Goal: Obtain resource: Download file/media

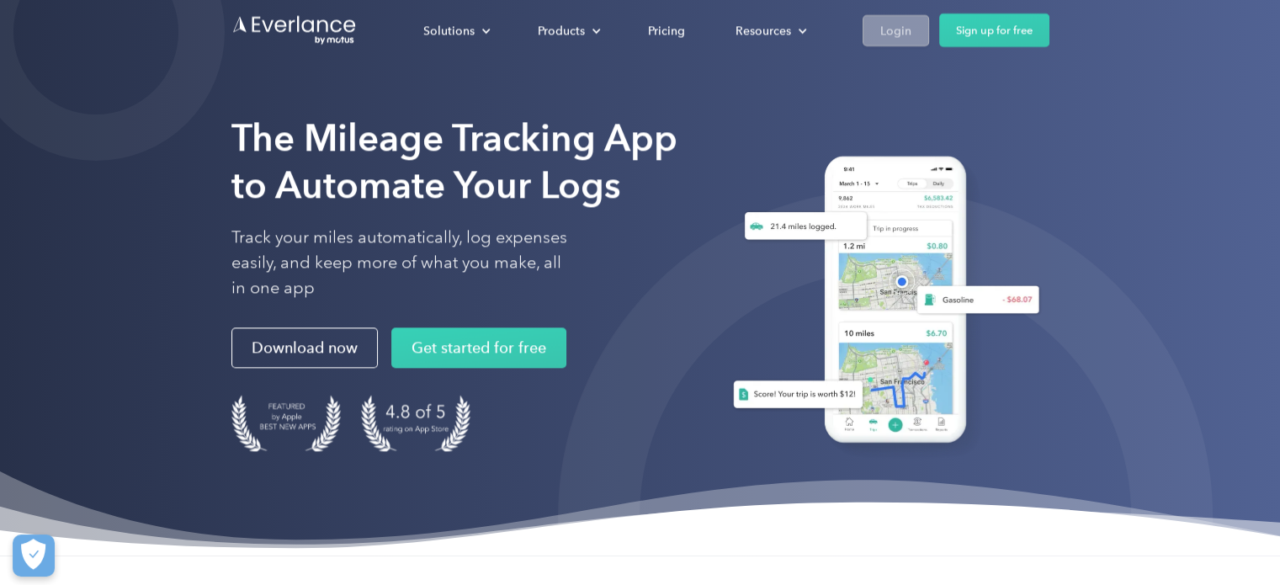
click at [884, 34] on div "Login" at bounding box center [895, 29] width 31 height 21
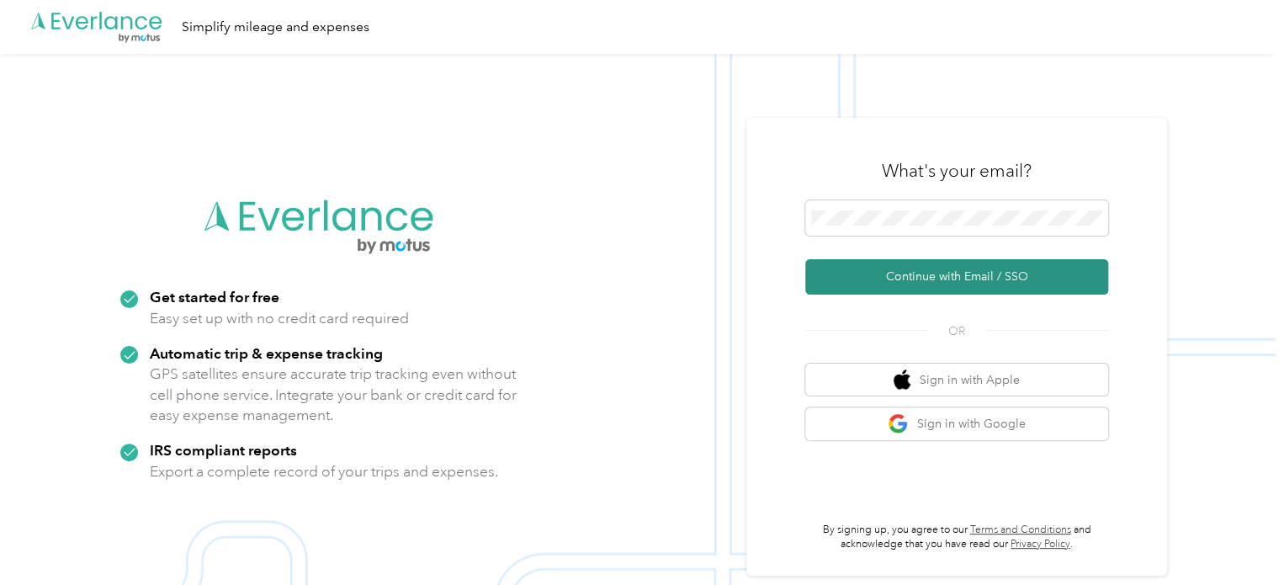
click at [916, 273] on button "Continue with Email / SSO" at bounding box center [956, 276] width 303 height 35
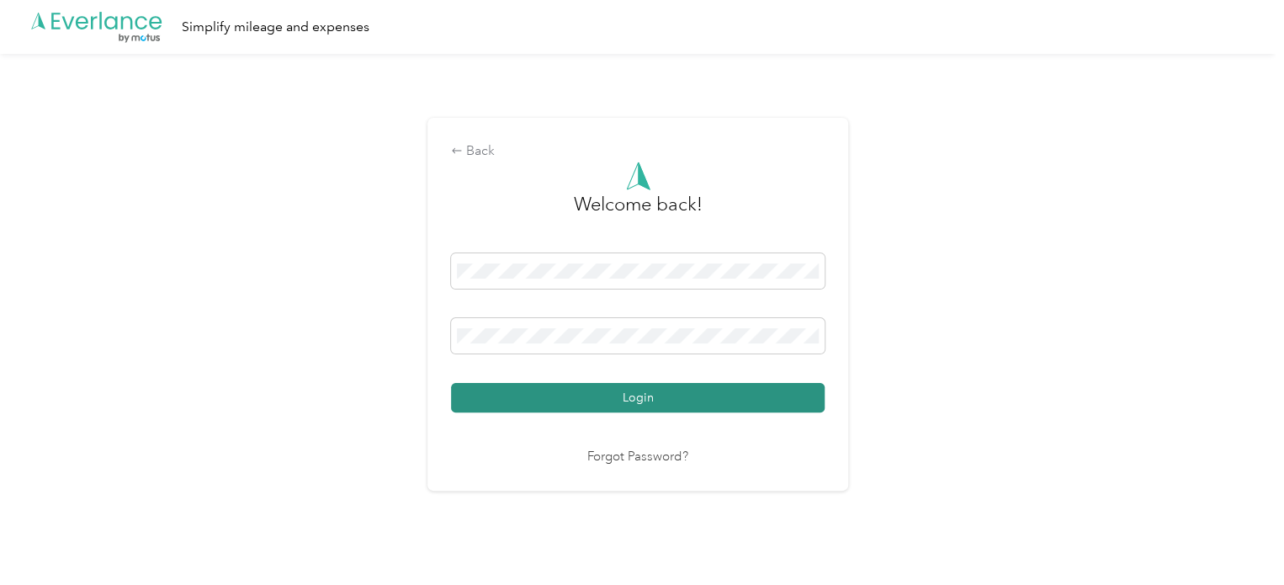
click at [583, 394] on button "Login" at bounding box center [638, 397] width 374 height 29
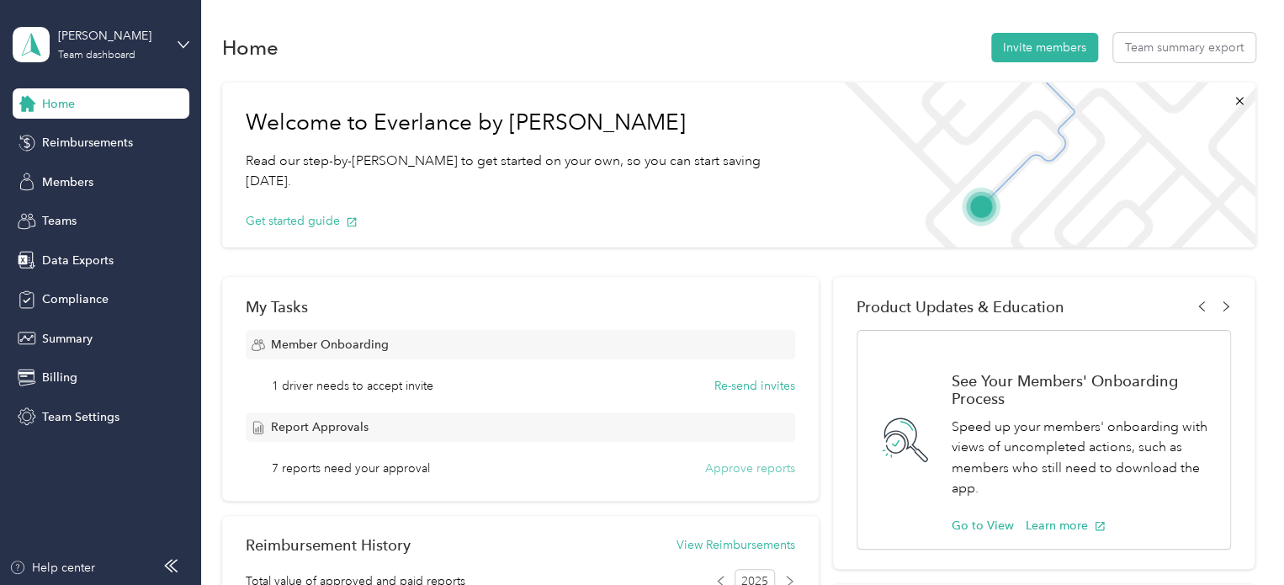
click at [749, 467] on button "Approve reports" at bounding box center [750, 468] width 90 height 18
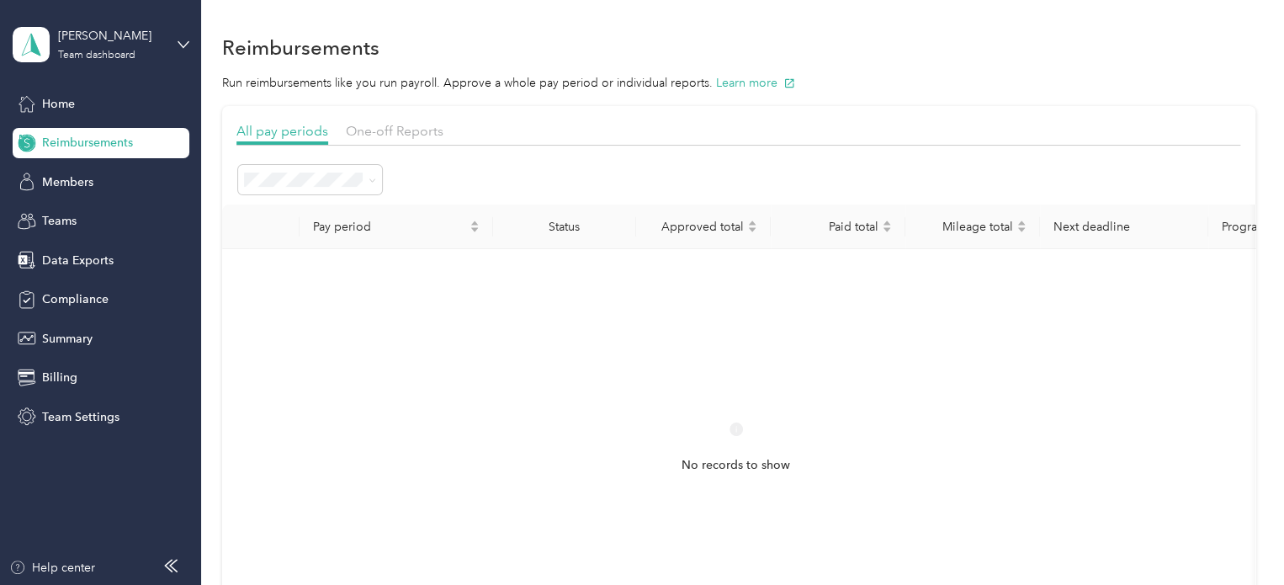
click at [641, 390] on div "No records to show" at bounding box center [736, 463] width 1001 height 401
click at [386, 131] on span "One-off Reports" at bounding box center [395, 131] width 98 height 16
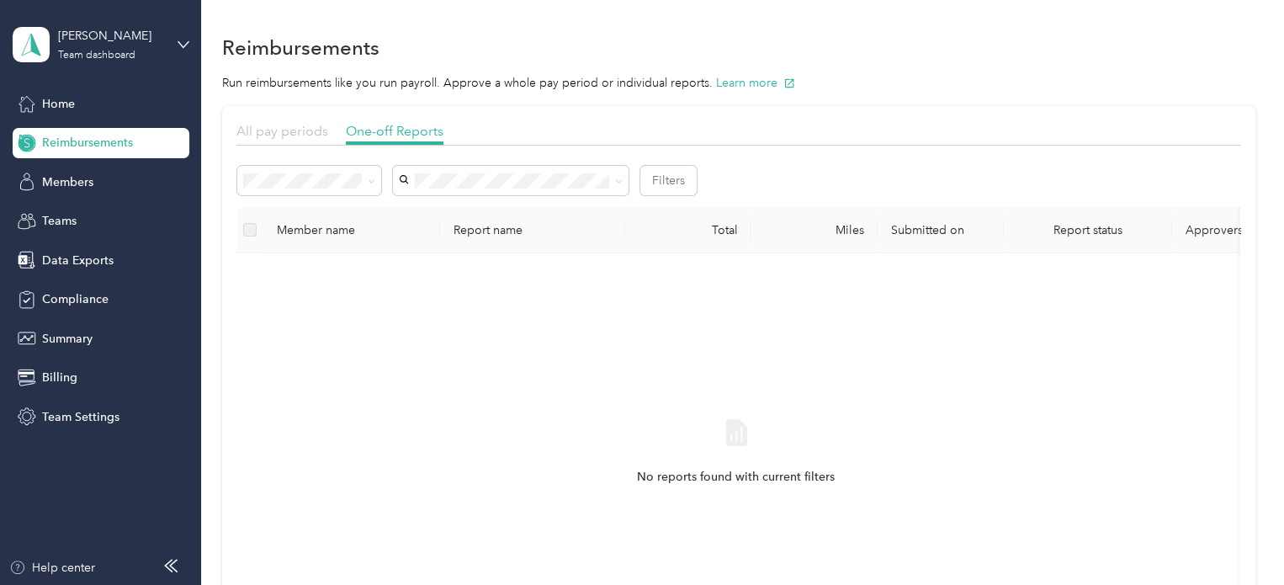
click at [292, 130] on span "All pay periods" at bounding box center [282, 131] width 92 height 16
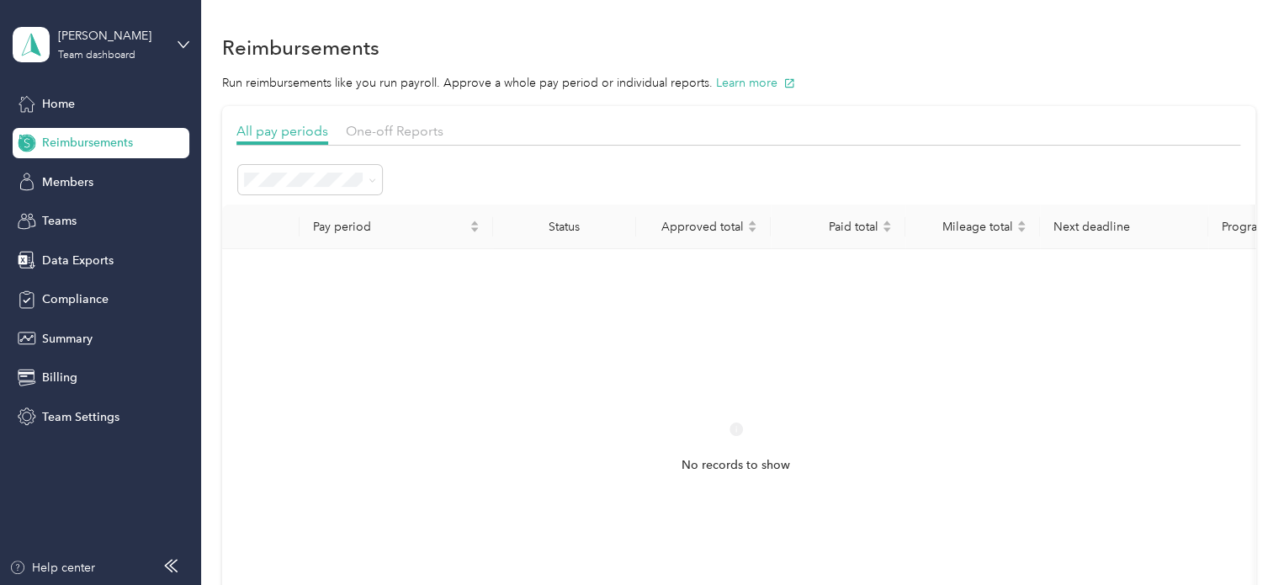
click at [318, 211] on li "All periods" at bounding box center [310, 206] width 144 height 29
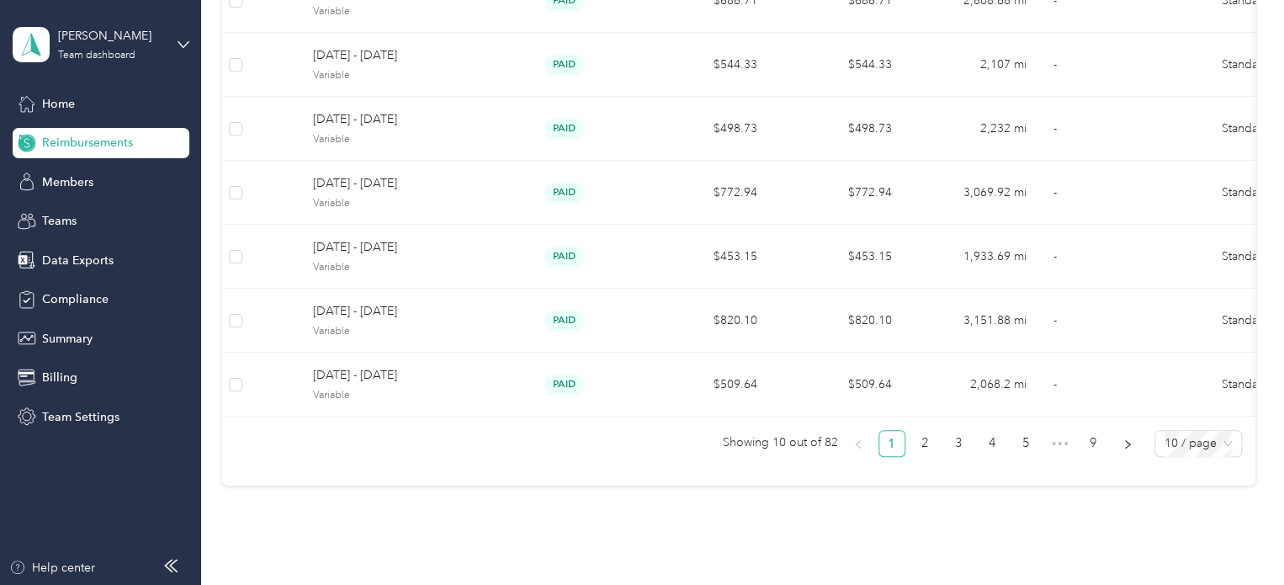
scroll to position [505, 0]
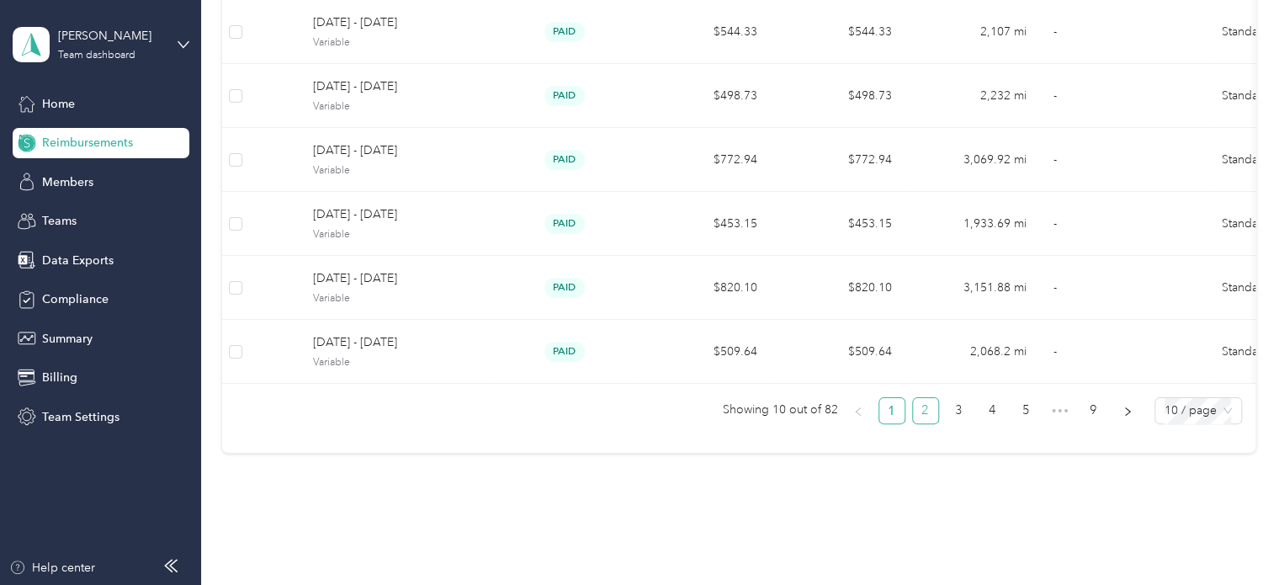
click at [922, 413] on link "2" at bounding box center [925, 410] width 25 height 25
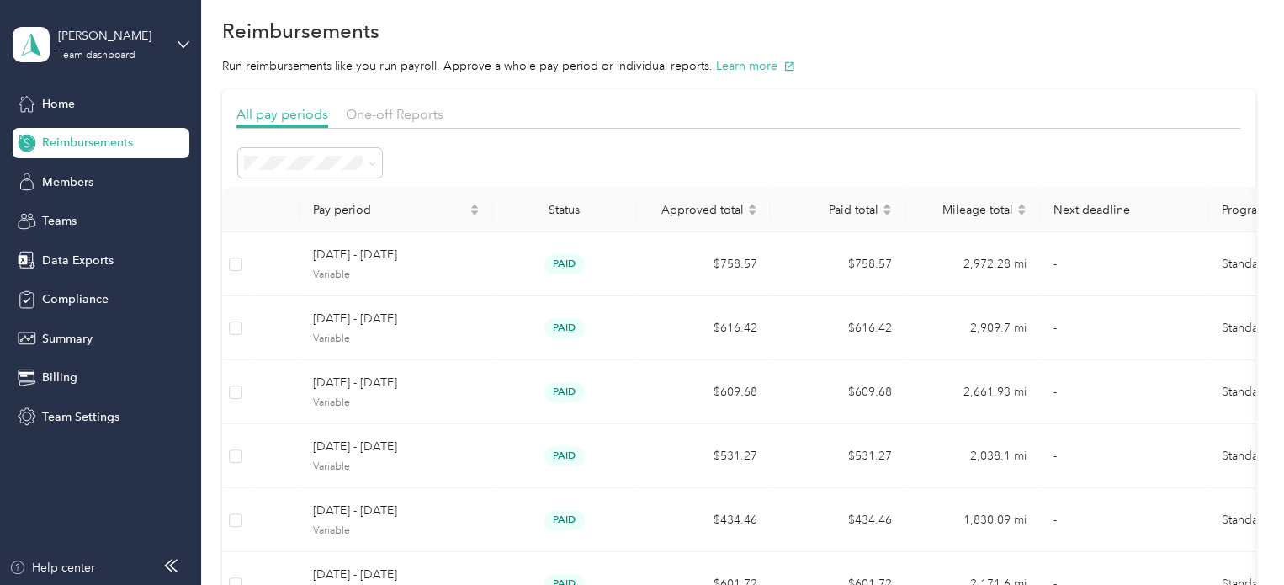
scroll to position [0, 0]
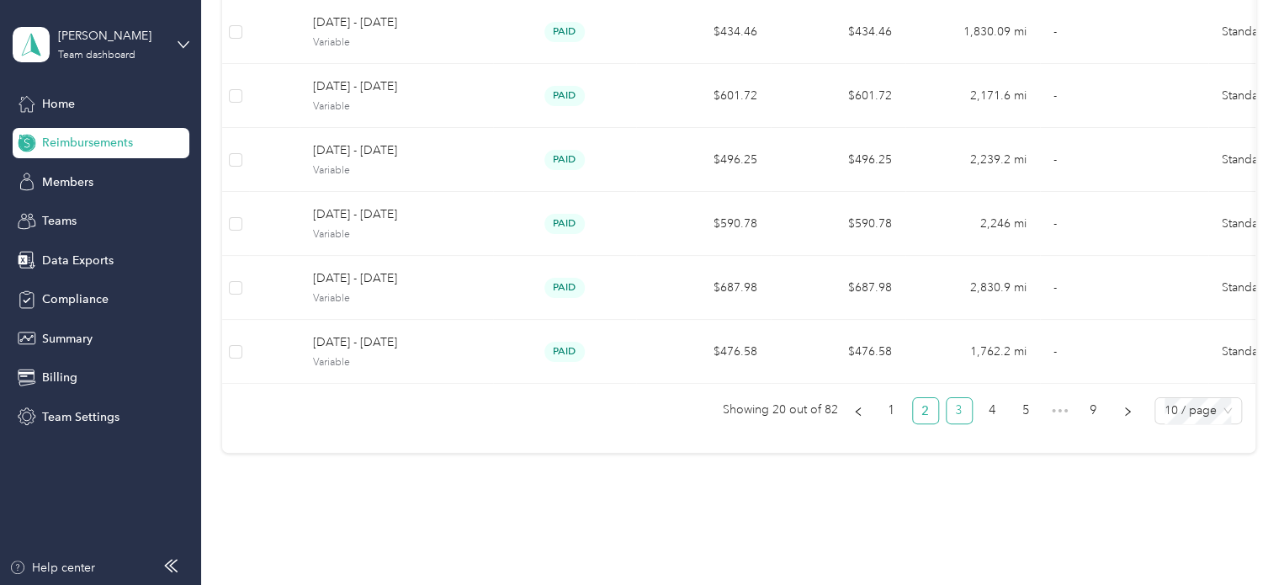
click at [958, 410] on link "3" at bounding box center [959, 410] width 25 height 25
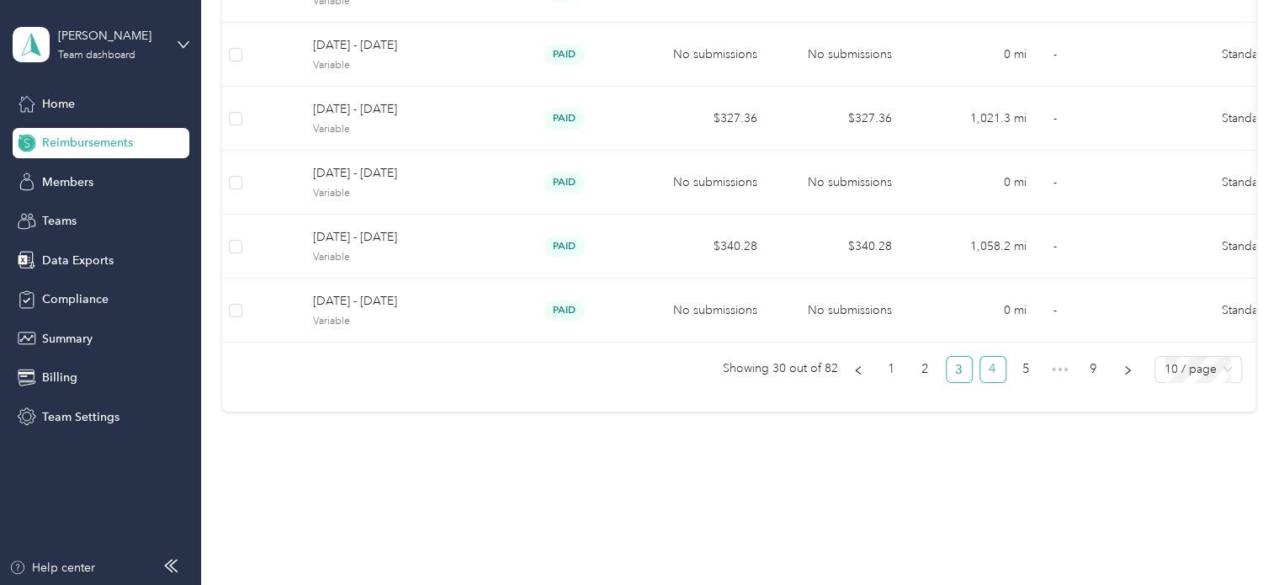
click at [988, 369] on link "4" at bounding box center [992, 369] width 25 height 25
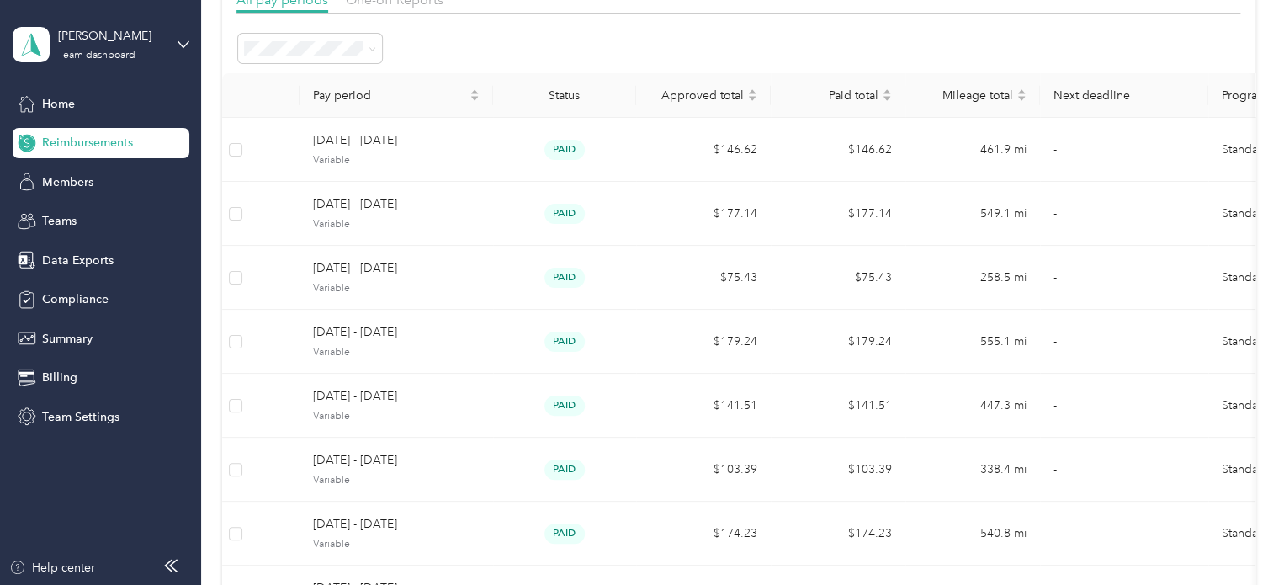
scroll to position [505, 0]
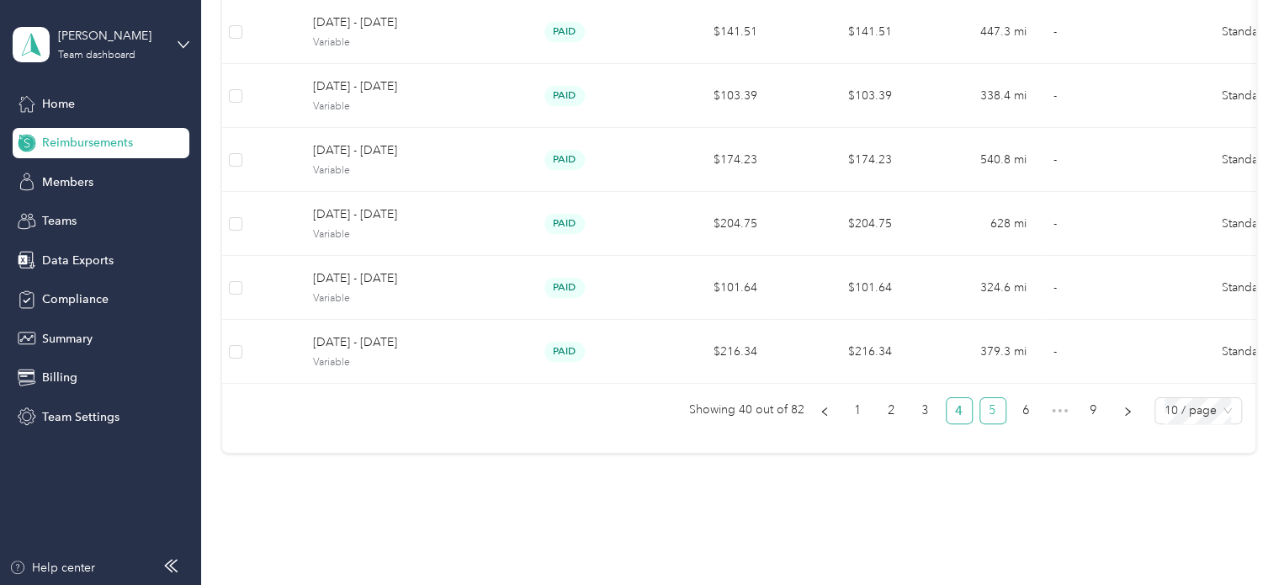
click at [987, 417] on link "5" at bounding box center [992, 410] width 25 height 25
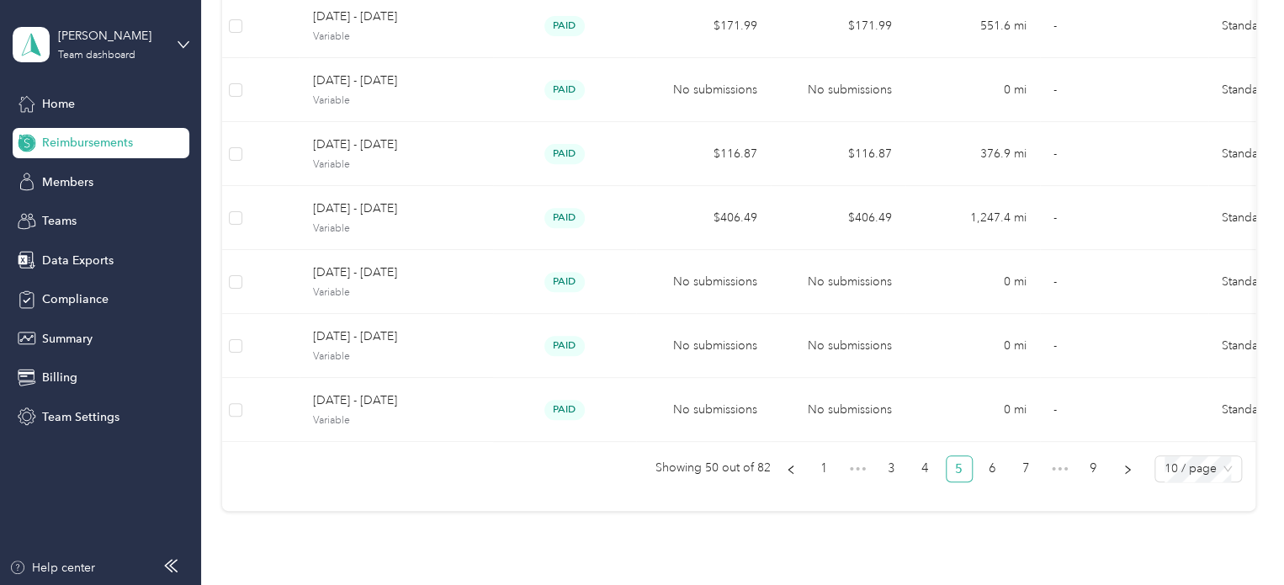
scroll to position [557, 0]
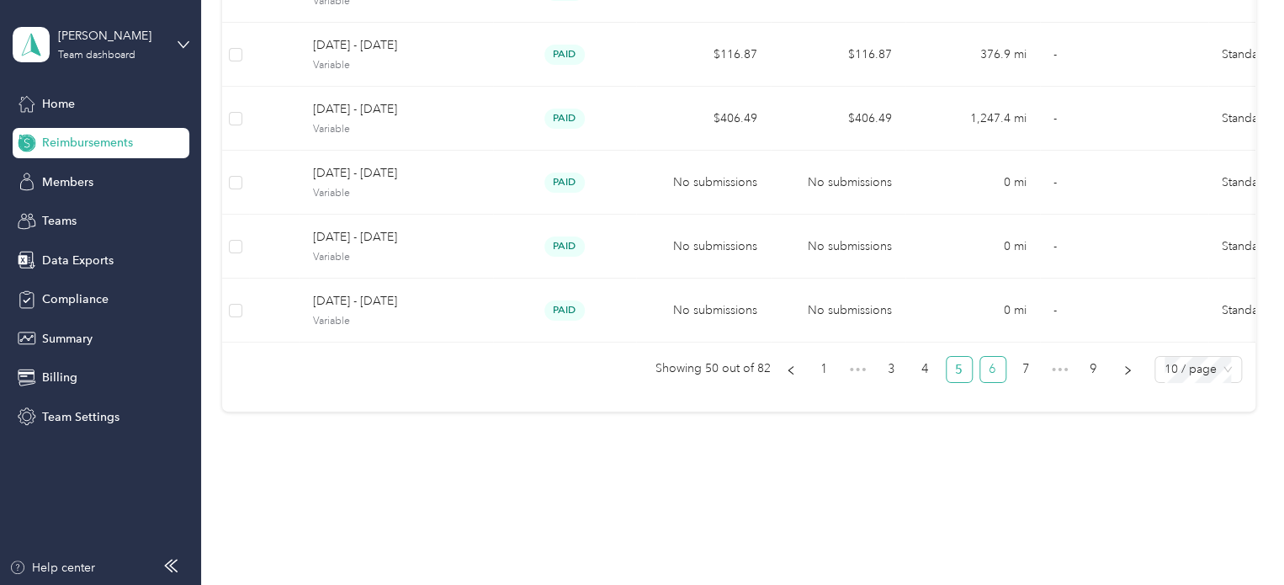
click at [991, 369] on link "6" at bounding box center [992, 369] width 25 height 25
click at [1020, 367] on link "7" at bounding box center [1026, 369] width 25 height 25
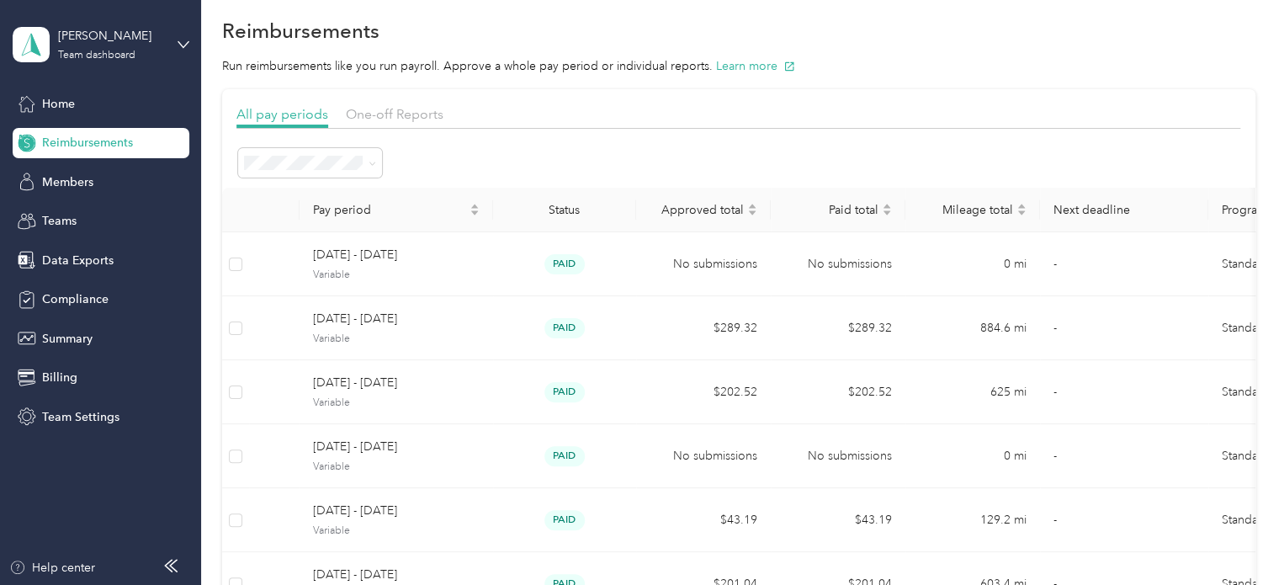
scroll to position [0, 0]
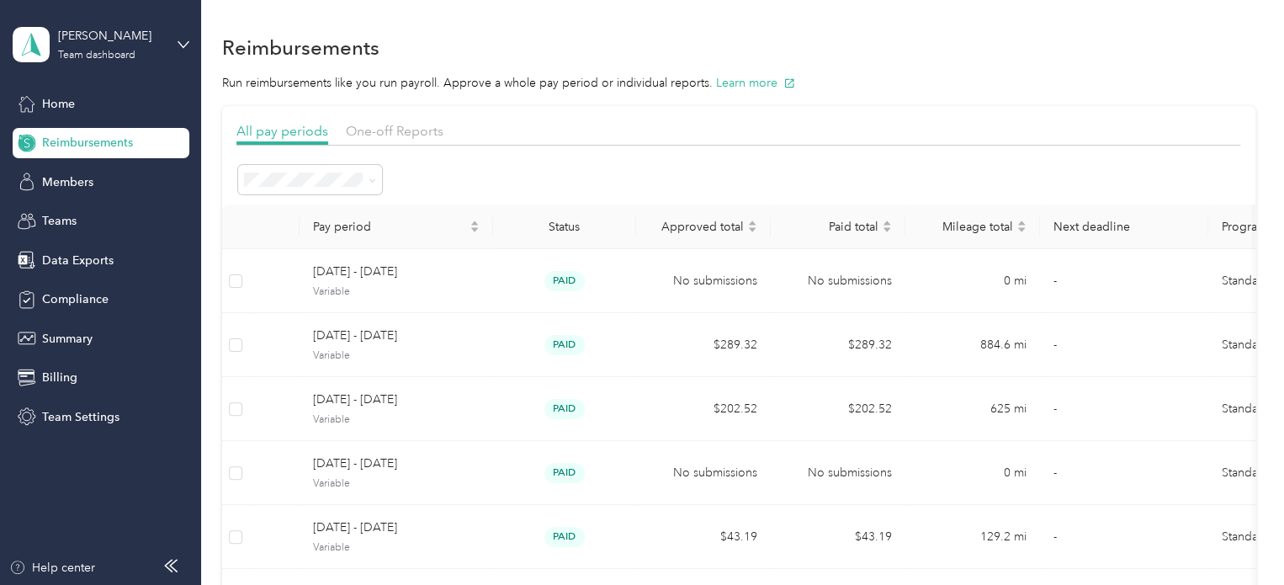
click at [311, 242] on li "Active periods" at bounding box center [310, 240] width 144 height 30
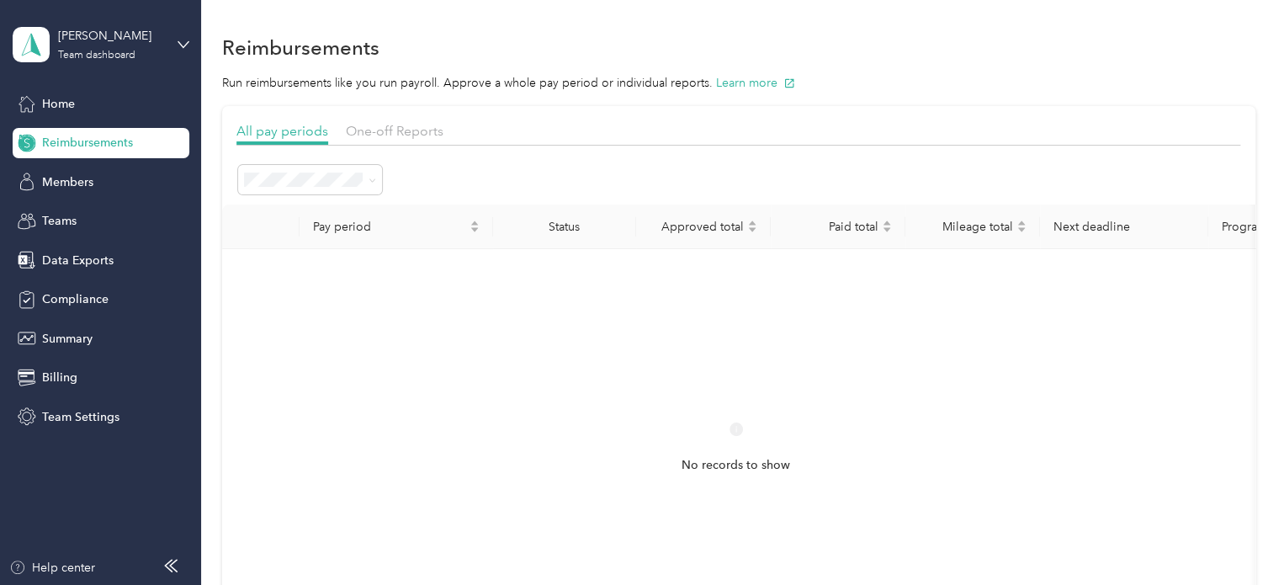
click at [296, 264] on div "Open" at bounding box center [310, 268] width 120 height 18
click at [316, 165] on span at bounding box center [310, 179] width 144 height 29
click at [308, 297] on span "Needs approval" at bounding box center [293, 299] width 86 height 14
click at [295, 171] on span at bounding box center [310, 179] width 144 height 29
click at [305, 192] on span at bounding box center [310, 179] width 144 height 29
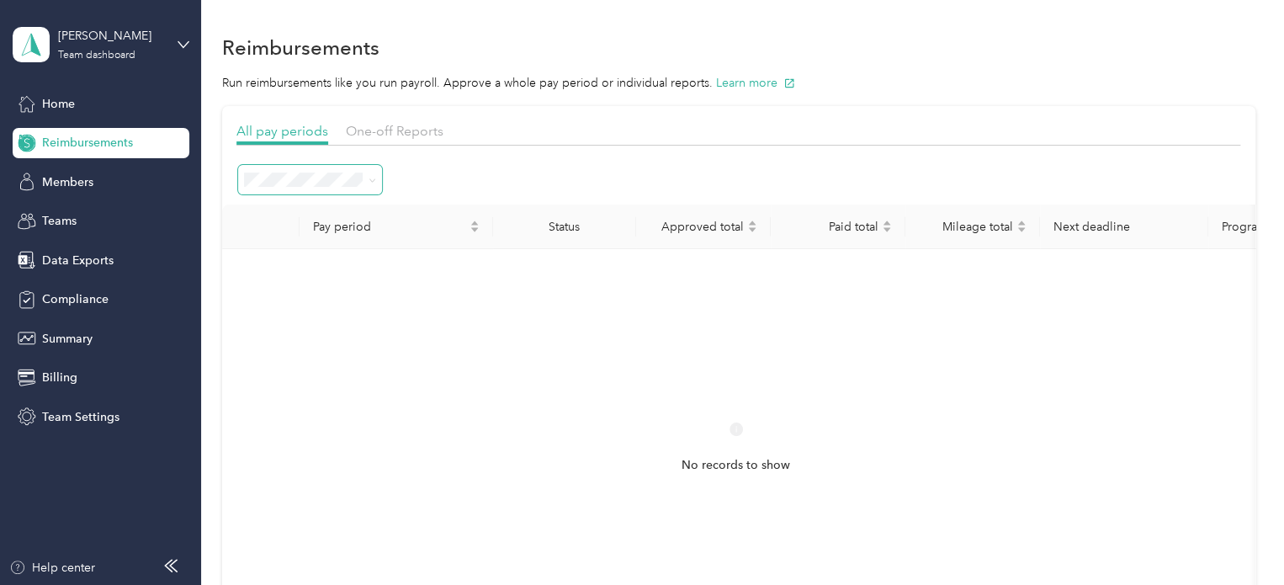
click at [371, 179] on span at bounding box center [369, 180] width 13 height 18
click at [371, 178] on icon at bounding box center [373, 181] width 8 height 8
click at [301, 327] on span "Approved" at bounding box center [278, 328] width 56 height 14
click at [369, 178] on icon at bounding box center [373, 181] width 8 height 8
click at [327, 352] on span "Needs payment" at bounding box center [292, 358] width 85 height 14
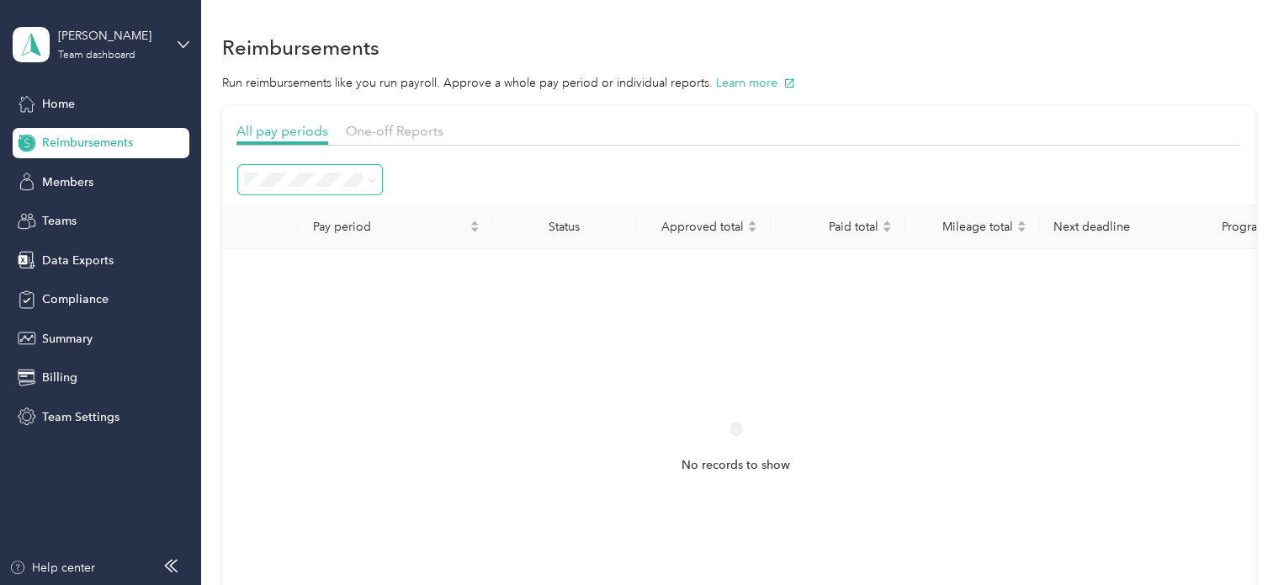
click at [369, 178] on icon at bounding box center [373, 181] width 8 height 8
click at [292, 390] on li "Scheduled" at bounding box center [310, 387] width 144 height 29
click at [369, 178] on icon at bounding box center [373, 181] width 8 height 8
click at [283, 412] on span "Marked as paid" at bounding box center [291, 411] width 82 height 14
click at [370, 177] on icon at bounding box center [373, 181] width 8 height 8
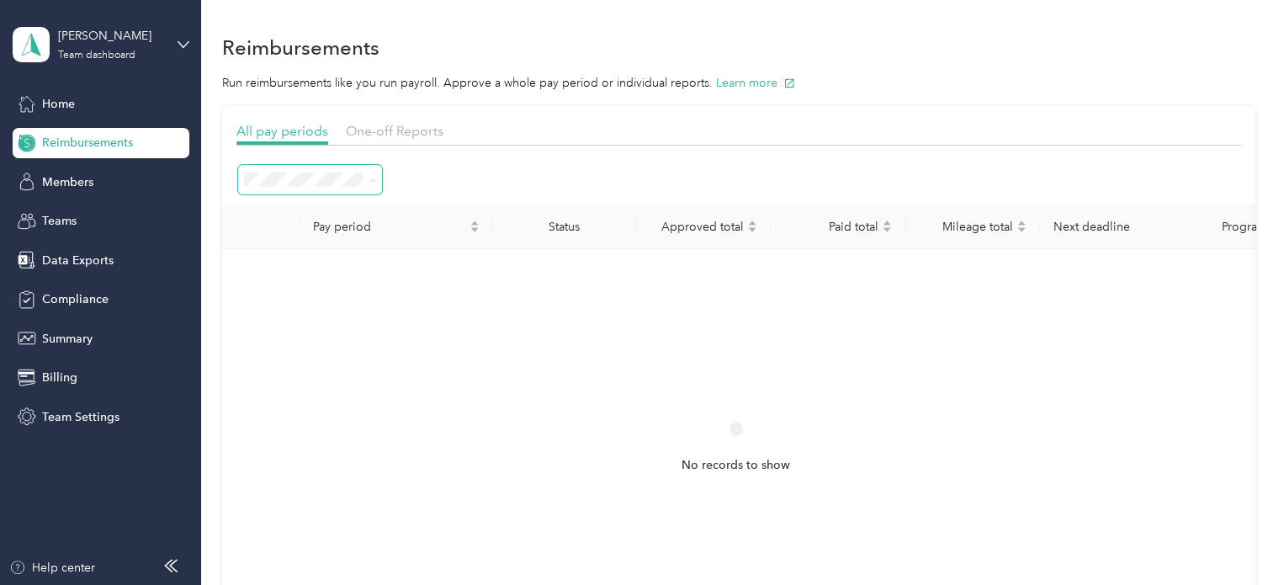
click at [293, 449] on li "Paid" at bounding box center [310, 447] width 144 height 30
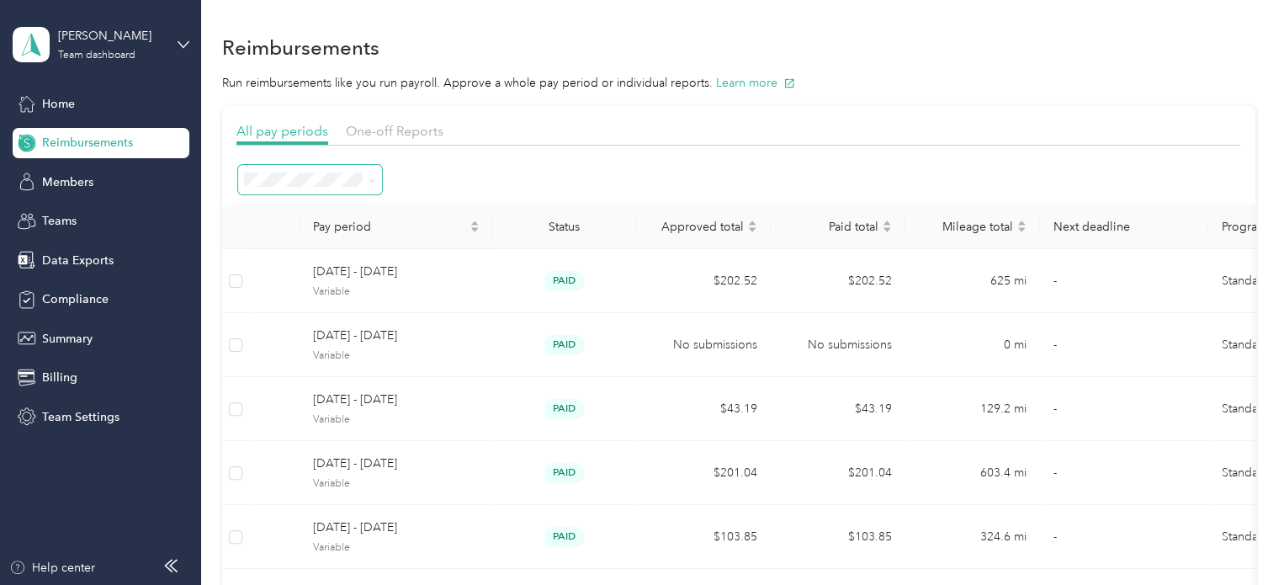
click at [374, 178] on icon at bounding box center [373, 181] width 8 height 8
click at [323, 232] on span "Active periods" at bounding box center [288, 239] width 77 height 14
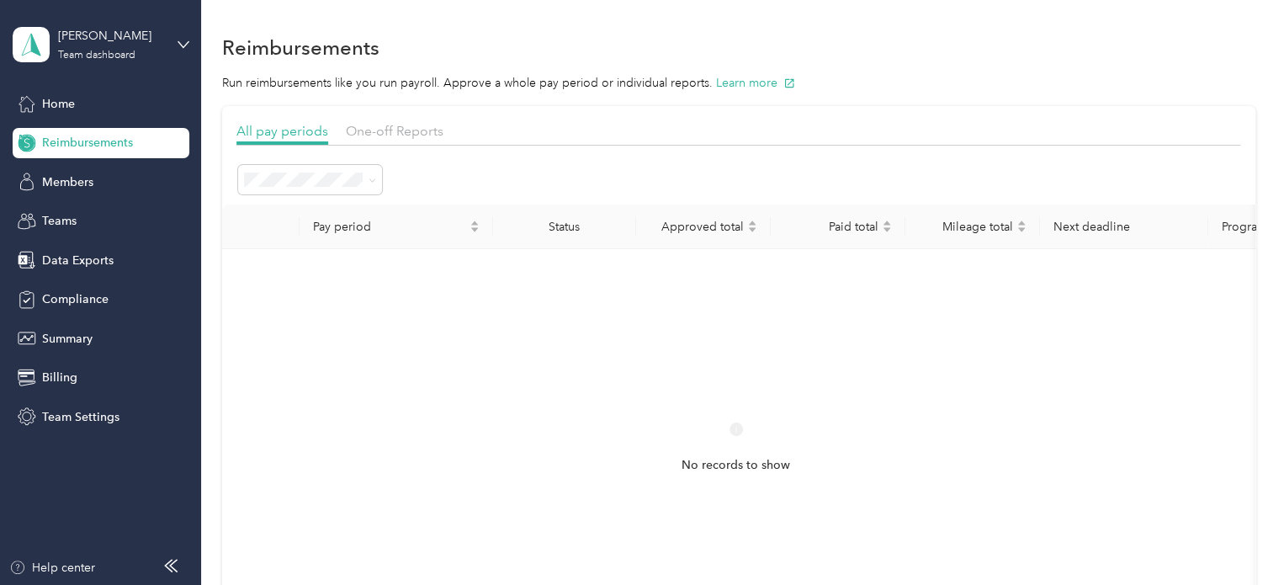
click at [289, 215] on li "All periods" at bounding box center [310, 209] width 144 height 29
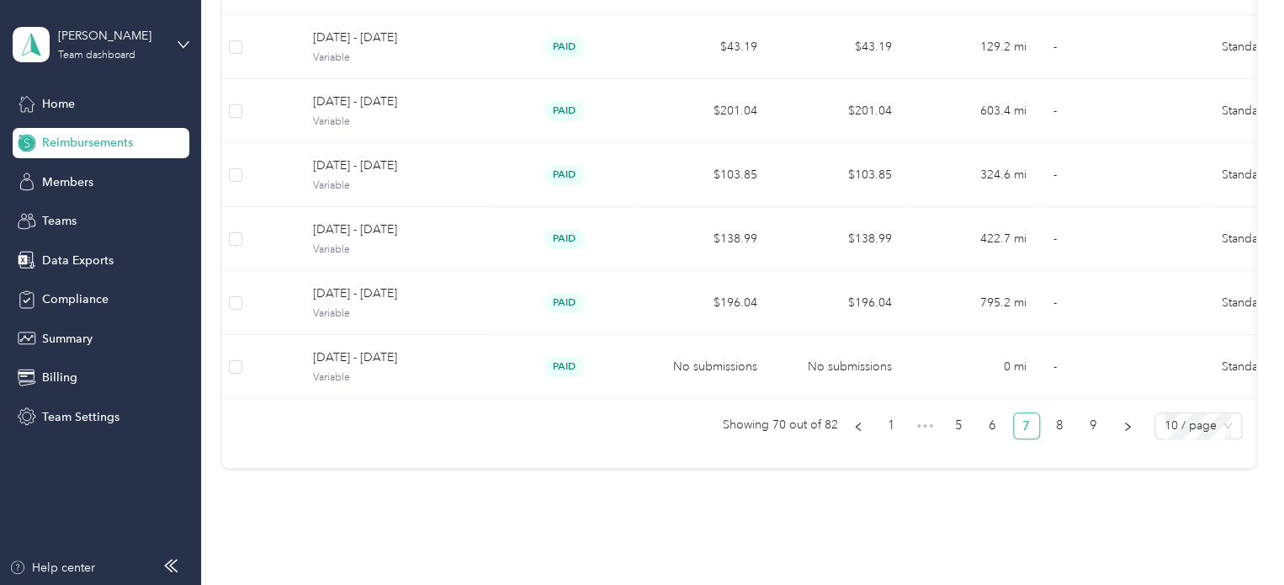
scroll to position [557, 0]
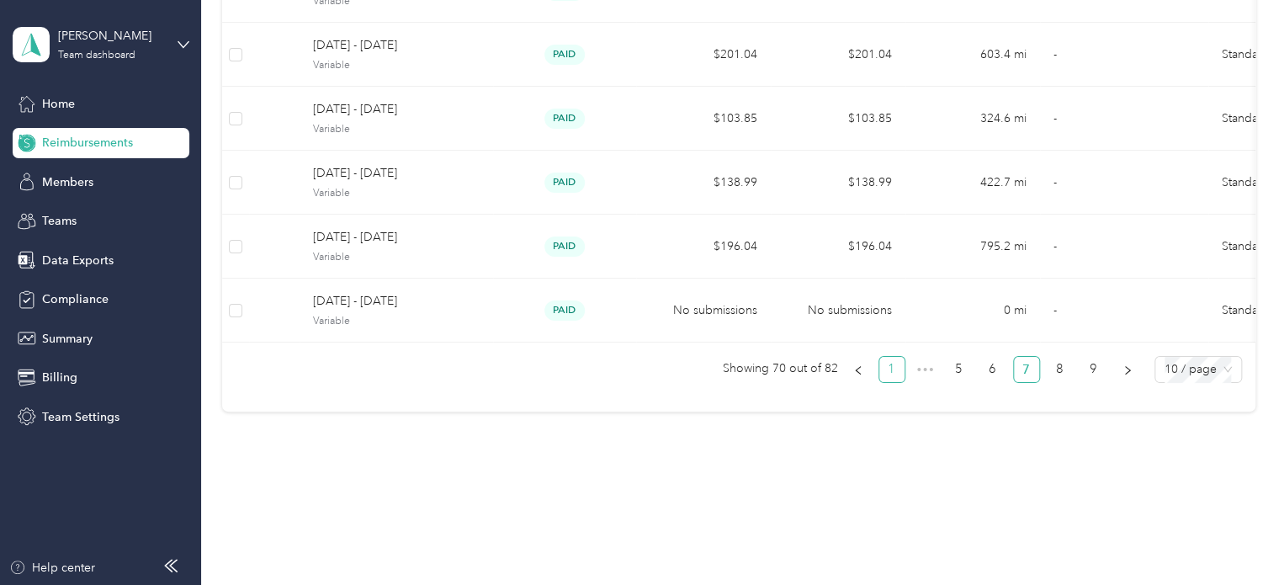
click at [888, 374] on link "1" at bounding box center [891, 369] width 25 height 25
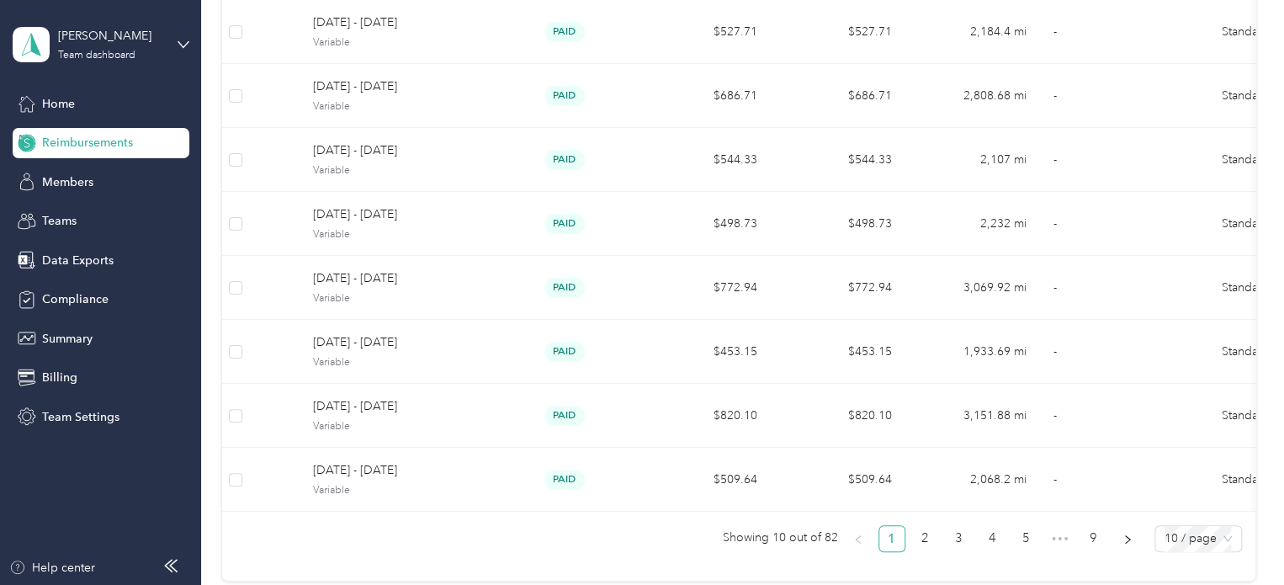
scroll to position [0, 0]
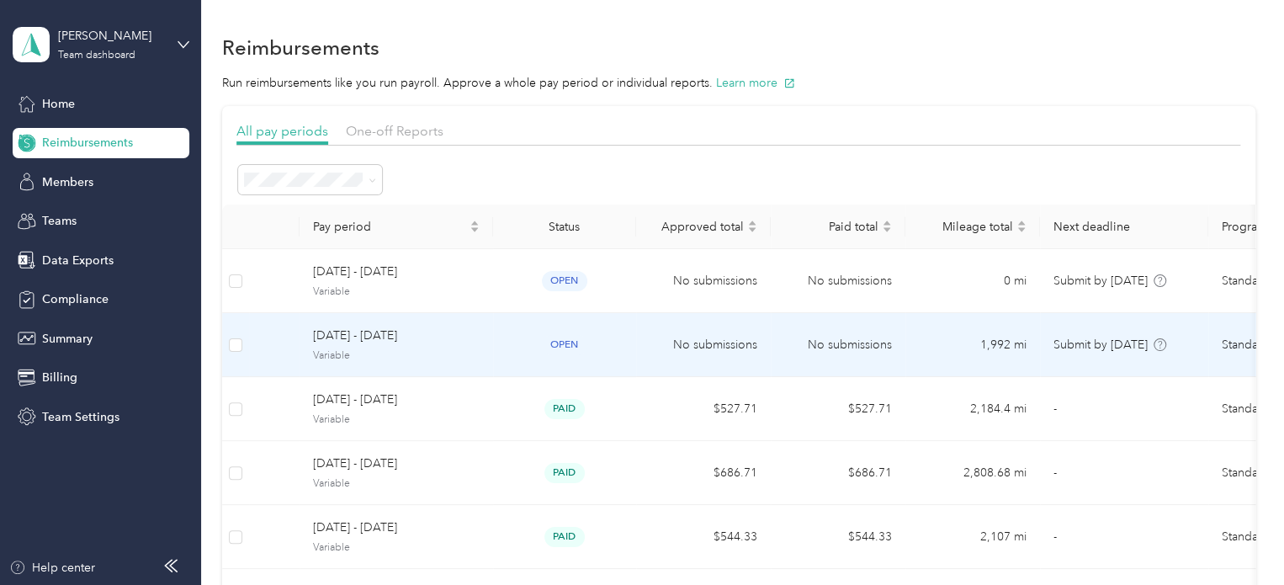
click at [376, 330] on span "September 22 - 28, 2025" at bounding box center [396, 336] width 167 height 19
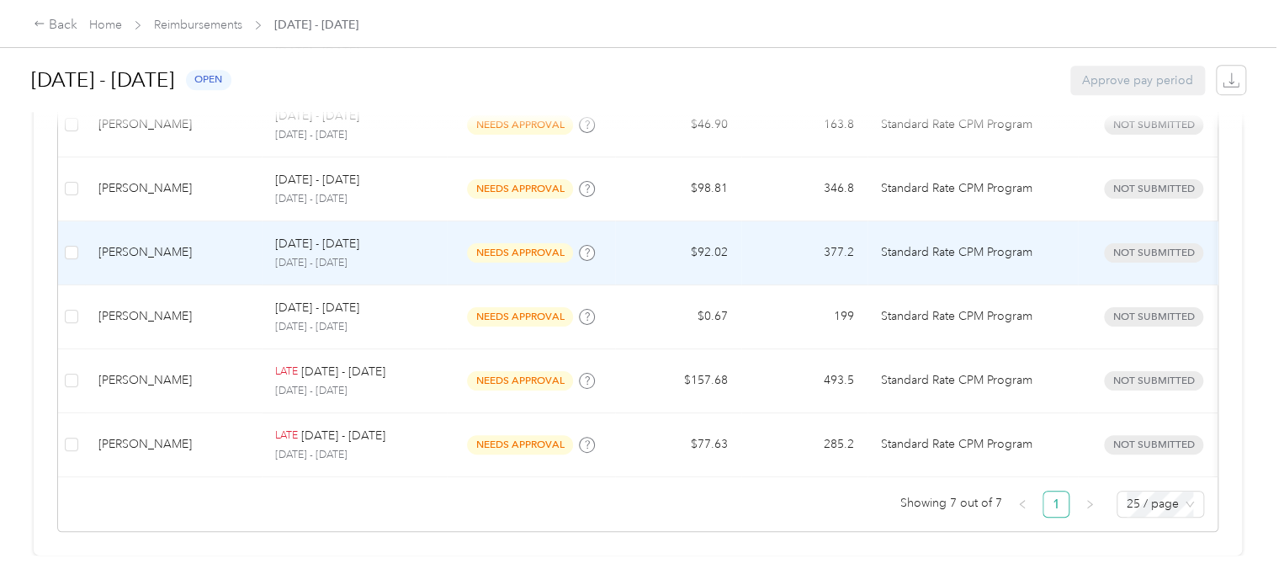
scroll to position [512, 0]
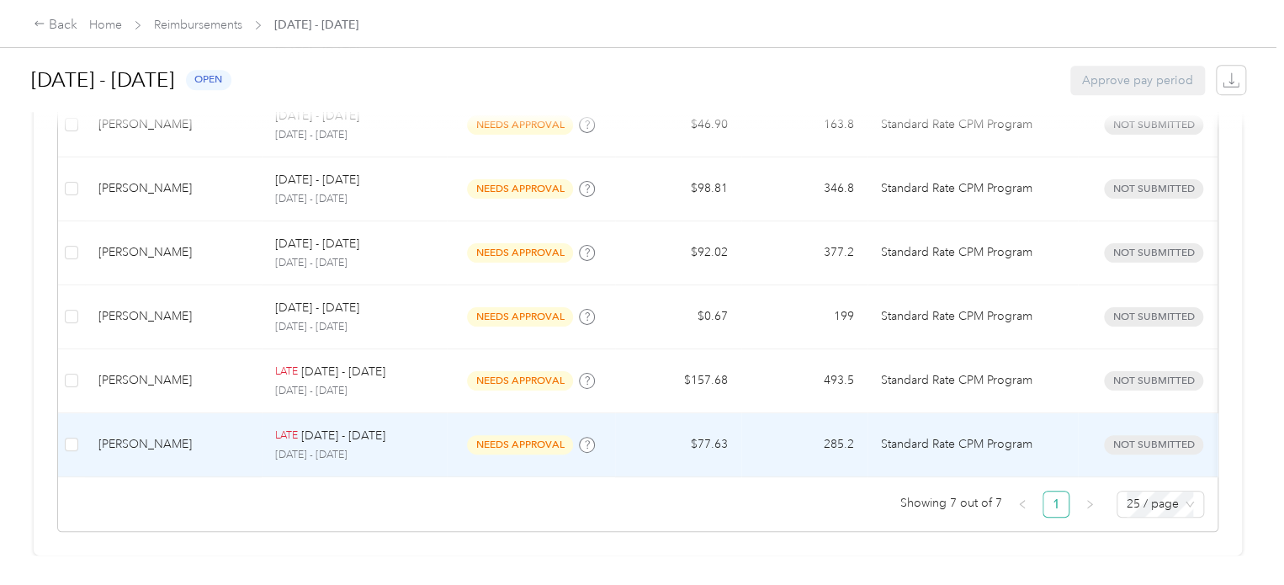
click at [316, 427] on p "Sep 15 - 21, 2025" at bounding box center [343, 436] width 84 height 19
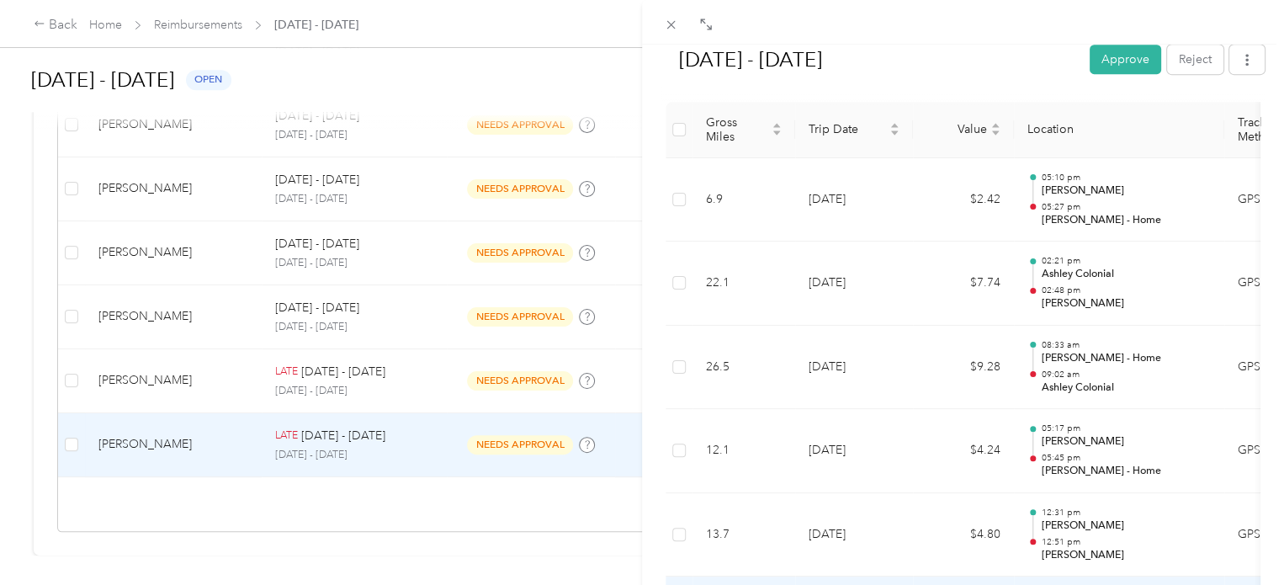
scroll to position [337, 0]
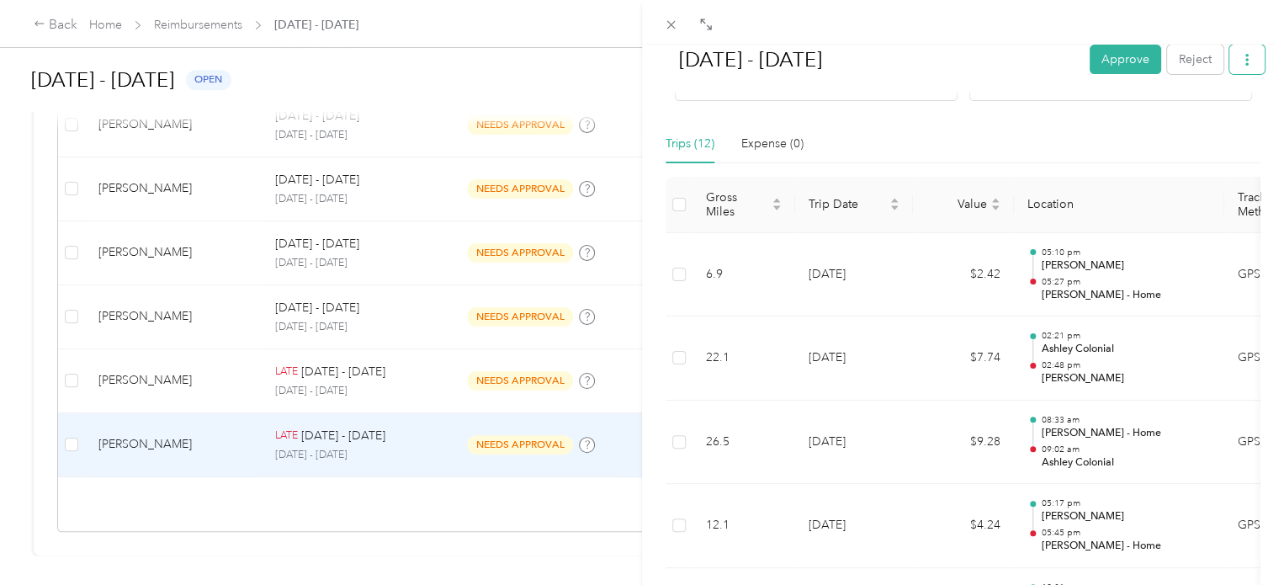
click at [1241, 60] on icon "button" at bounding box center [1247, 60] width 12 height 12
click at [1188, 123] on span "Download" at bounding box center [1187, 121] width 56 height 18
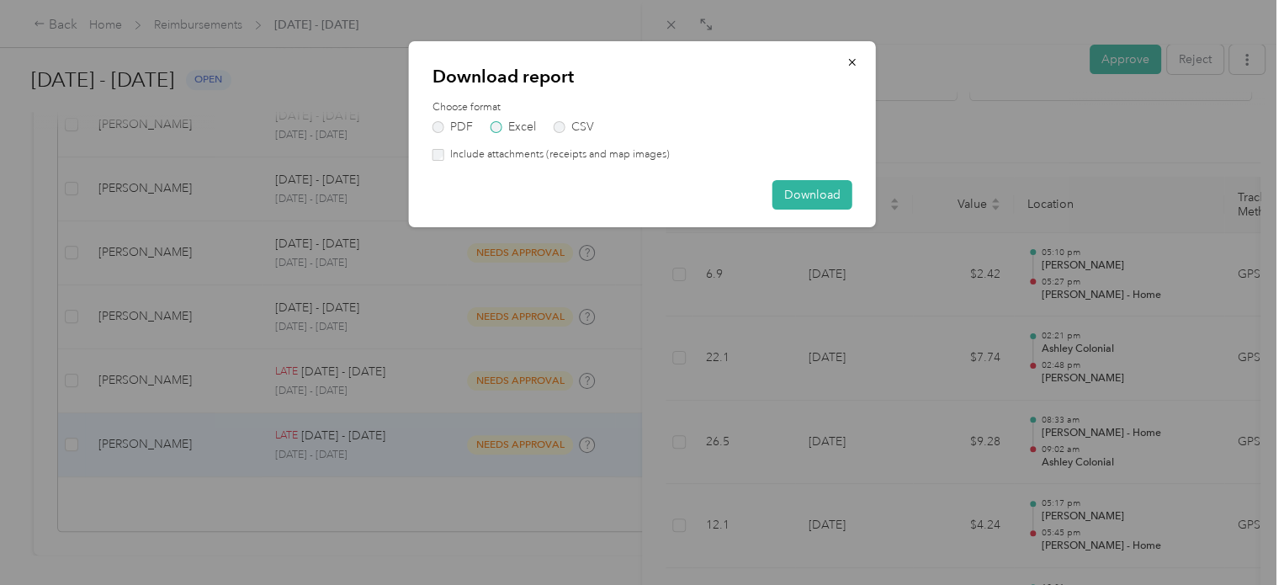
click at [518, 122] on label "Excel" at bounding box center [513, 127] width 45 height 12
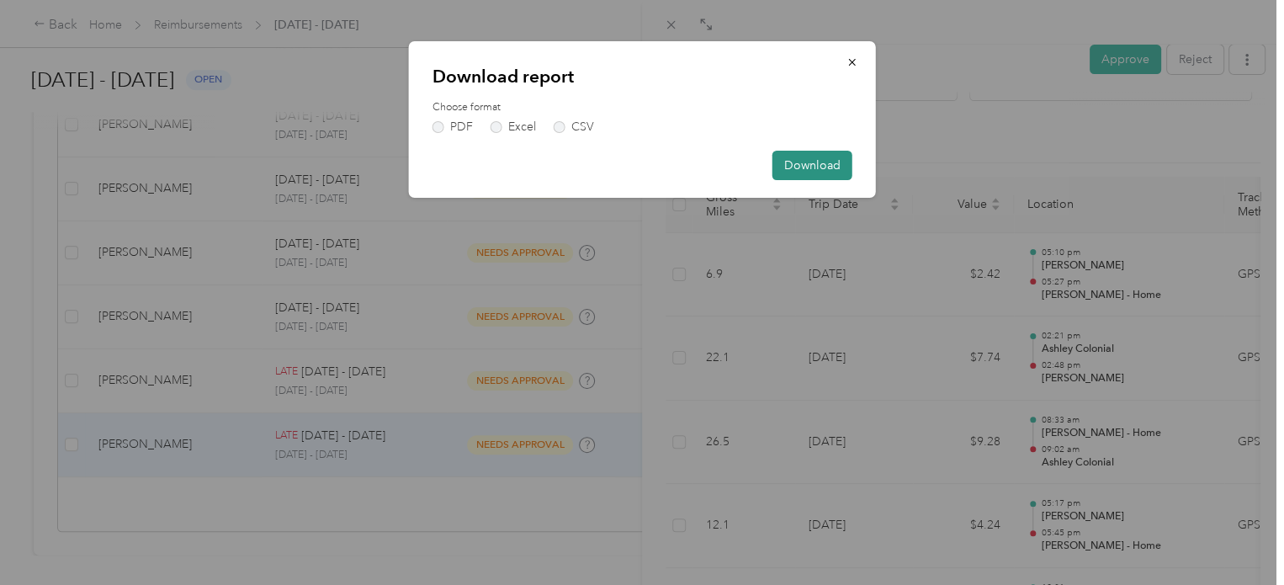
click at [815, 168] on button "Download" at bounding box center [812, 165] width 80 height 29
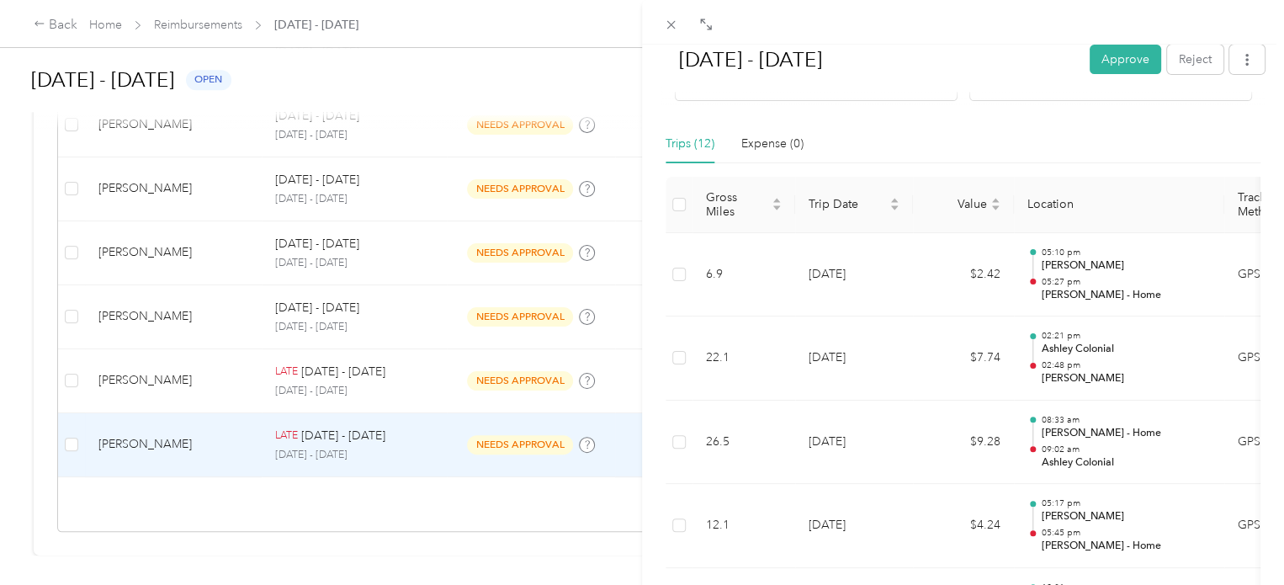
click at [346, 354] on div "Sep 15 - 21, 2025 Approve Reject Needs Approval Needs approval from Ashley Paya…" at bounding box center [642, 292] width 1284 height 585
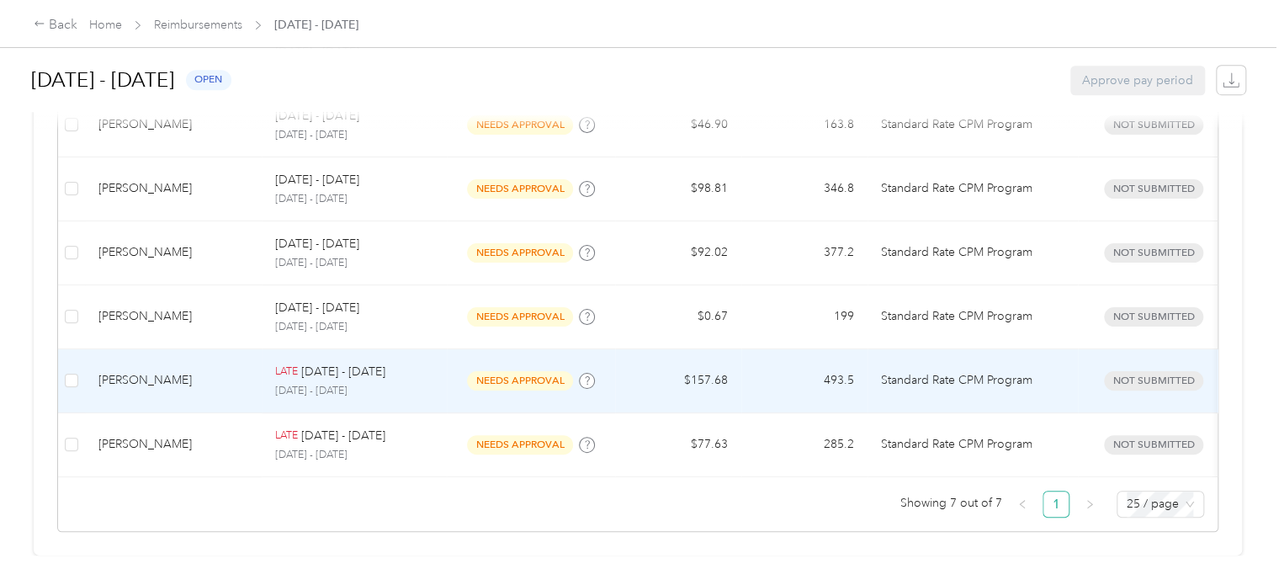
click at [346, 363] on p "Sep 15 - 21, 2025" at bounding box center [343, 372] width 84 height 19
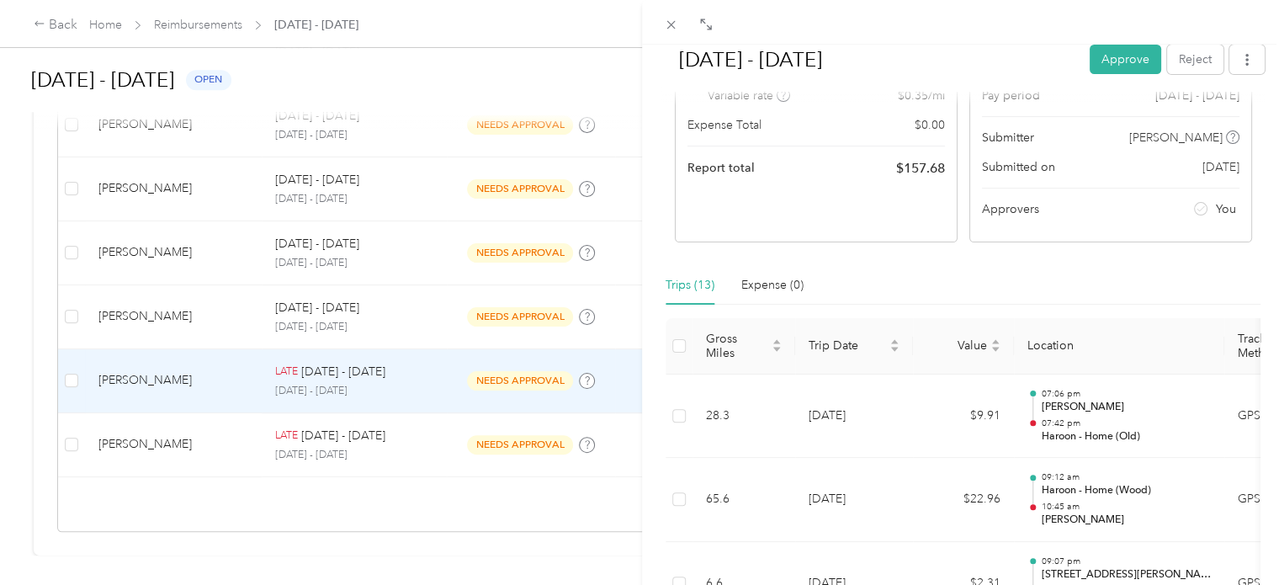
scroll to position [168, 0]
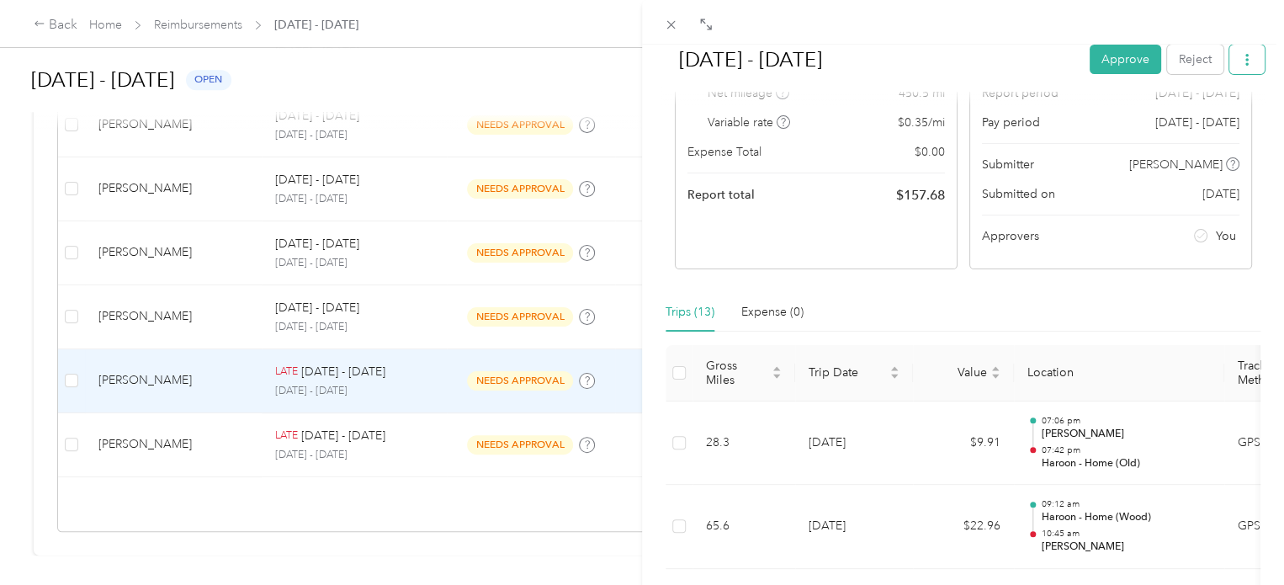
click at [1245, 56] on icon "button" at bounding box center [1246, 60] width 3 height 12
click at [1202, 117] on span "Download" at bounding box center [1187, 121] width 56 height 18
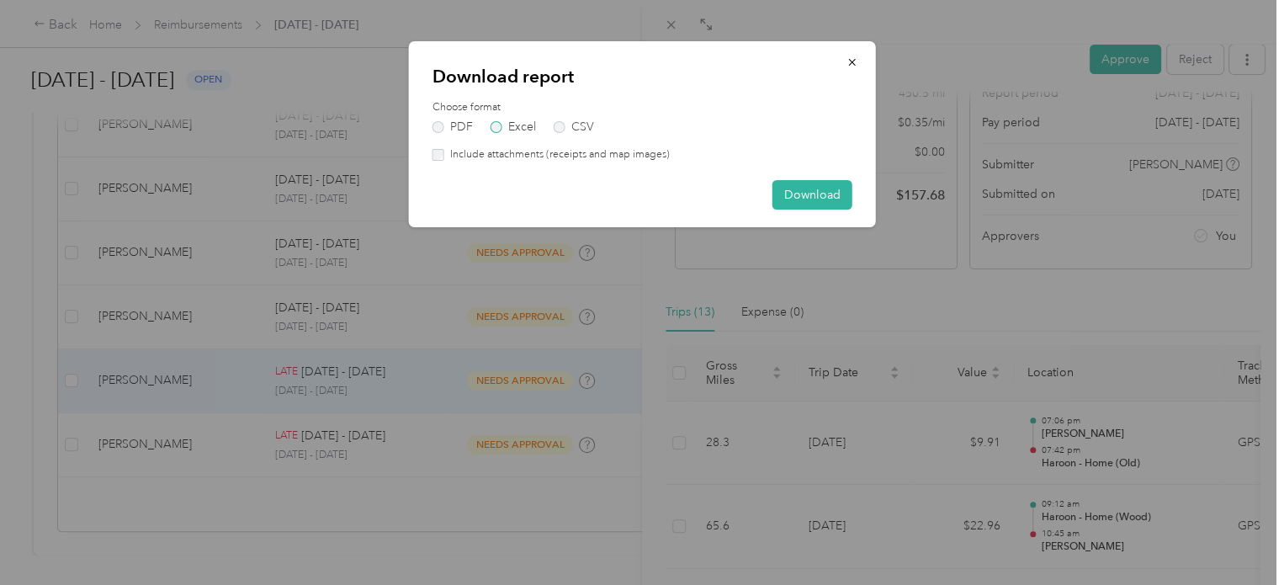
click at [503, 122] on label "Excel" at bounding box center [513, 127] width 45 height 12
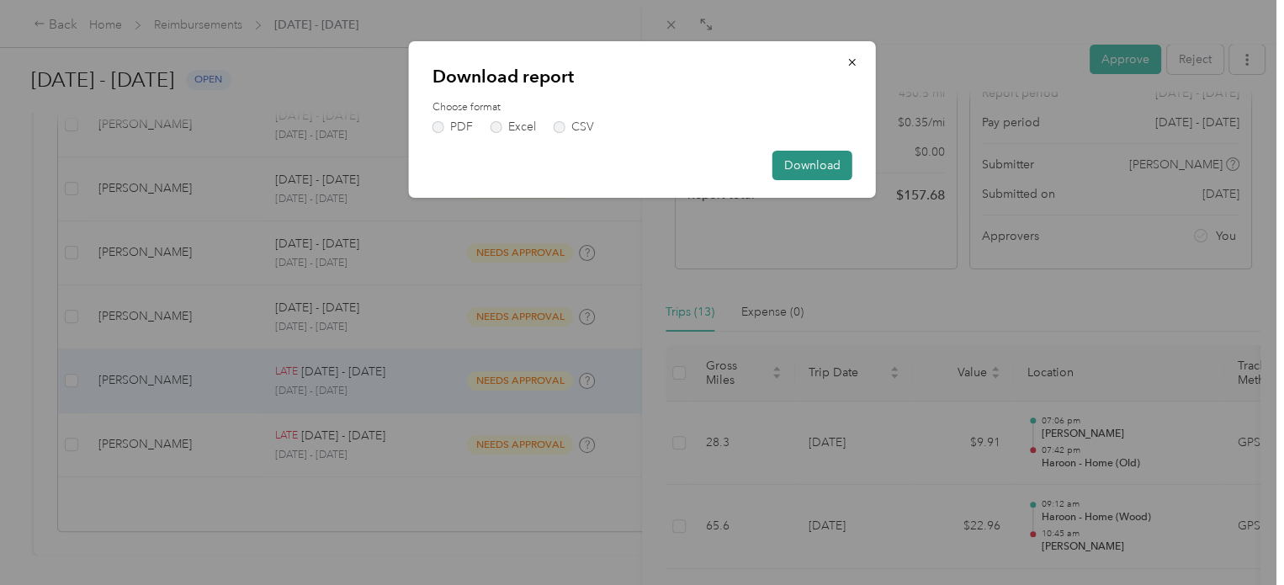
click at [831, 161] on button "Download" at bounding box center [812, 165] width 80 height 29
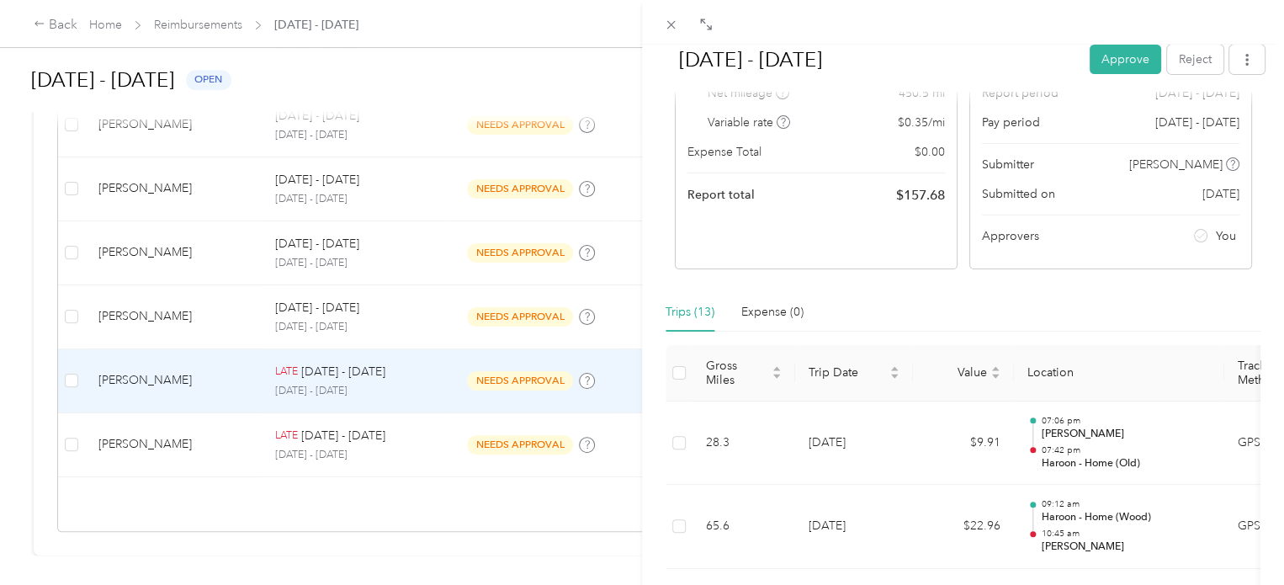
click at [325, 295] on div "Sep 15 - 21, 2025 Approve Reject Needs Approval Needs approval from Ashley Paya…" at bounding box center [642, 292] width 1284 height 585
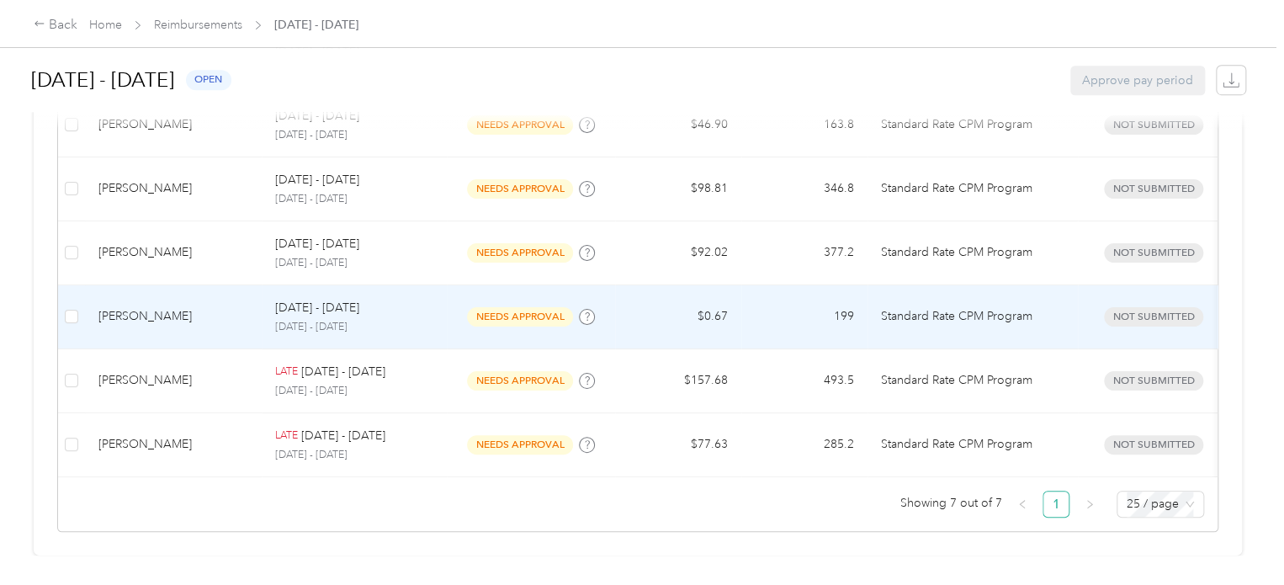
click at [388, 299] on div "Sep 22 - 28, 2025" at bounding box center [354, 308] width 158 height 19
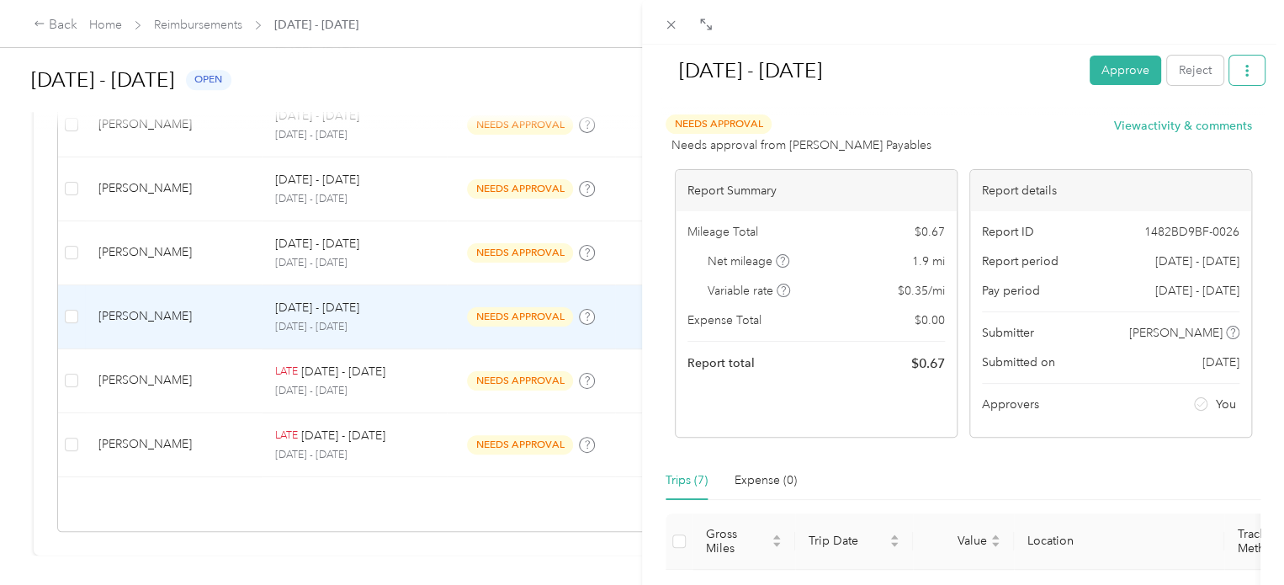
click at [1241, 69] on icon "button" at bounding box center [1247, 71] width 12 height 12
click at [1191, 130] on span "Download" at bounding box center [1187, 132] width 56 height 18
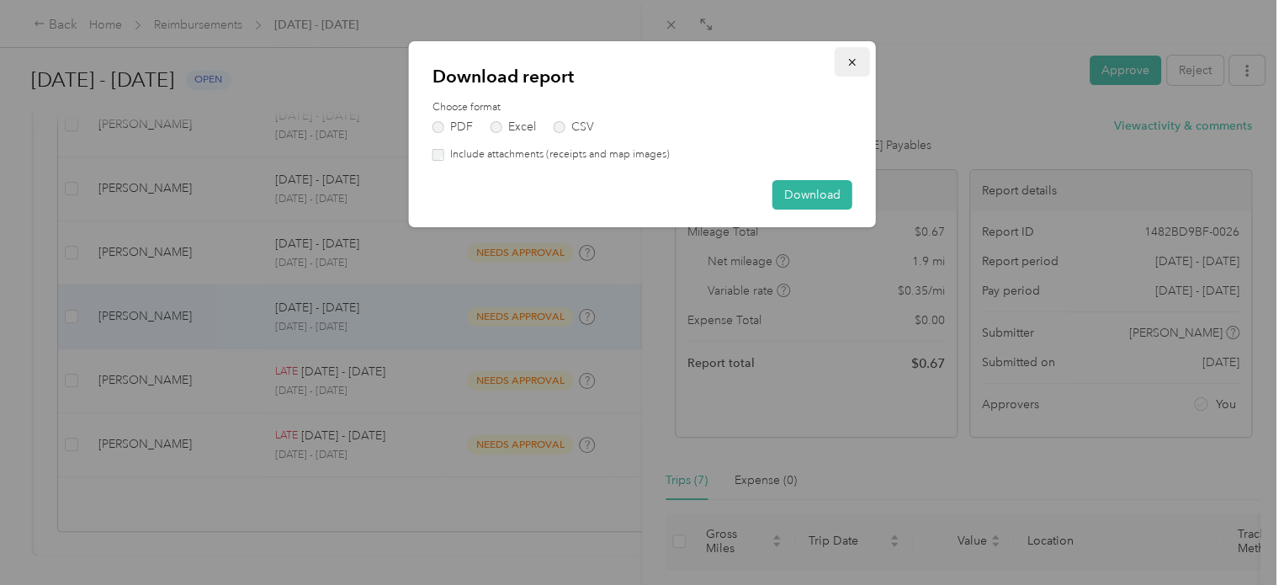
click at [852, 58] on icon "button" at bounding box center [853, 62] width 12 height 12
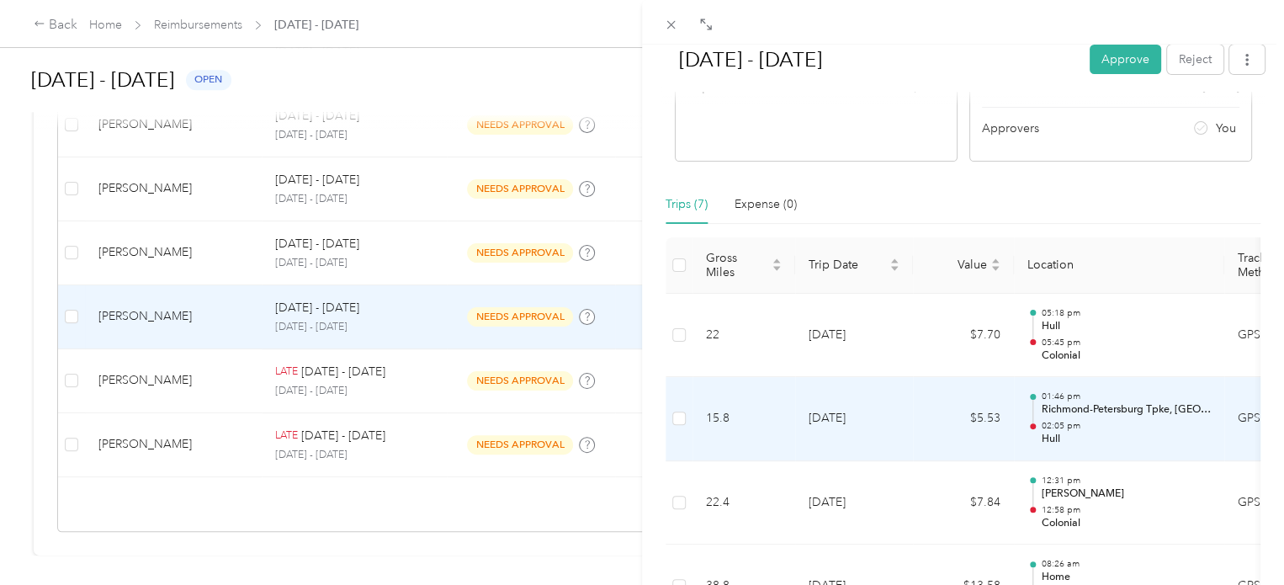
scroll to position [360, 0]
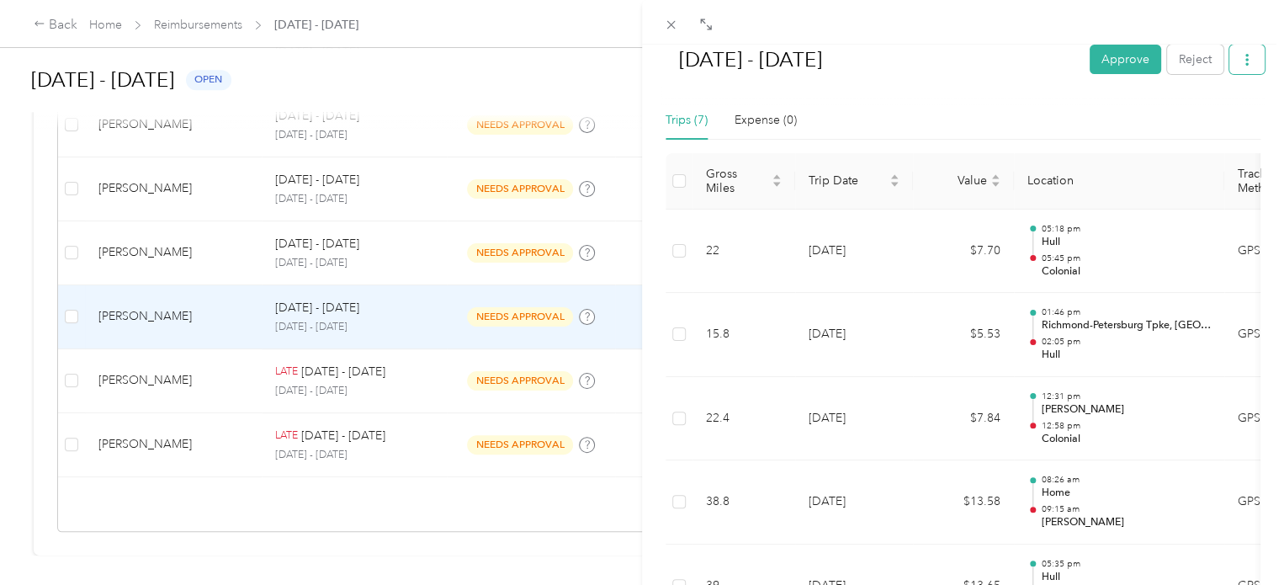
click at [1245, 56] on icon "button" at bounding box center [1246, 60] width 3 height 12
click at [1187, 116] on span "Download" at bounding box center [1187, 121] width 56 height 18
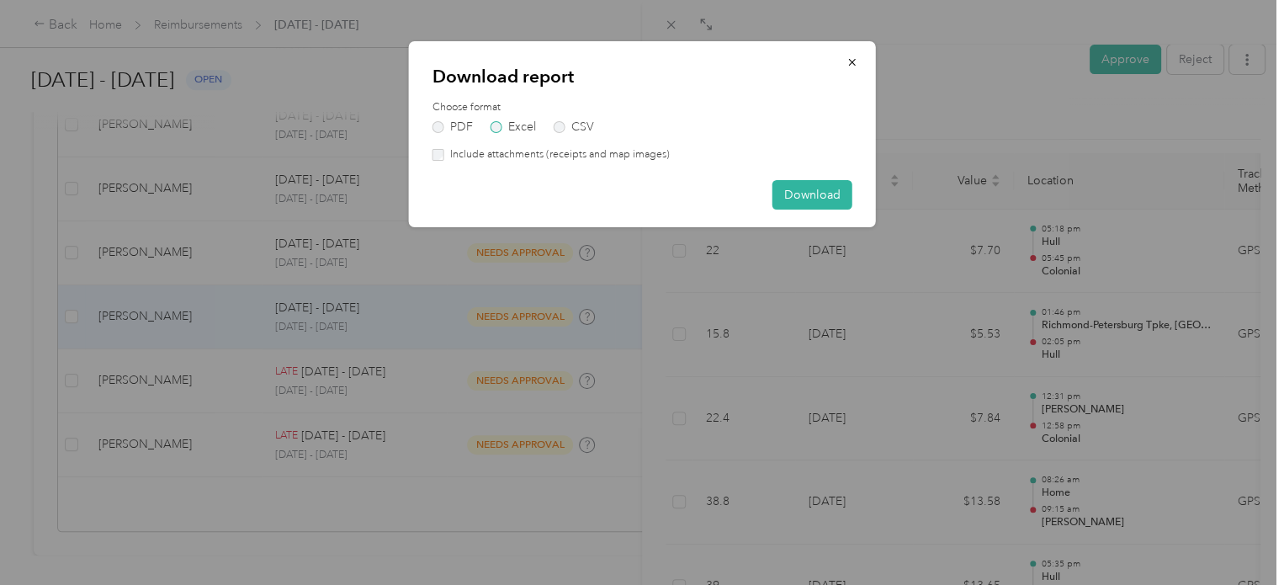
click at [496, 127] on label "Excel" at bounding box center [513, 127] width 45 height 12
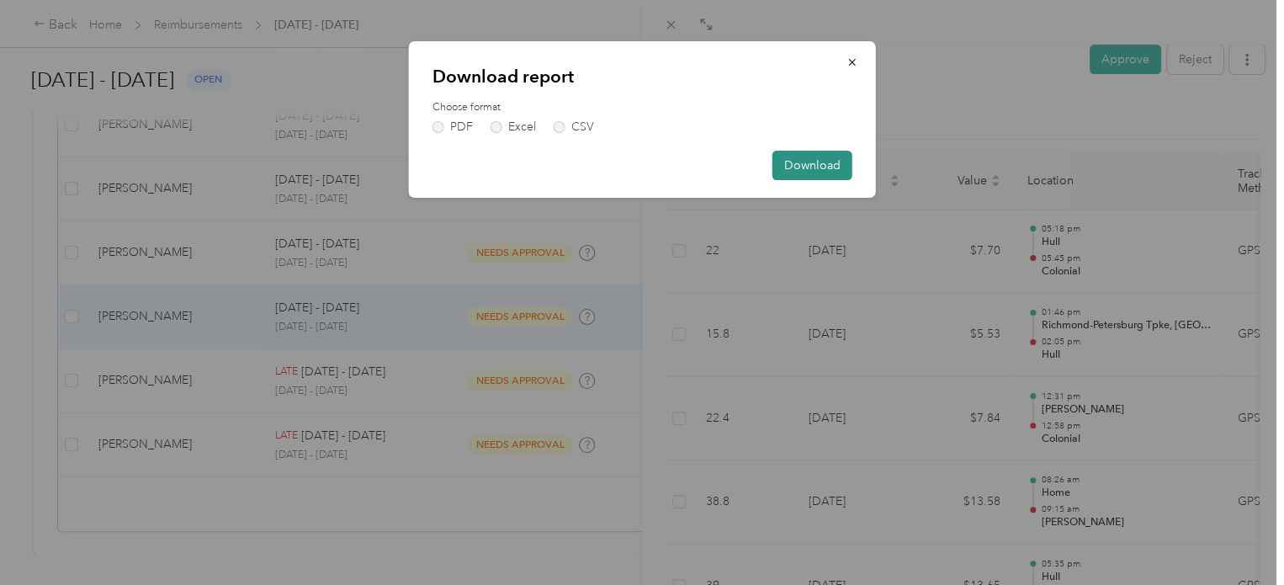
click at [809, 173] on button "Download" at bounding box center [812, 165] width 80 height 29
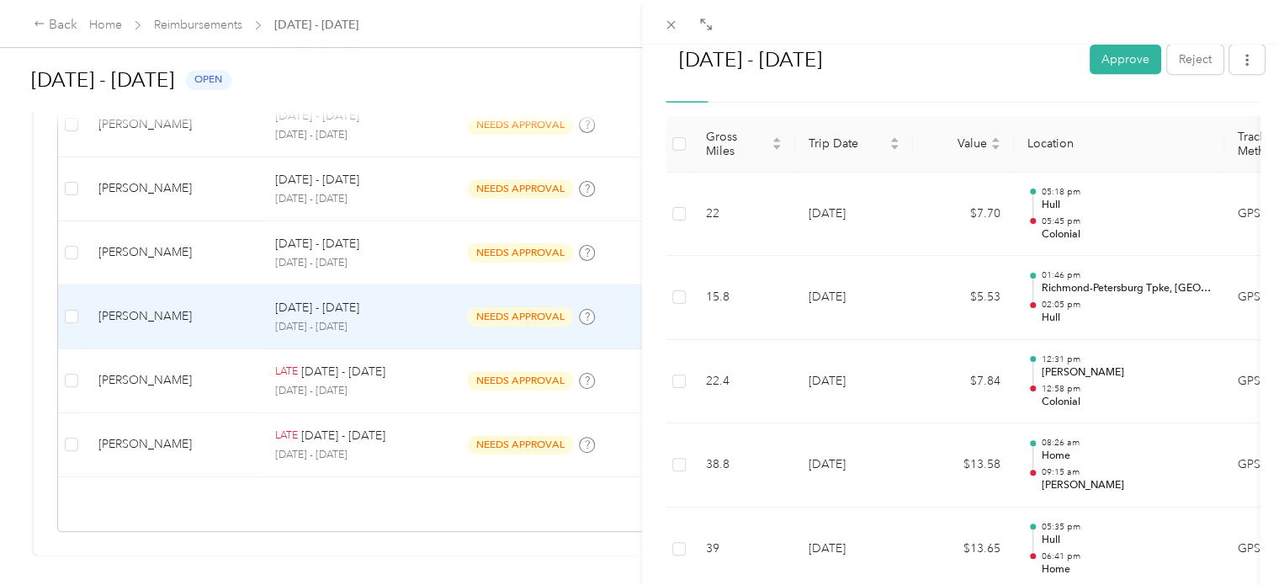
scroll to position [374, 0]
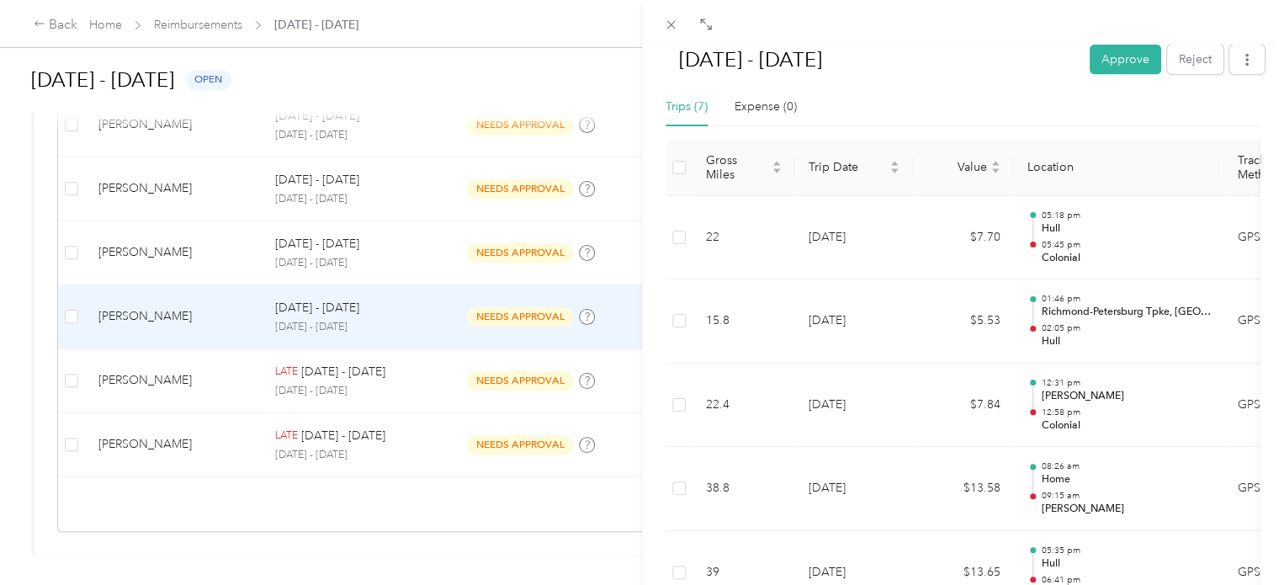
click at [357, 225] on div "Sep 22 - 28, 2025 Approve Reject Needs Approval Needs approval from Ashley Paya…" at bounding box center [642, 292] width 1284 height 585
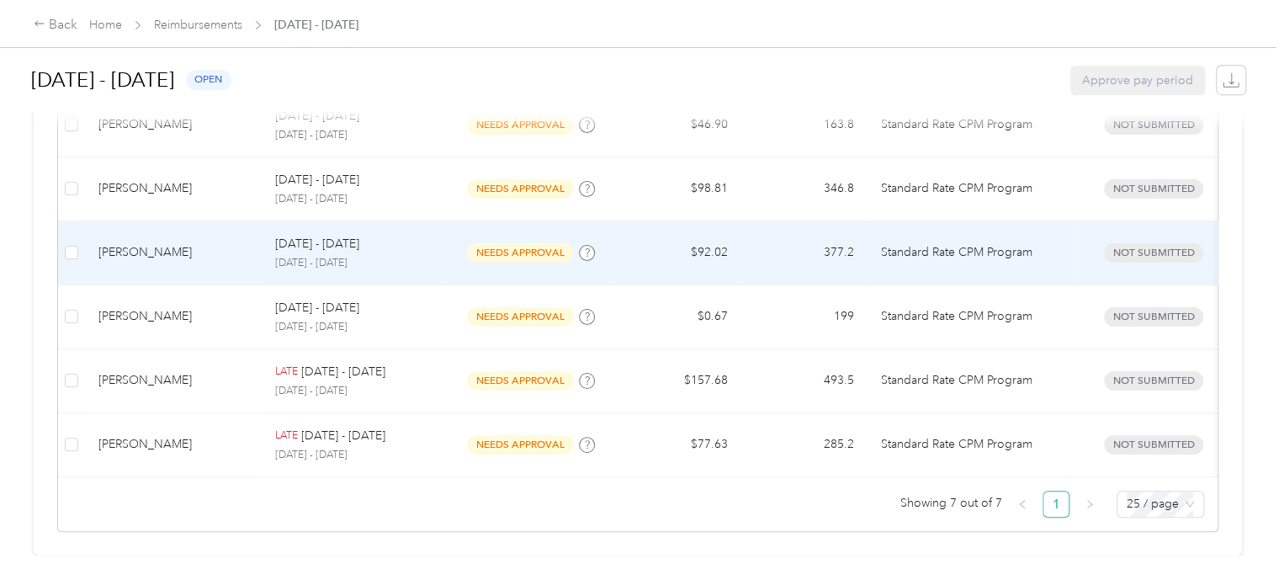
click at [357, 235] on p "Sep 22 - 28, 2025" at bounding box center [317, 244] width 84 height 19
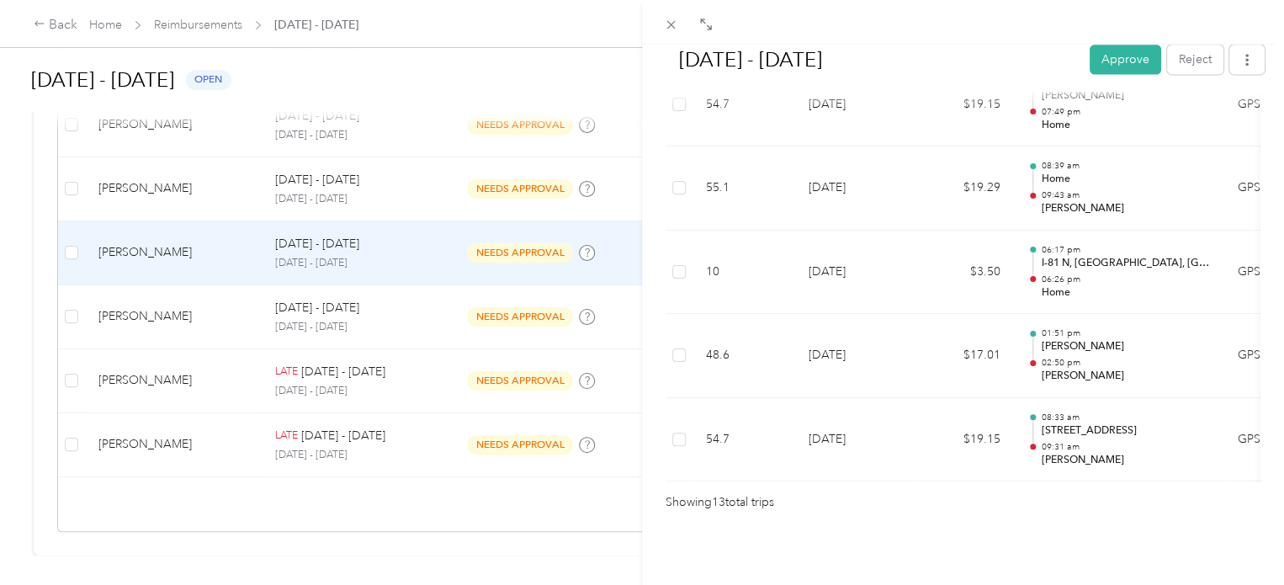
scroll to position [1198, 0]
click at [1241, 55] on icon "button" at bounding box center [1247, 60] width 12 height 12
click at [1192, 122] on span "Download" at bounding box center [1187, 121] width 56 height 18
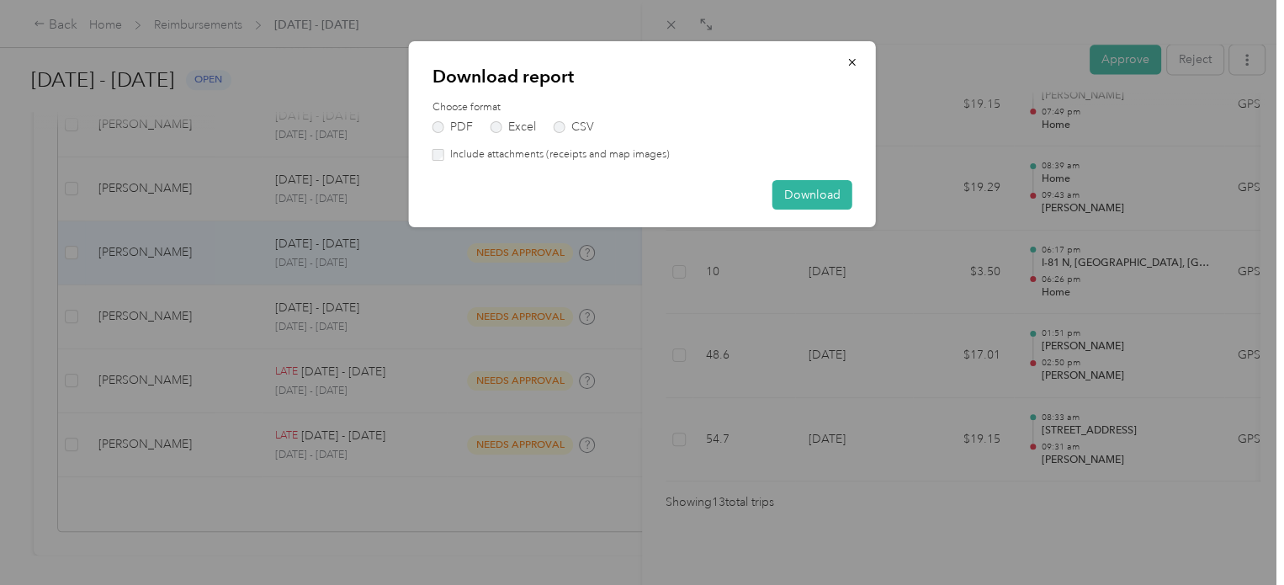
drag, startPoint x: 811, startPoint y: 191, endPoint x: 335, endPoint y: 171, distance: 476.7
click at [592, 178] on div "Download report Choose format PDF Excel CSV Include attachments (receipts and m…" at bounding box center [642, 134] width 467 height 186
click at [493, 123] on label "Excel" at bounding box center [513, 127] width 45 height 12
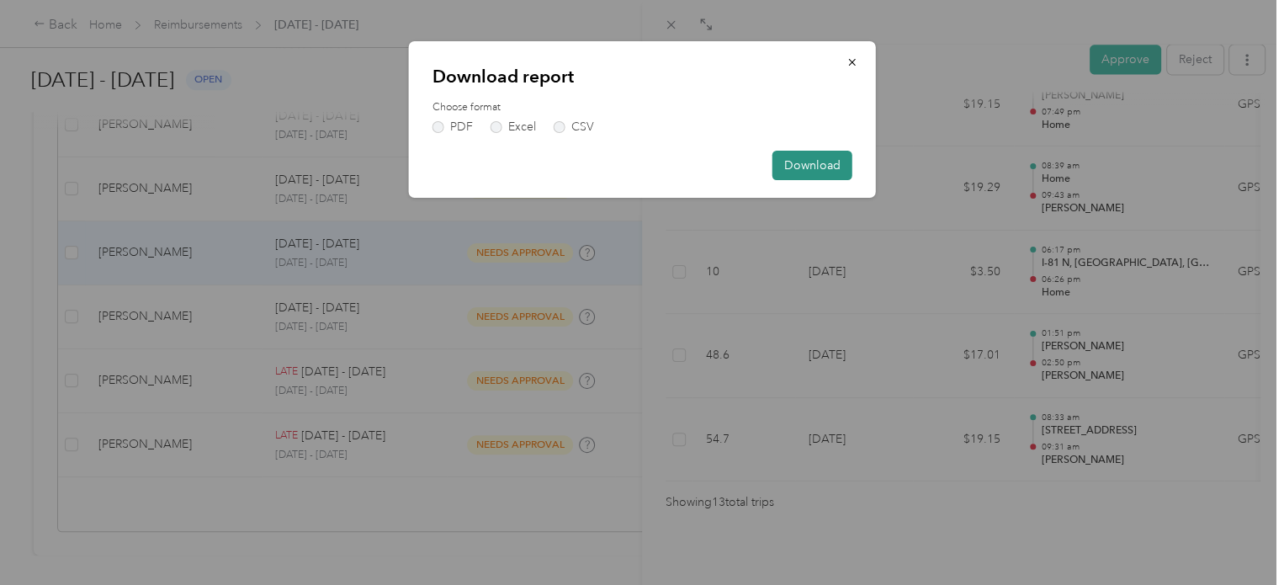
click at [786, 161] on button "Download" at bounding box center [812, 165] width 80 height 29
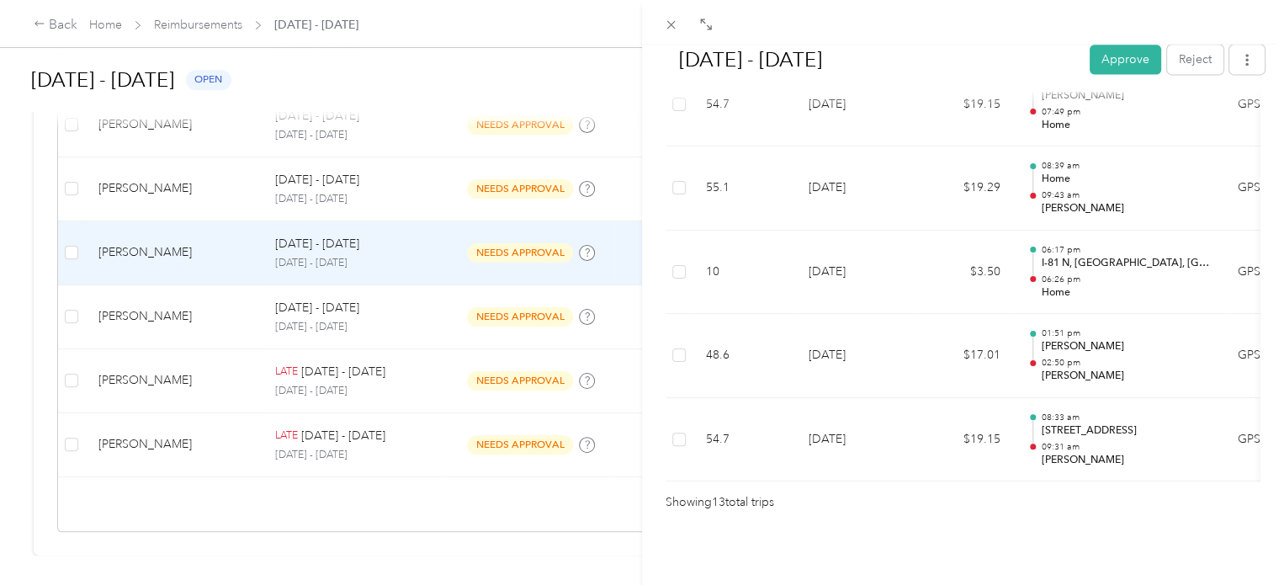
click at [335, 166] on div "Sep 22 - 28, 2025 Approve Reject Needs Approval Needs approval from Ashley Paya…" at bounding box center [642, 292] width 1284 height 585
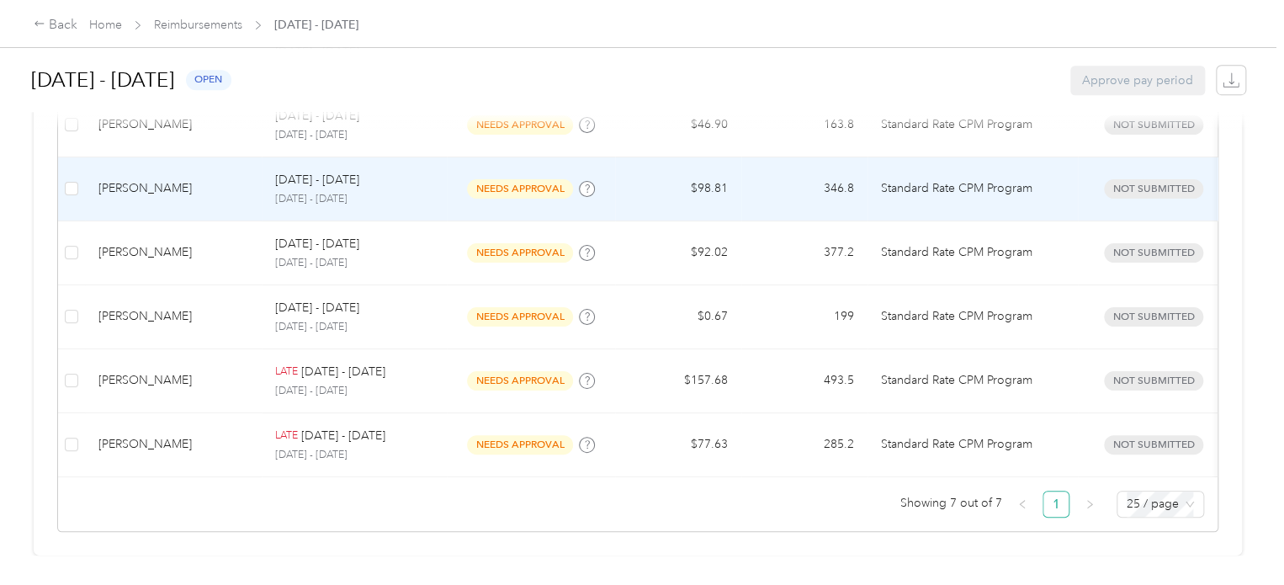
click at [337, 171] on div "Sep 22 - 28, 2025 September 22 - 28, 2025" at bounding box center [354, 189] width 158 height 36
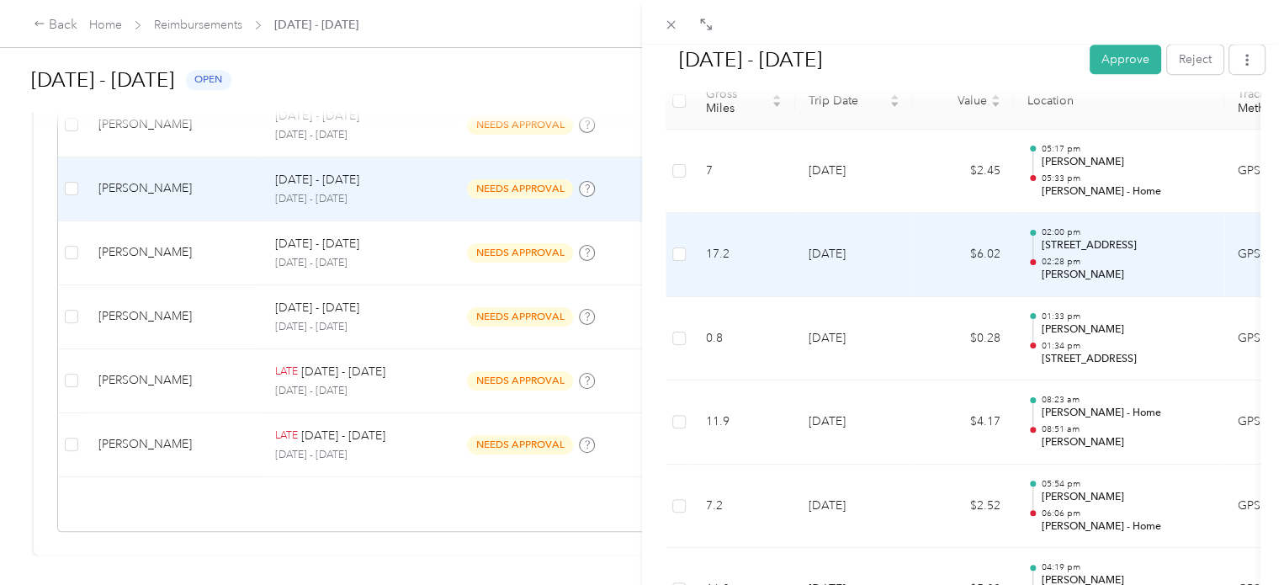
scroll to position [356, 0]
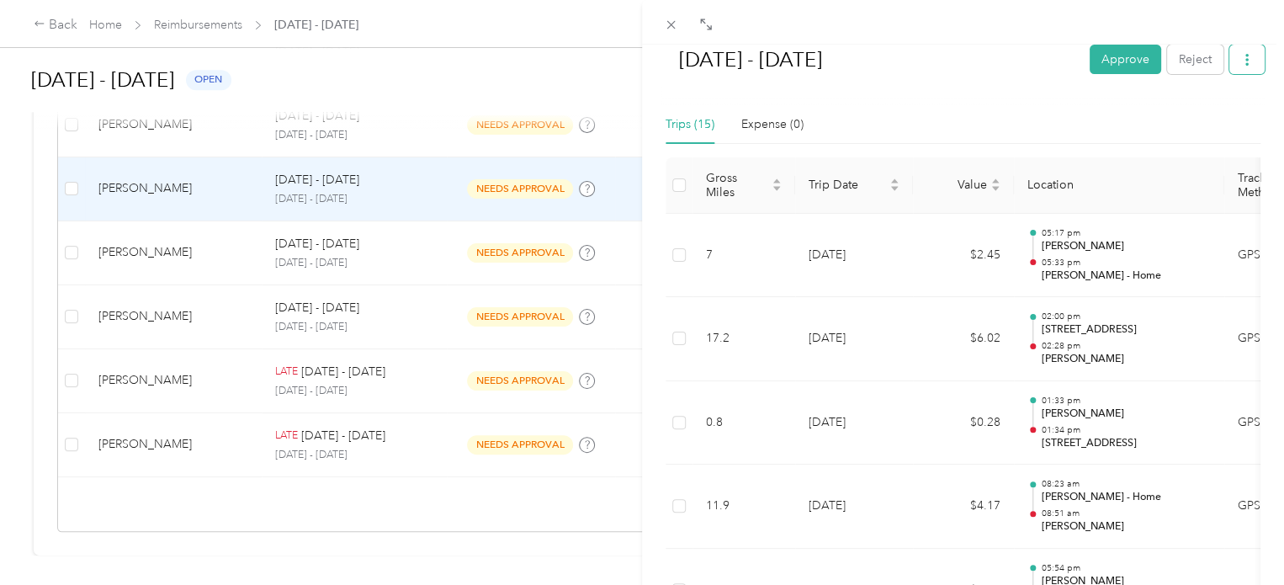
click at [1241, 55] on icon "button" at bounding box center [1247, 60] width 12 height 12
click at [1208, 120] on span "Download" at bounding box center [1187, 121] width 56 height 18
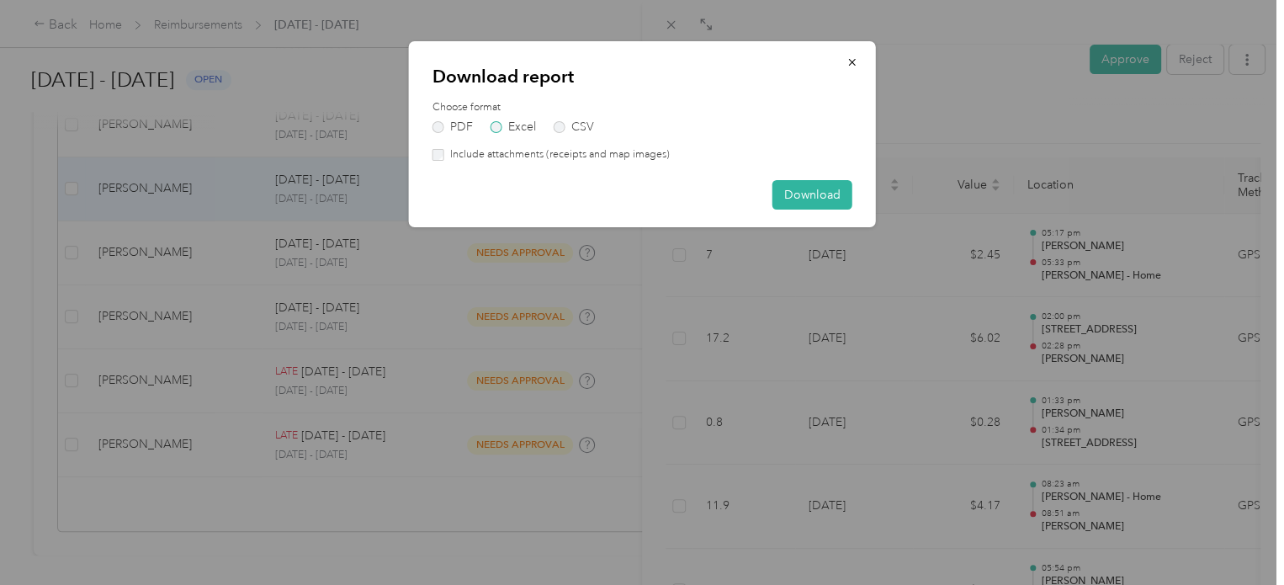
click at [520, 127] on label "Excel" at bounding box center [513, 127] width 45 height 12
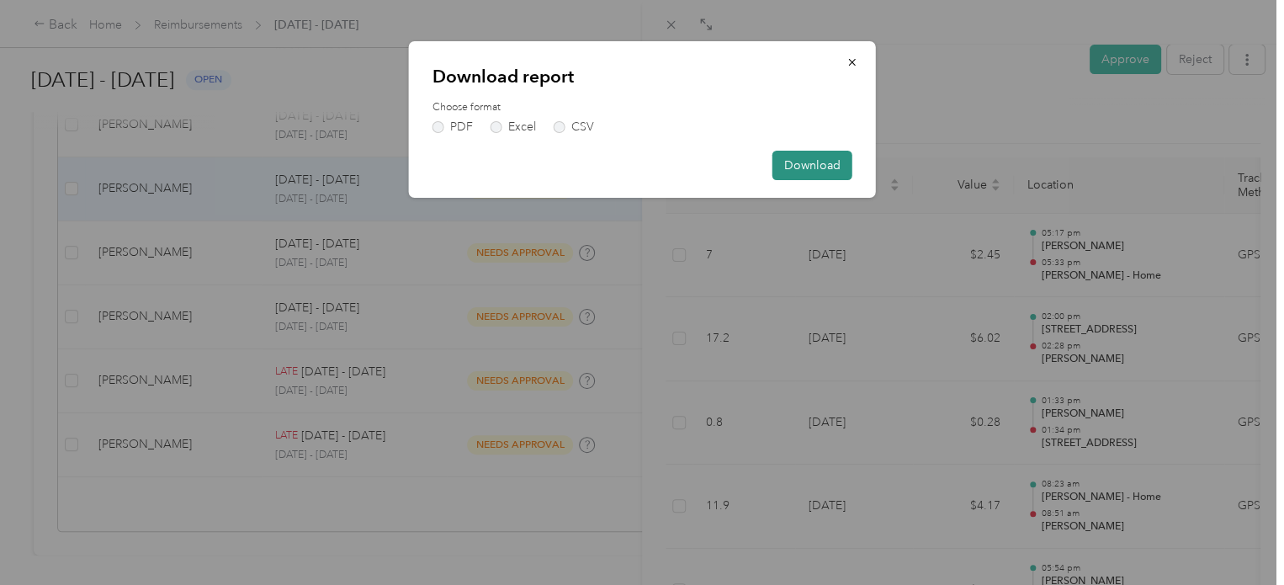
click at [806, 164] on button "Download" at bounding box center [812, 165] width 80 height 29
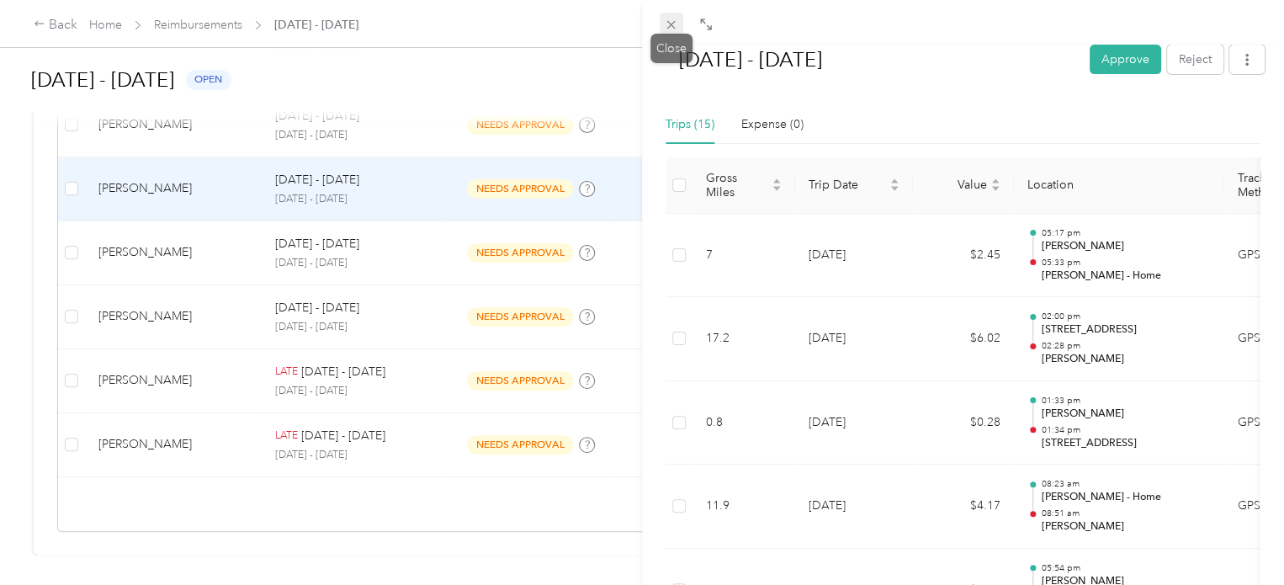
click at [668, 25] on icon at bounding box center [671, 25] width 14 height 14
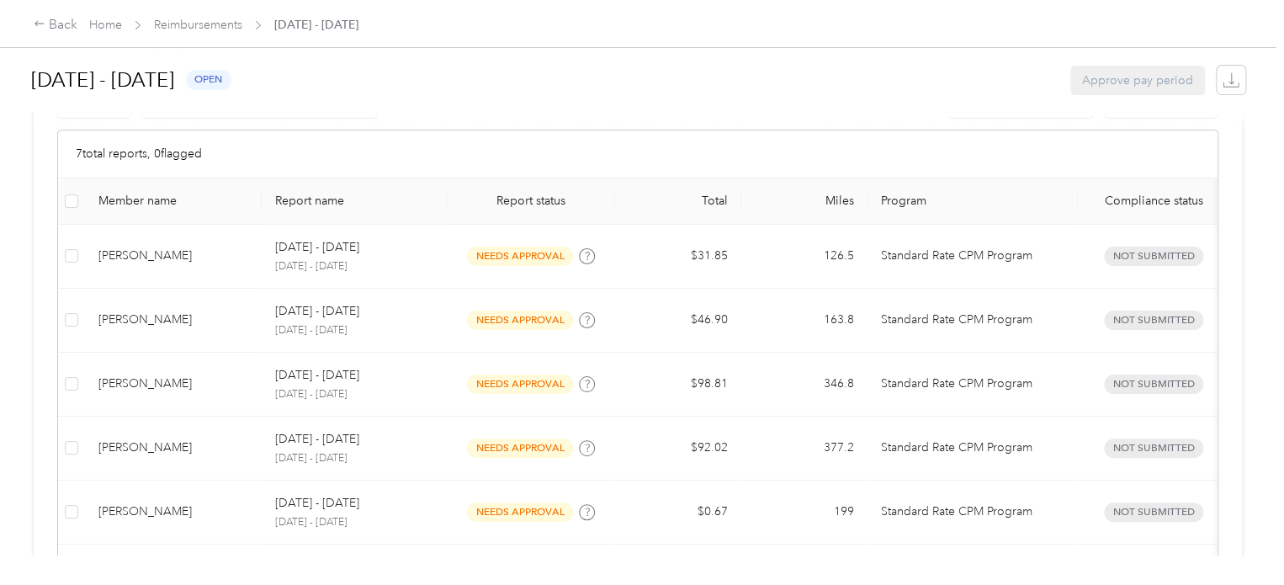
scroll to position [337, 0]
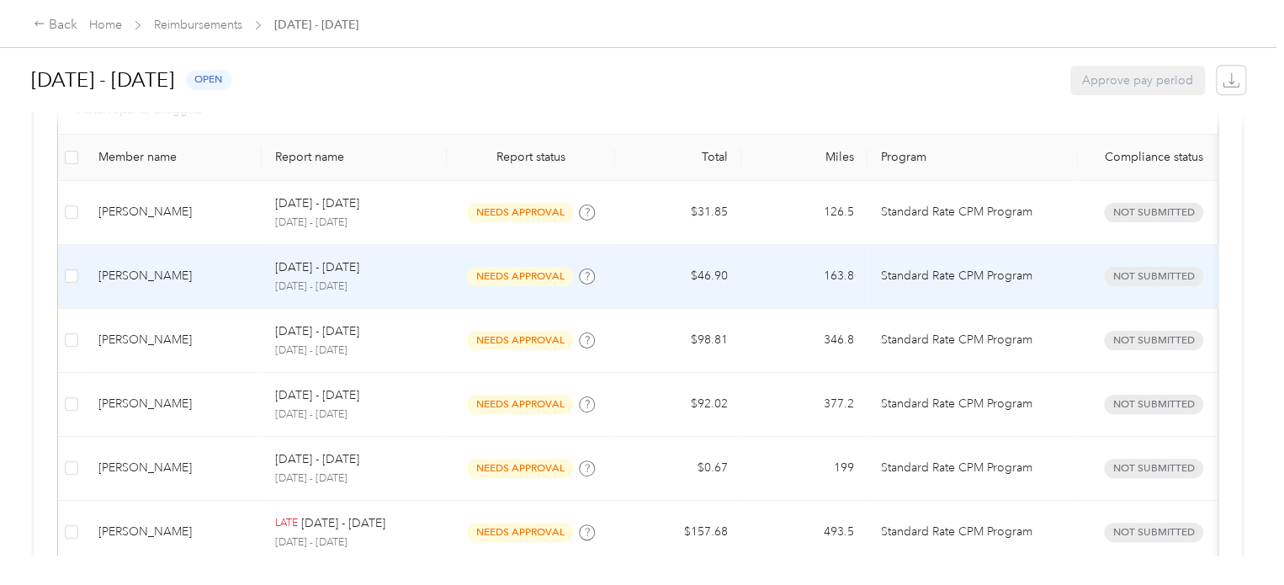
click at [402, 273] on div "Sep 22 - 28, 2025" at bounding box center [354, 267] width 158 height 19
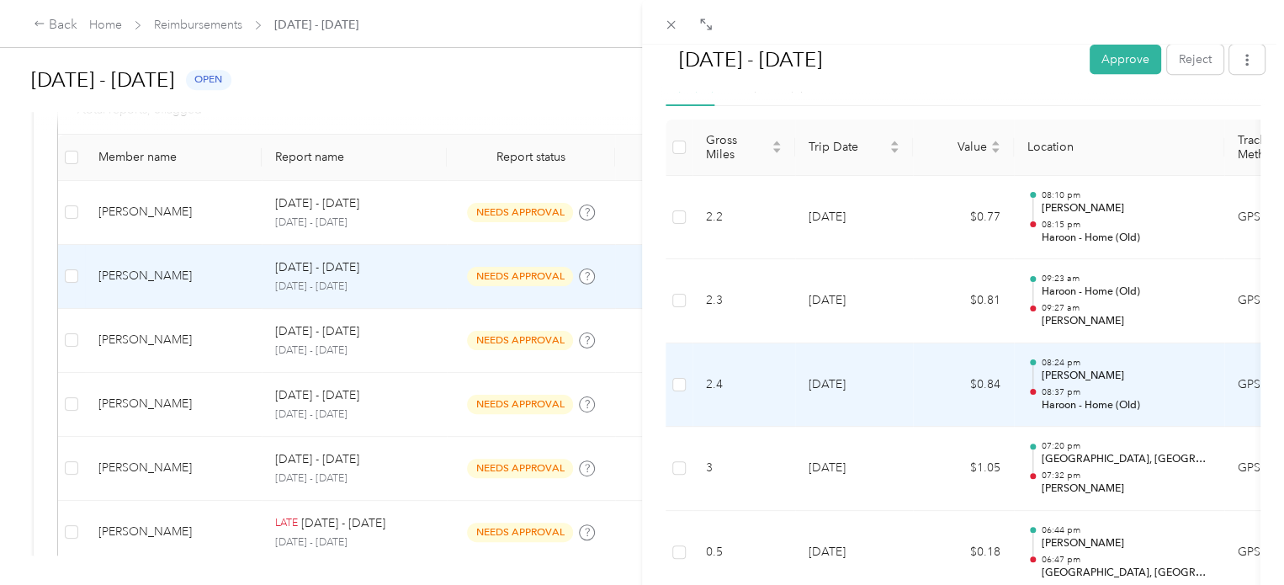
scroll to position [358, 0]
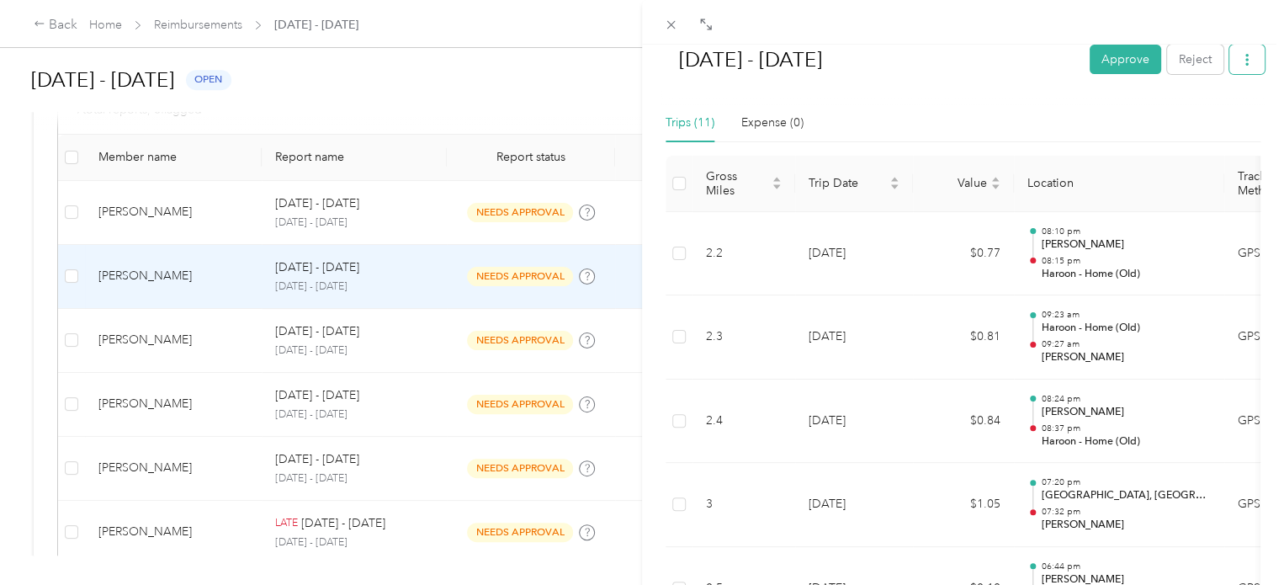
click at [1229, 53] on button "button" at bounding box center [1246, 59] width 35 height 29
click at [1202, 119] on span "Download" at bounding box center [1187, 121] width 56 height 18
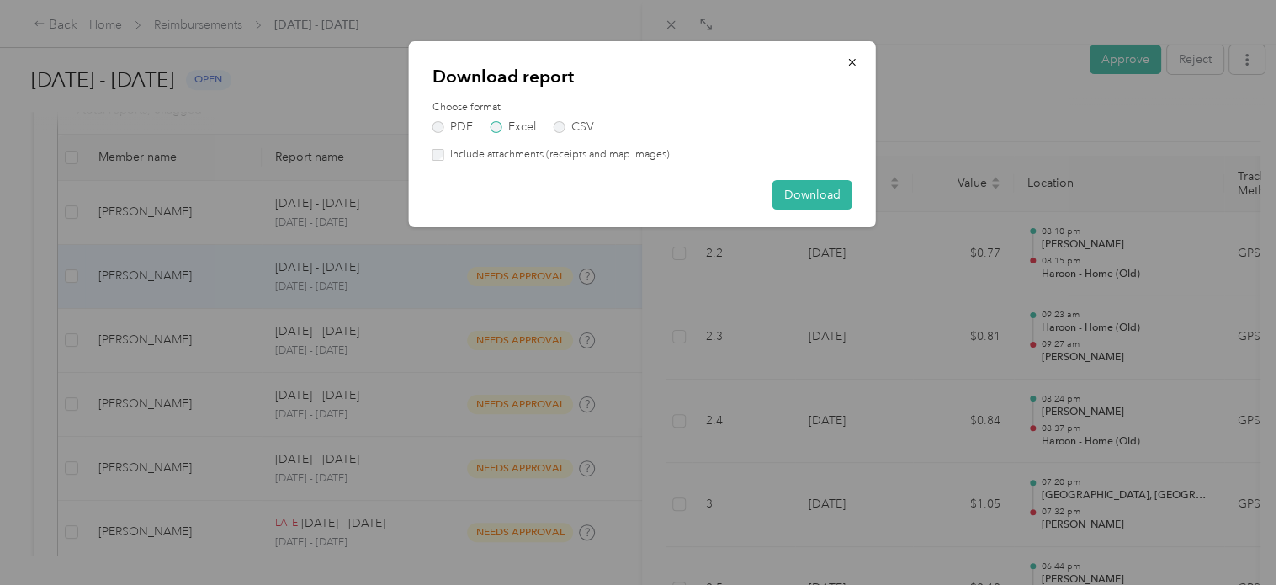
click at [512, 121] on label "Excel" at bounding box center [513, 127] width 45 height 12
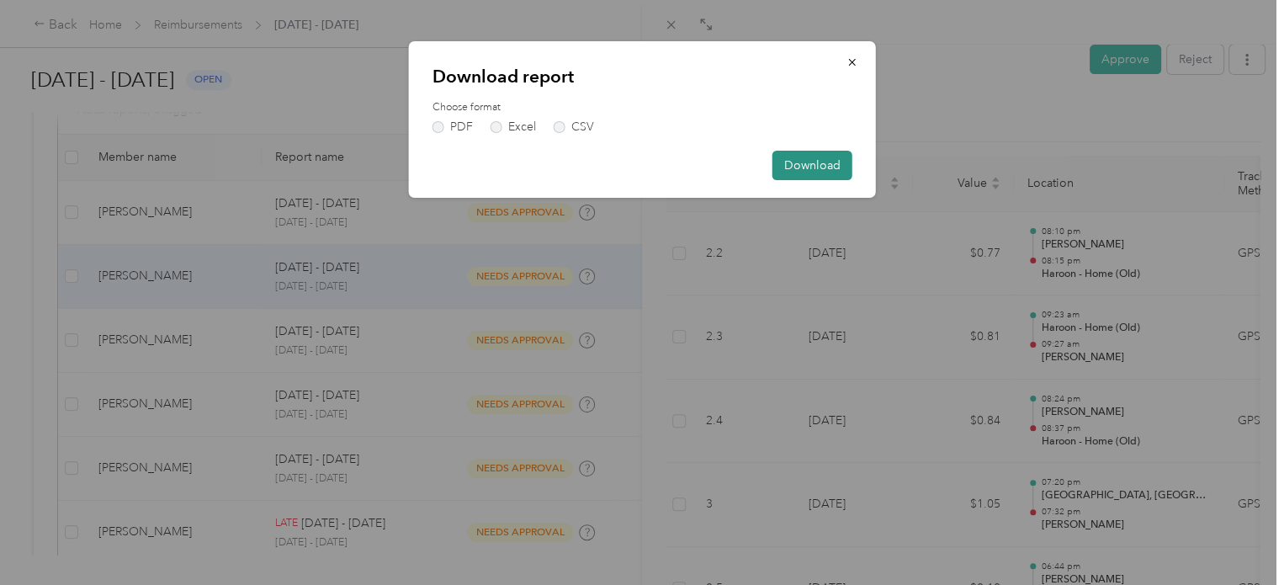
click at [841, 162] on button "Download" at bounding box center [812, 165] width 80 height 29
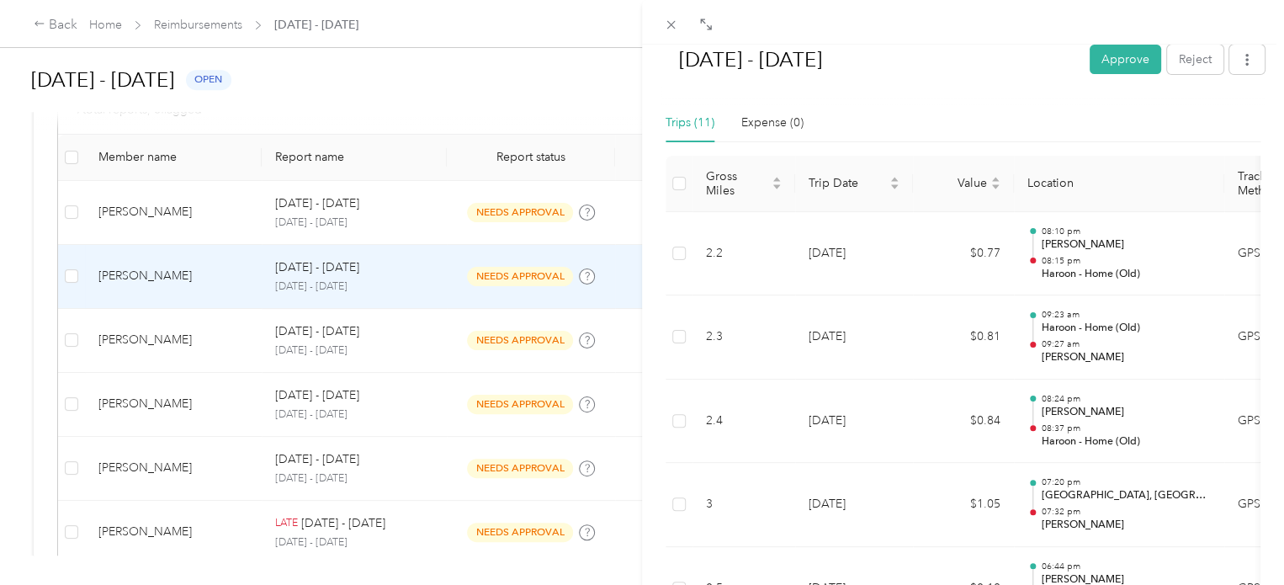
click at [337, 217] on div "Sep 22 - 28, 2025 Approve Reject Needs Approval Needs approval from Ashley Paya…" at bounding box center [642, 292] width 1284 height 585
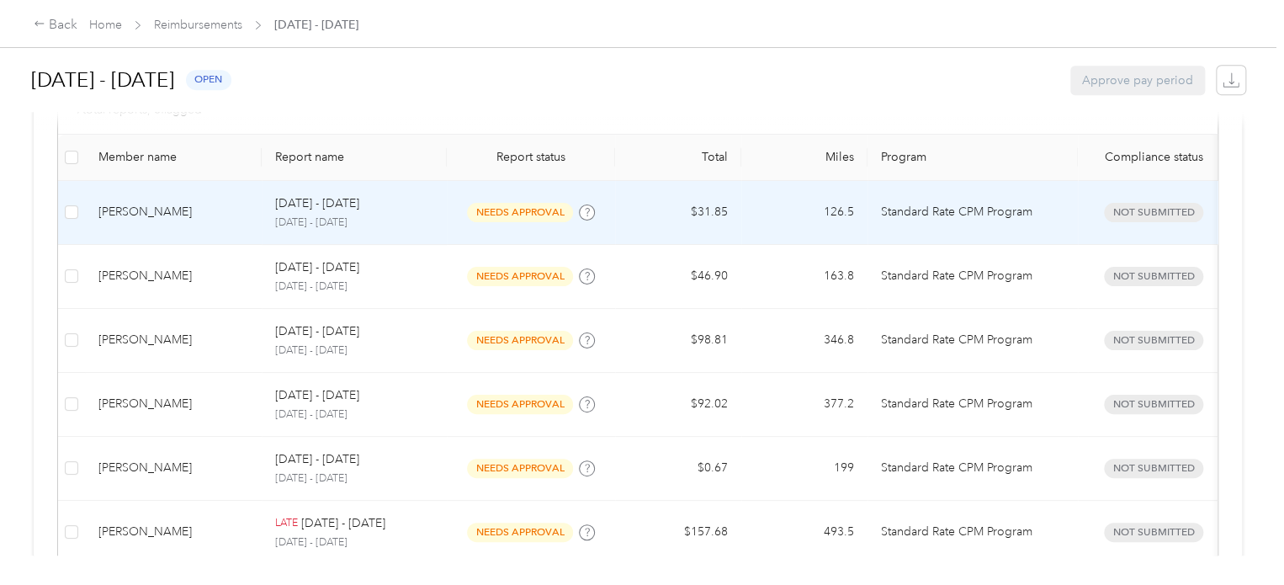
click at [334, 210] on p "Sep 22 - 28, 2025" at bounding box center [317, 203] width 84 height 19
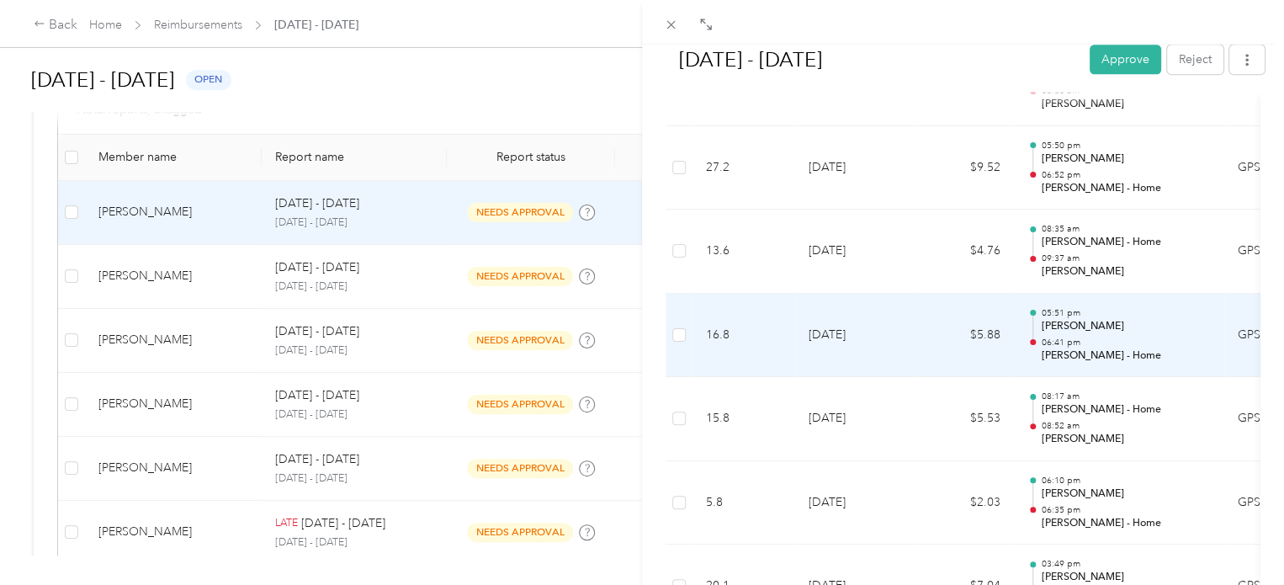
scroll to position [694, 0]
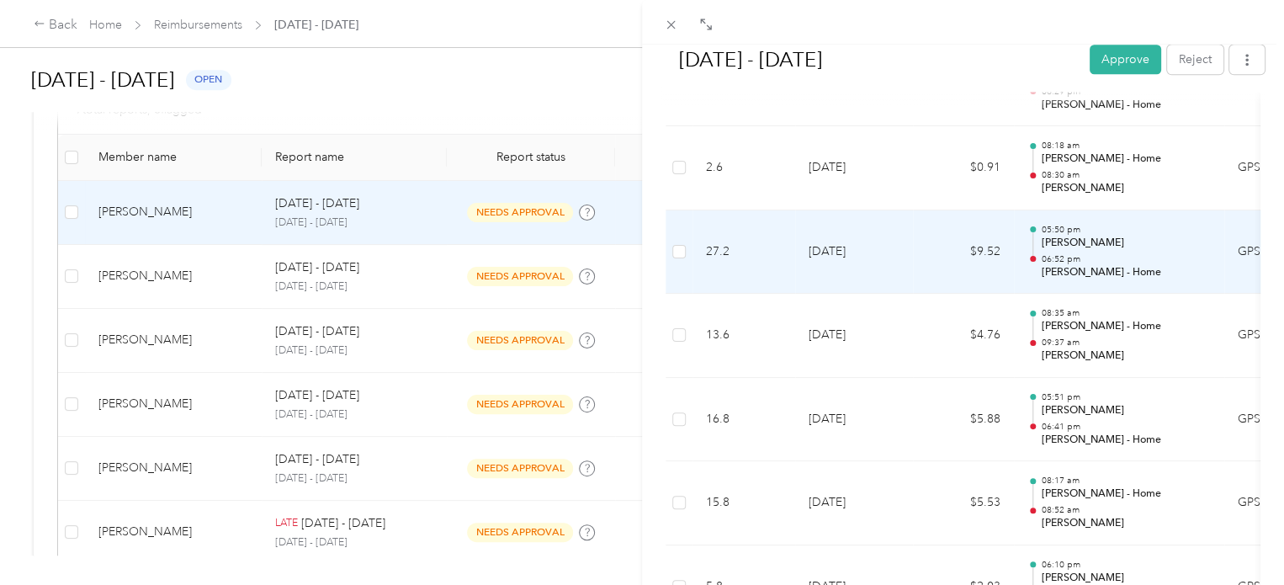
click at [875, 252] on td "9-24-2025" at bounding box center [854, 252] width 118 height 84
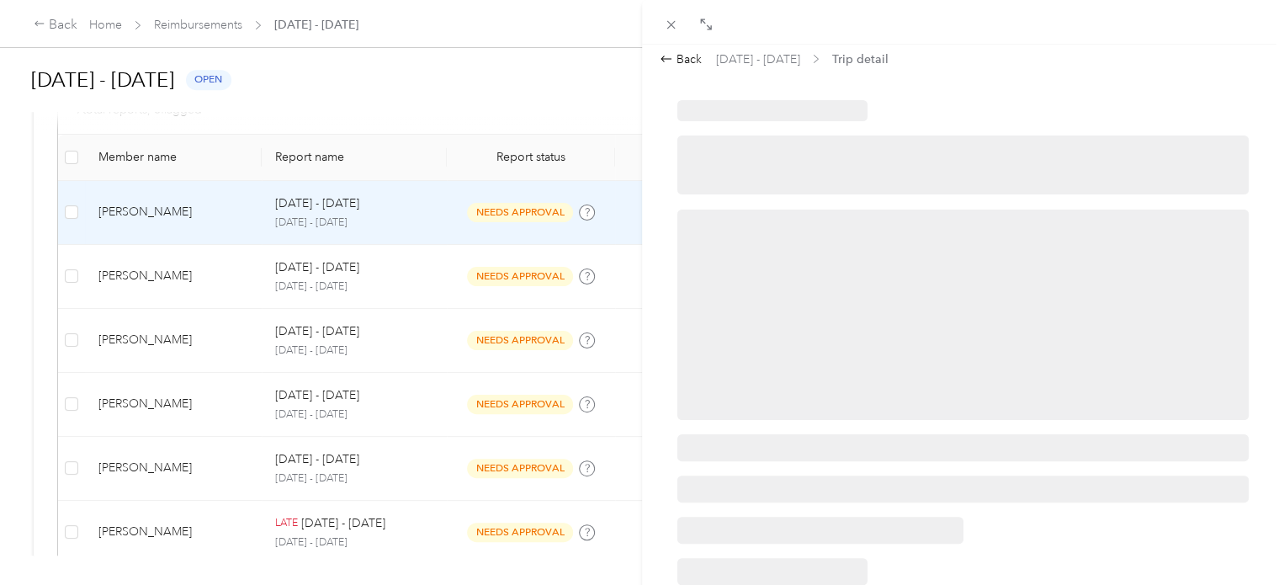
scroll to position [0, 0]
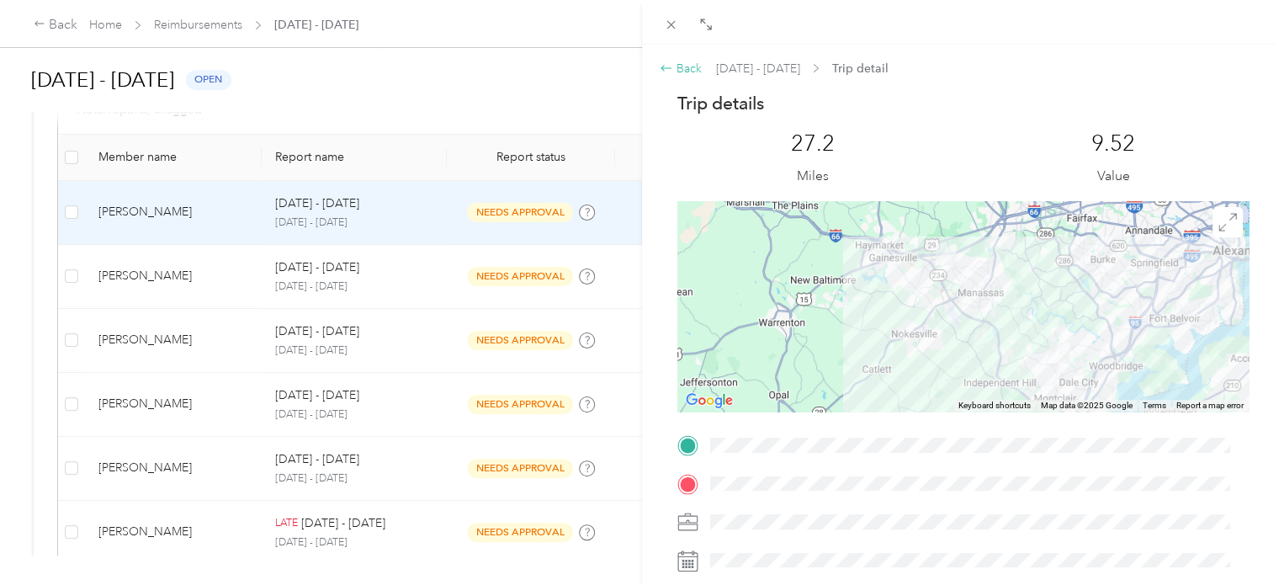
click at [665, 66] on icon at bounding box center [666, 67] width 13 height 13
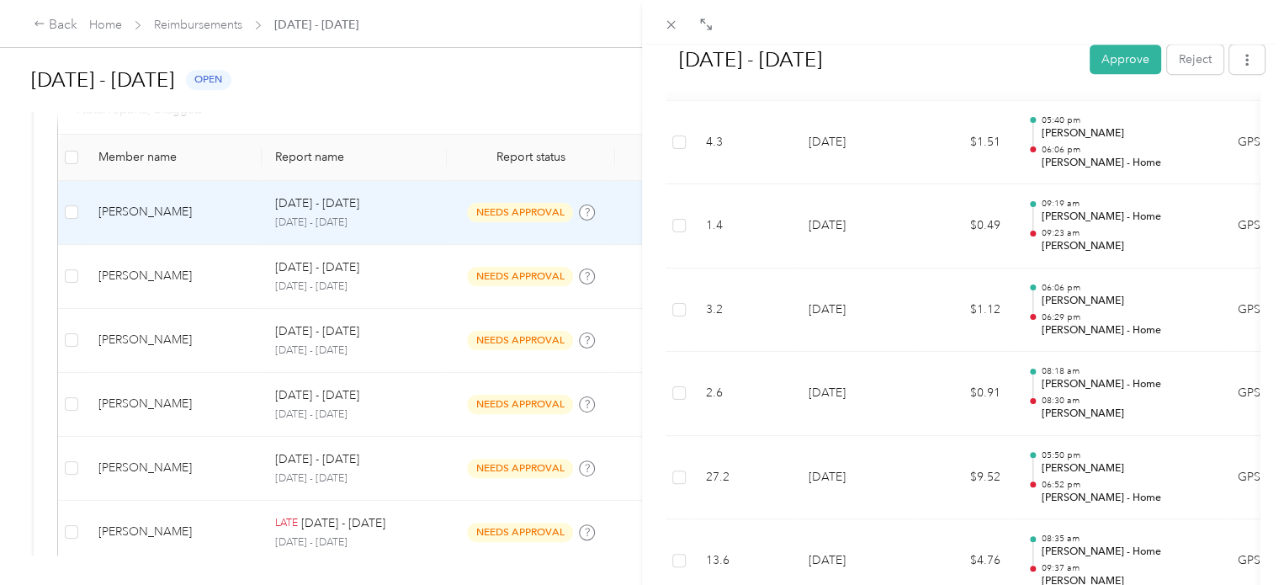
scroll to position [589, 0]
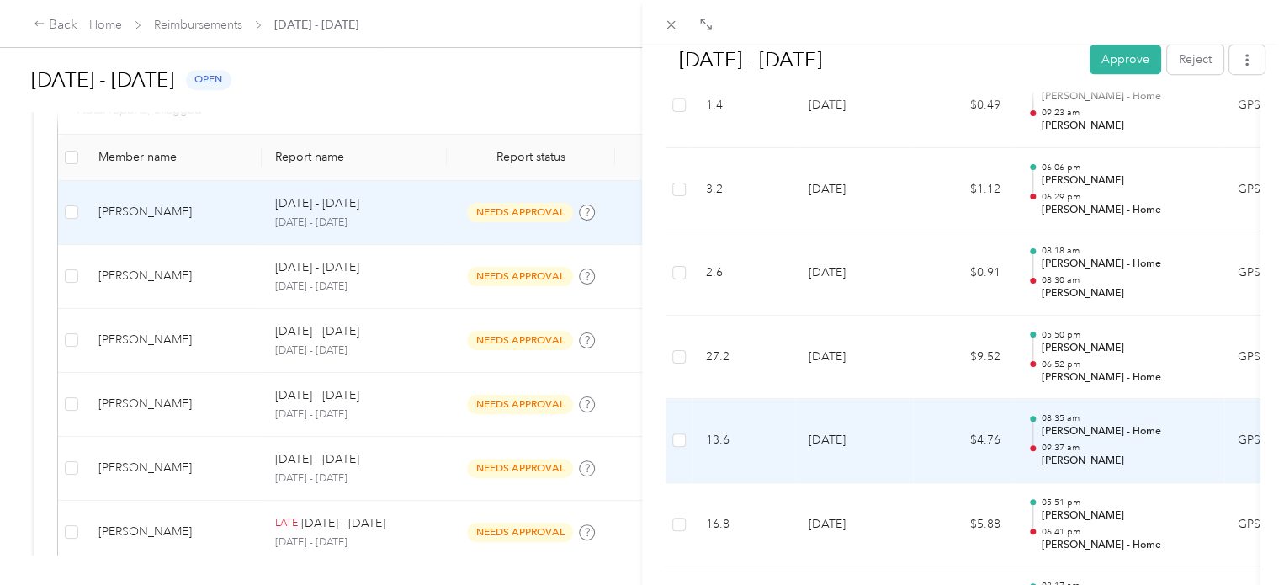
click at [880, 454] on td "9-24-2025" at bounding box center [854, 441] width 118 height 84
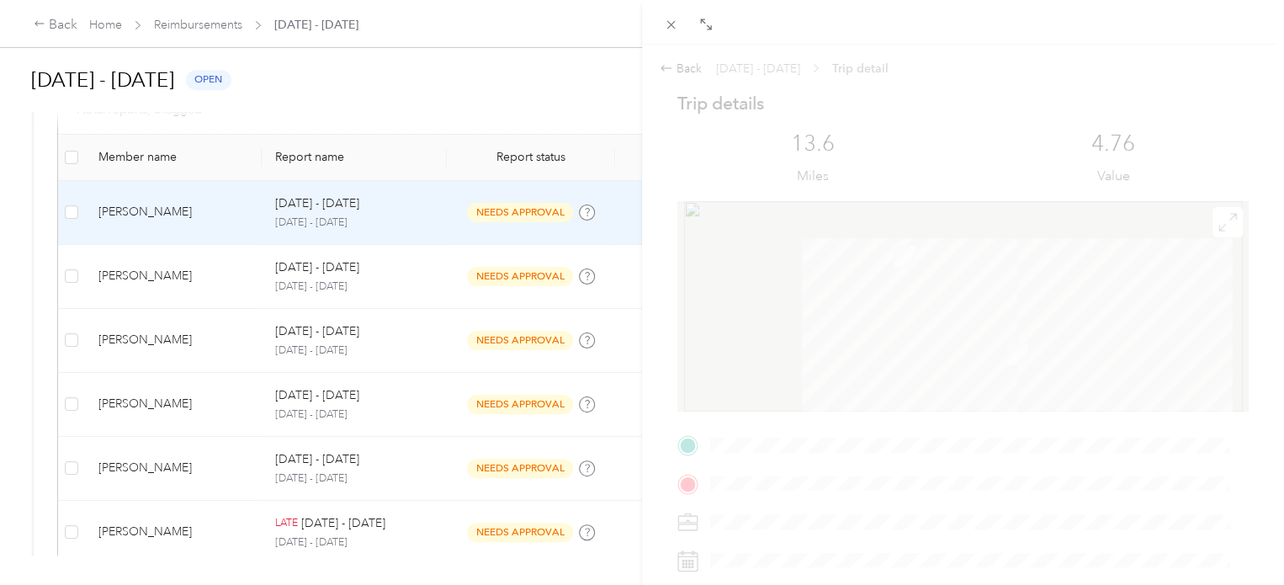
scroll to position [0, 0]
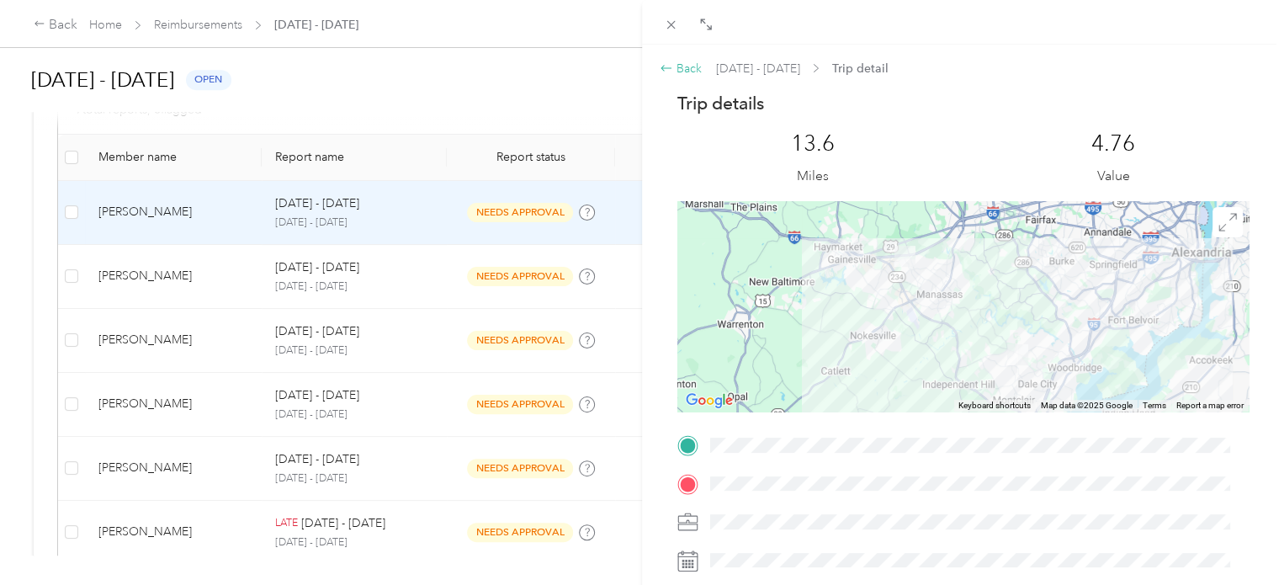
click at [663, 70] on icon at bounding box center [666, 68] width 11 height 6
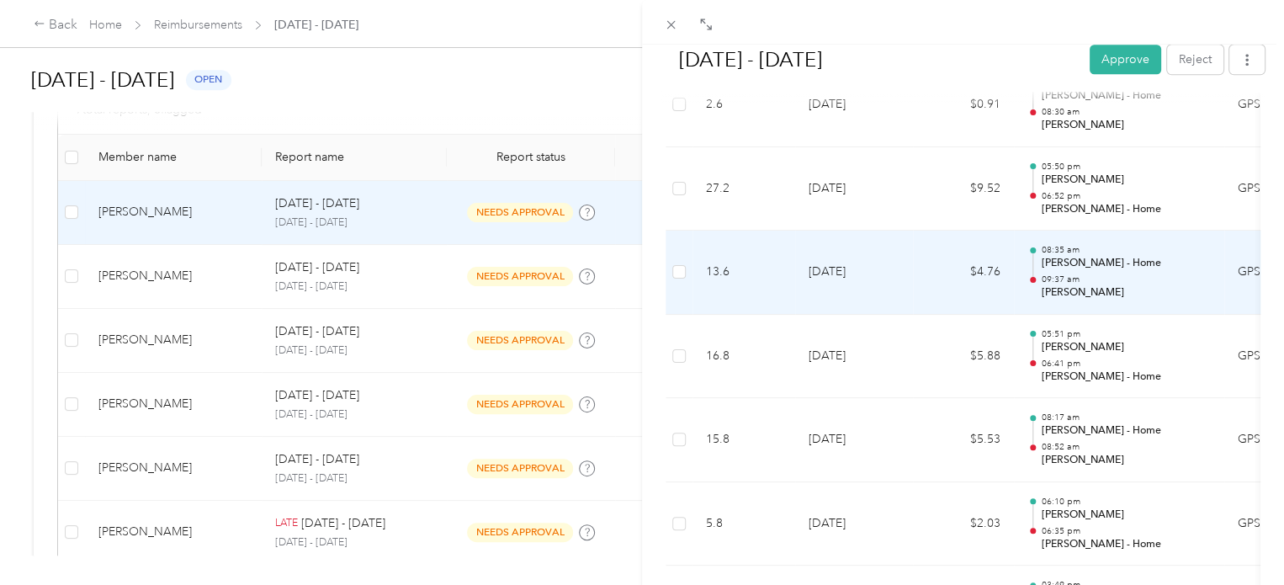
scroll to position [841, 0]
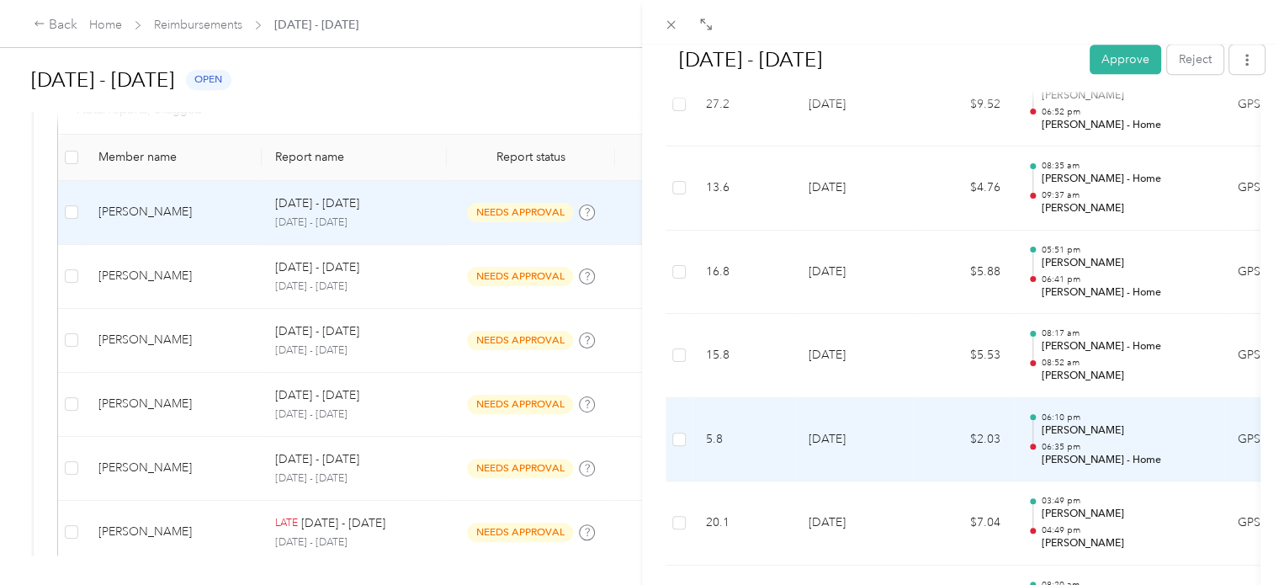
click at [890, 427] on td "9-22-2025" at bounding box center [854, 440] width 118 height 84
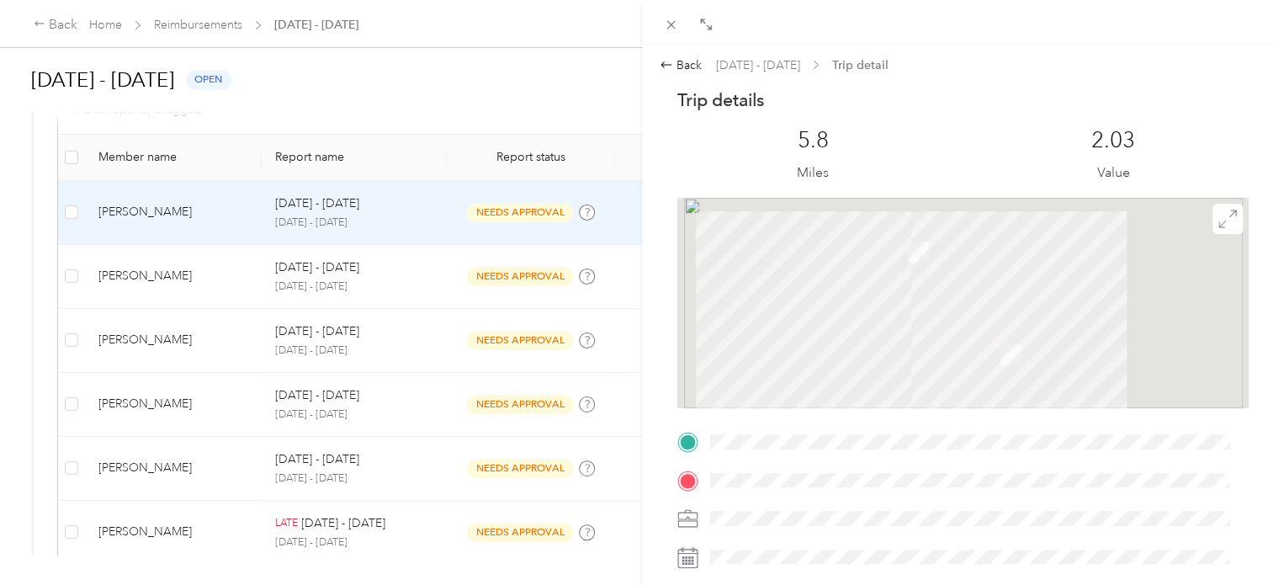
scroll to position [0, 0]
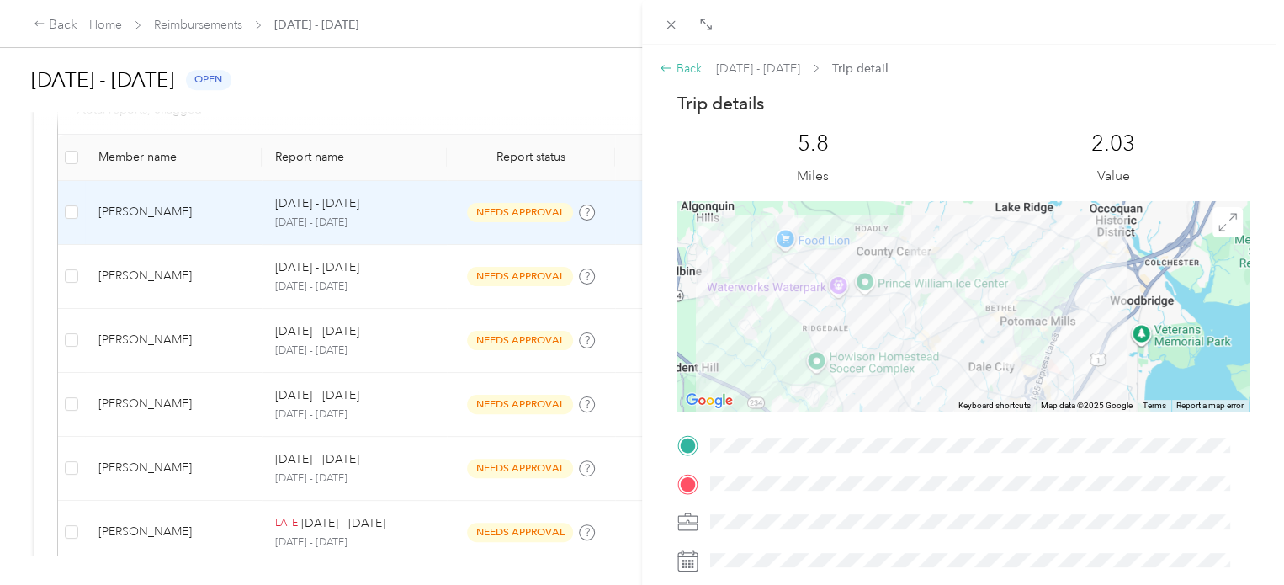
click at [663, 61] on icon at bounding box center [666, 67] width 13 height 13
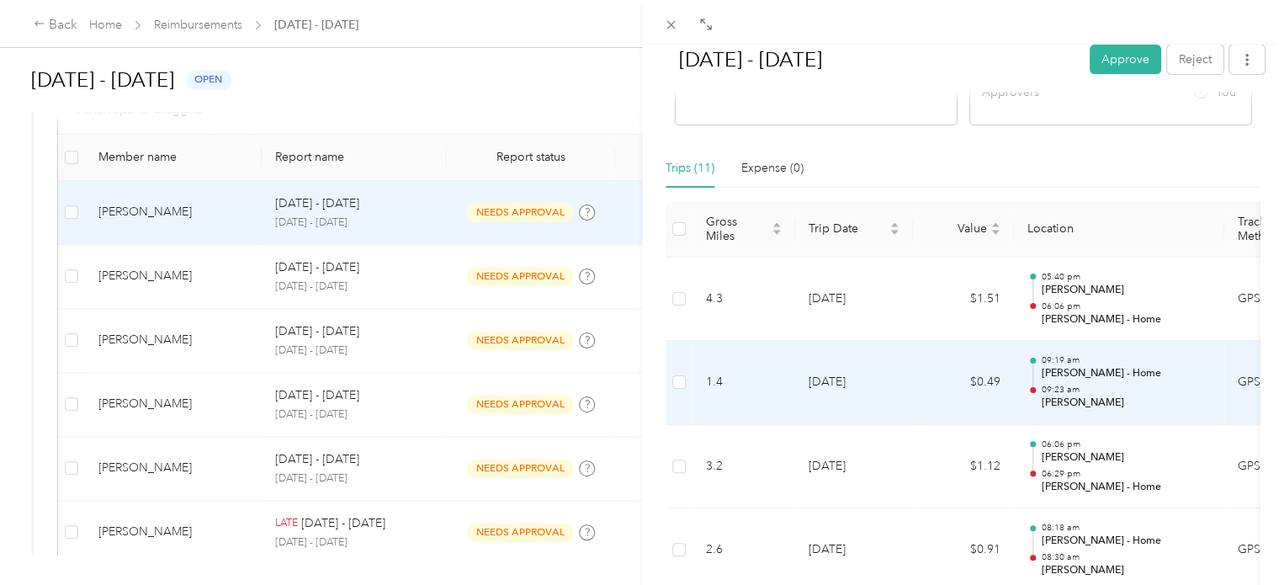
scroll to position [337, 0]
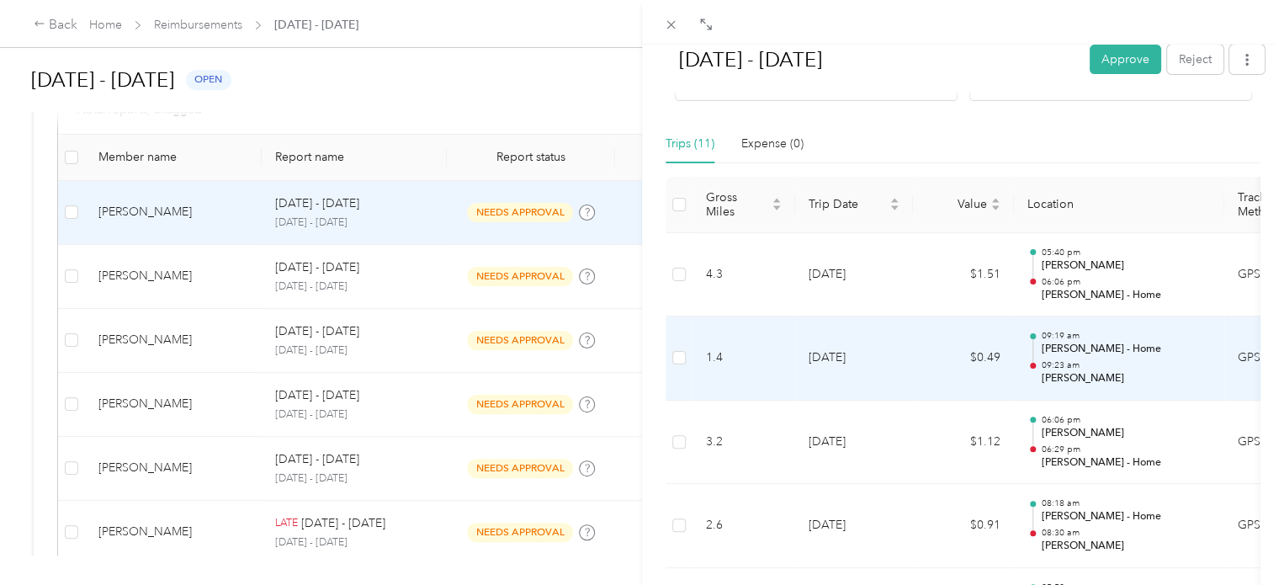
click at [985, 364] on td "$0.49" at bounding box center [963, 358] width 101 height 84
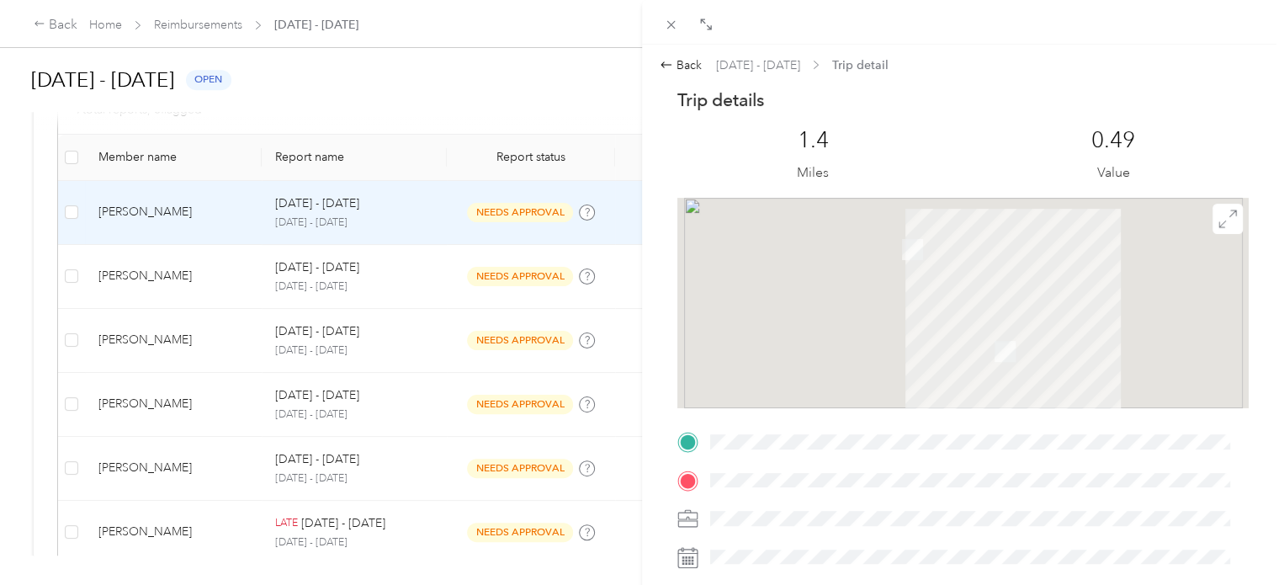
scroll to position [0, 0]
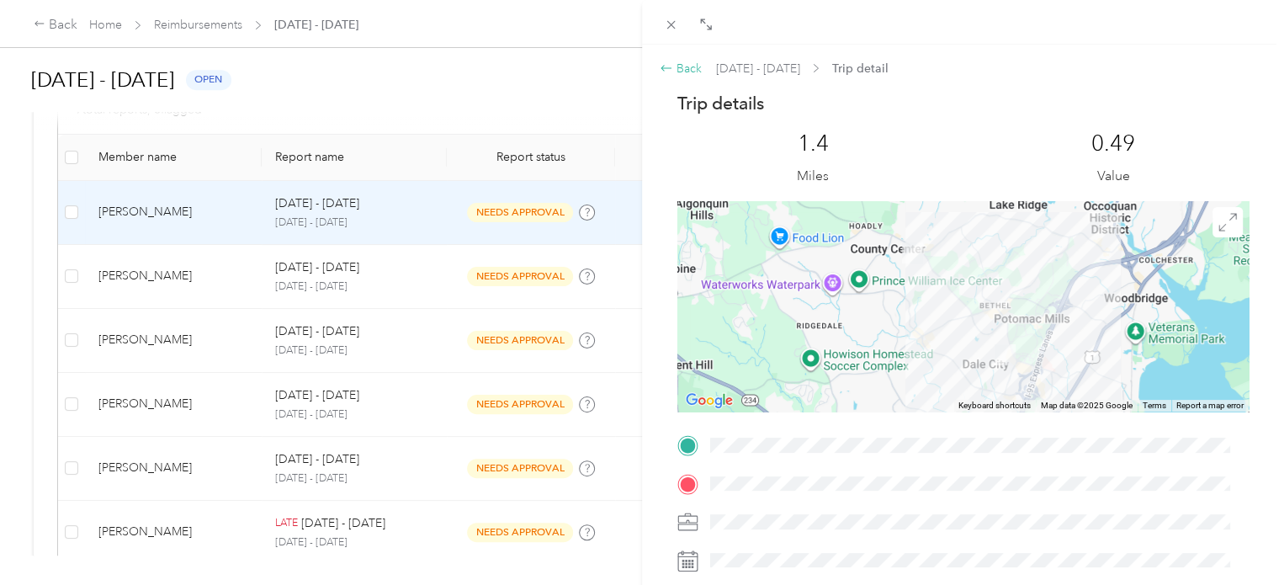
click at [663, 62] on icon at bounding box center [666, 67] width 13 height 13
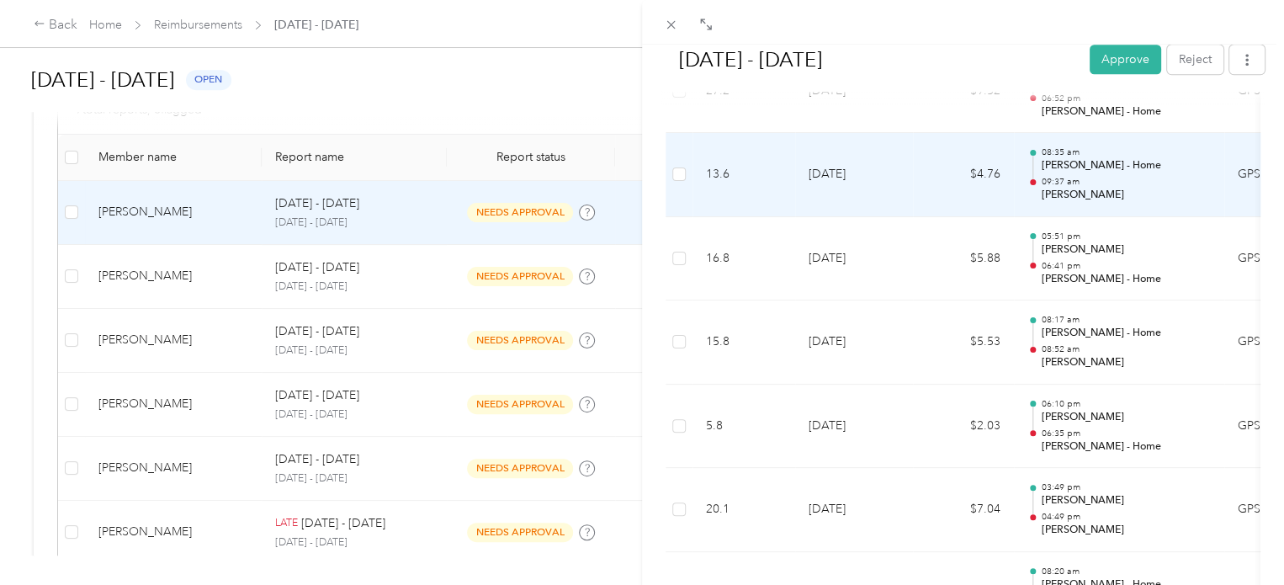
scroll to position [926, 0]
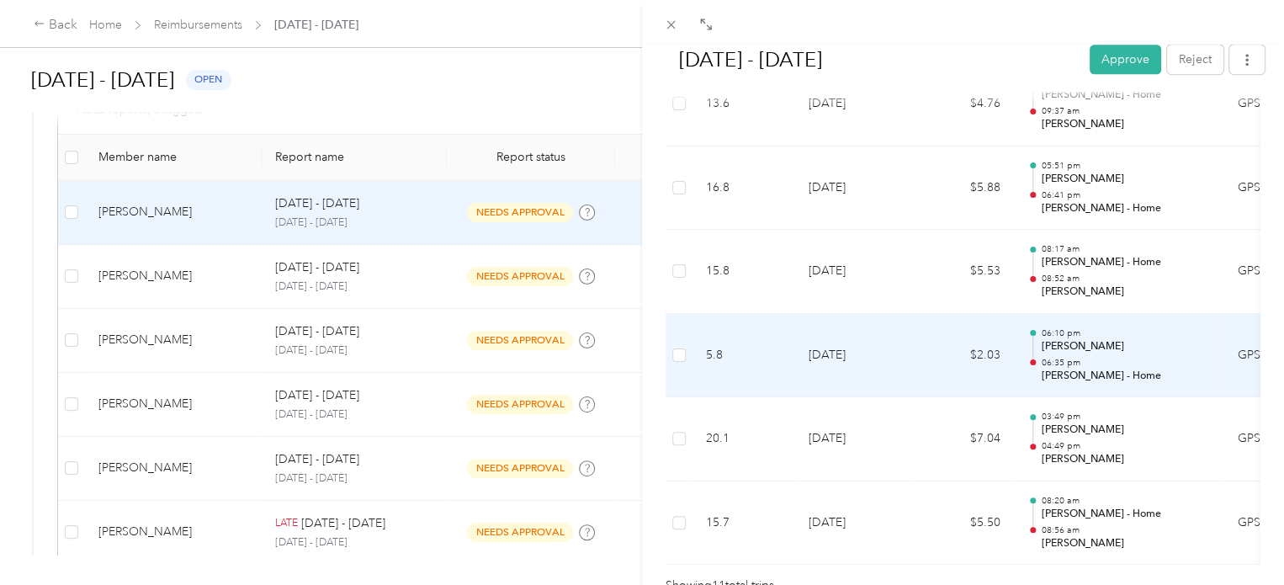
click at [849, 349] on td "9-22-2025" at bounding box center [854, 356] width 118 height 84
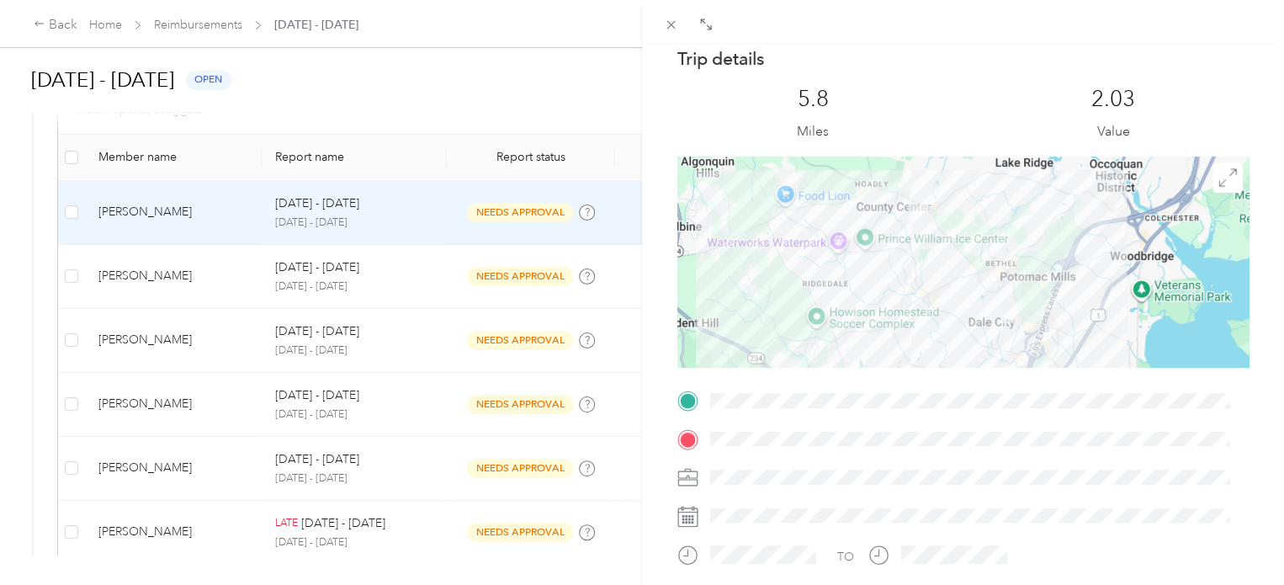
scroll to position [0, 0]
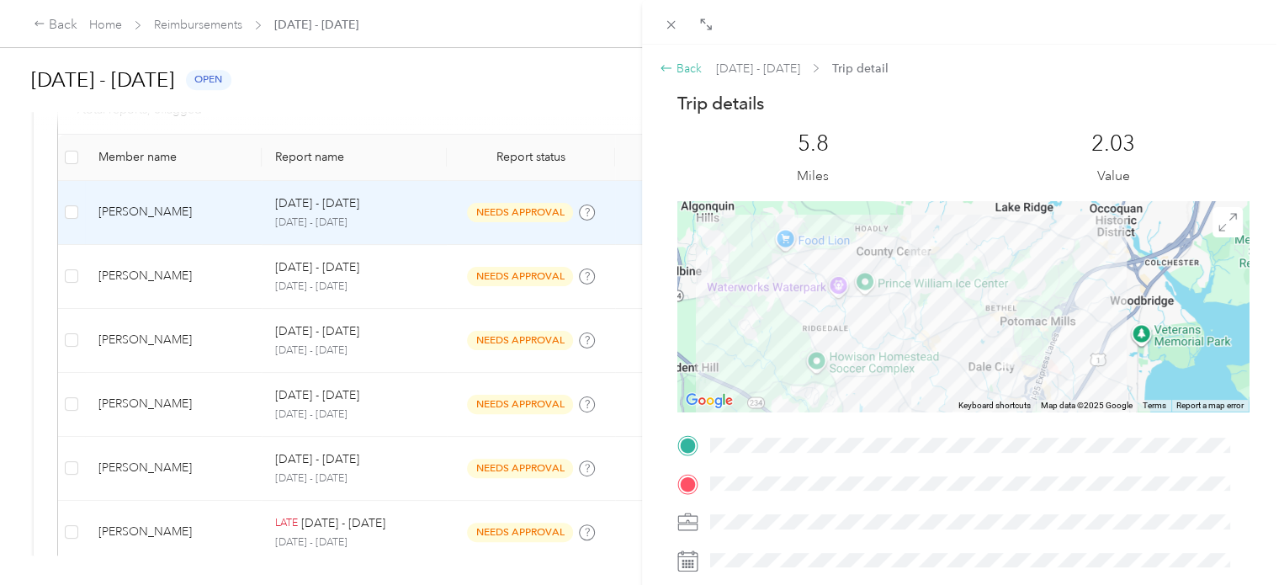
click at [666, 68] on icon at bounding box center [666, 67] width 13 height 13
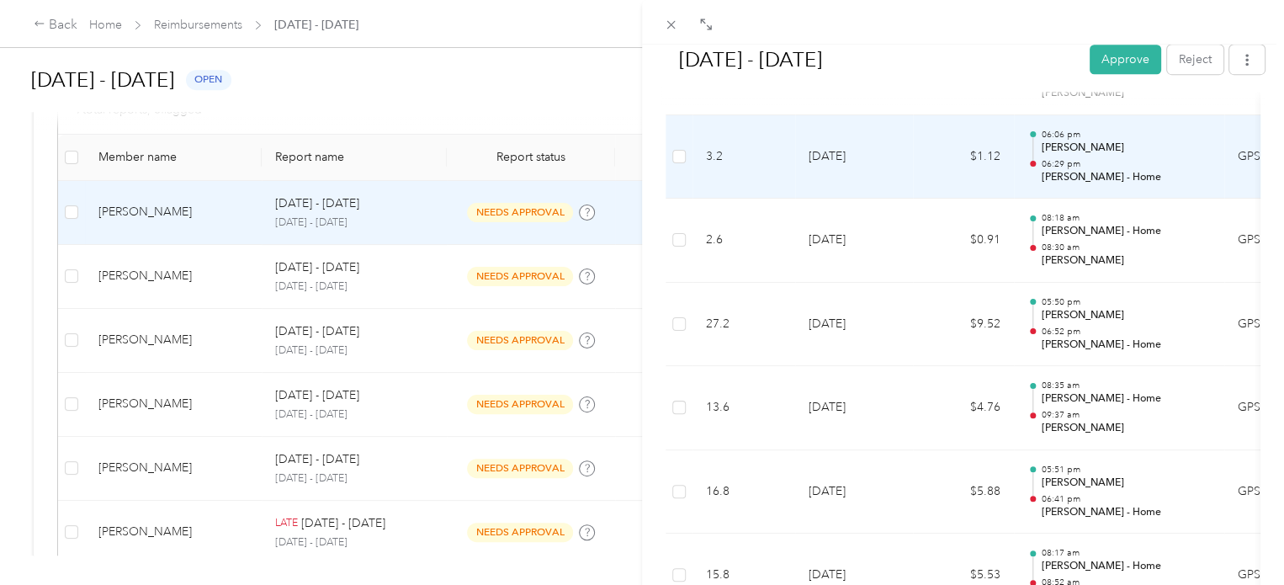
scroll to position [673, 0]
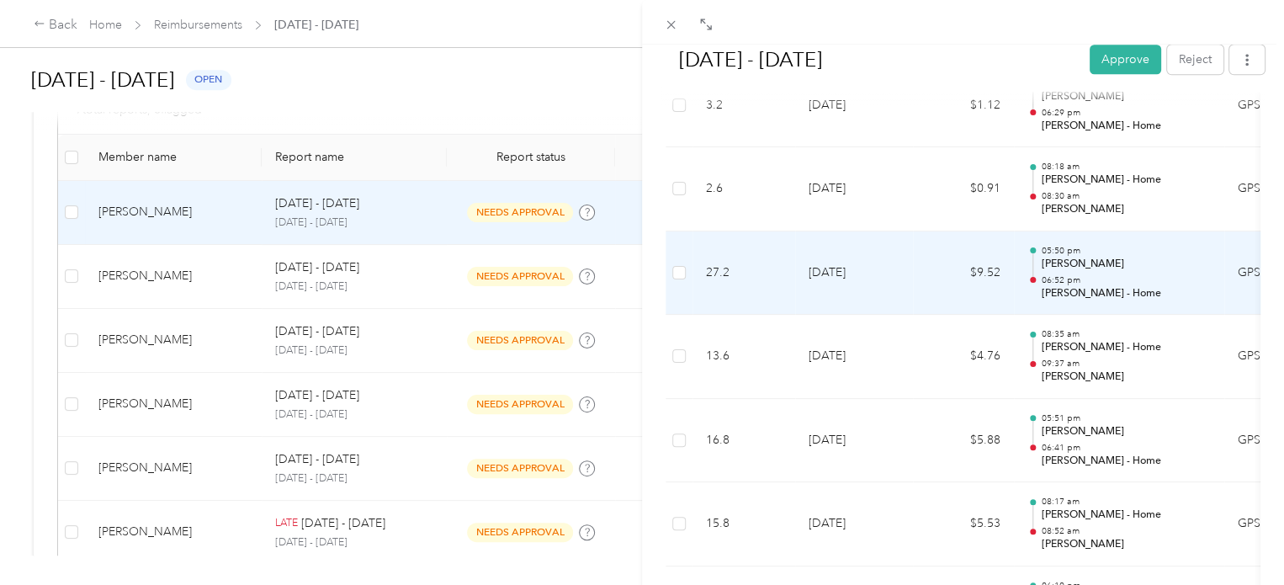
click at [946, 289] on td "$9.52" at bounding box center [963, 273] width 101 height 84
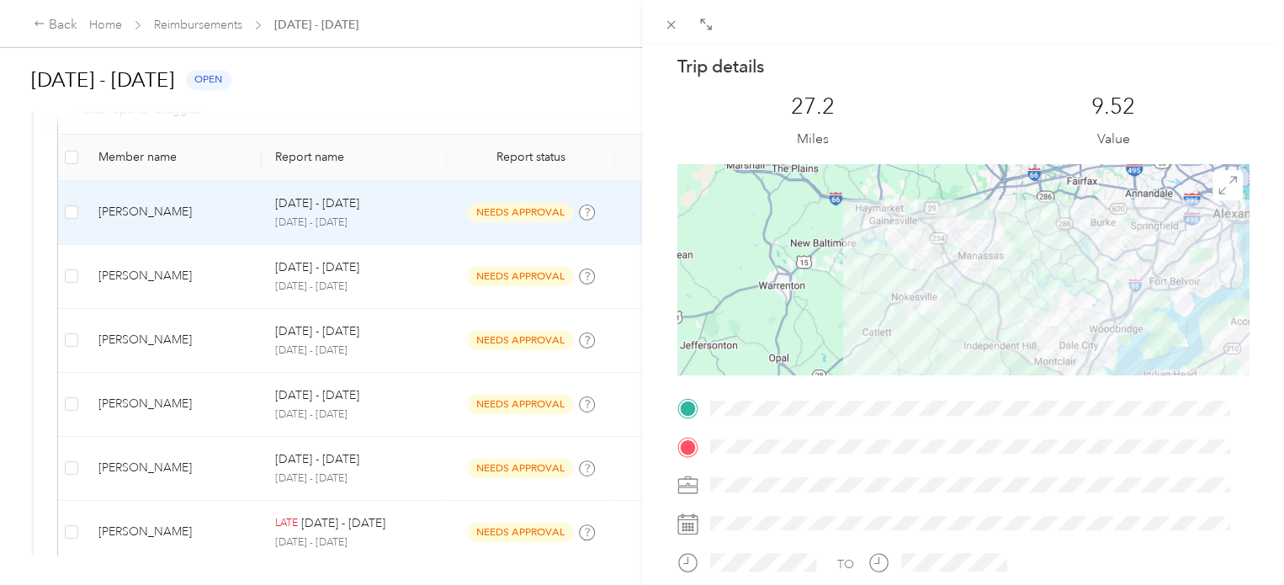
scroll to position [0, 0]
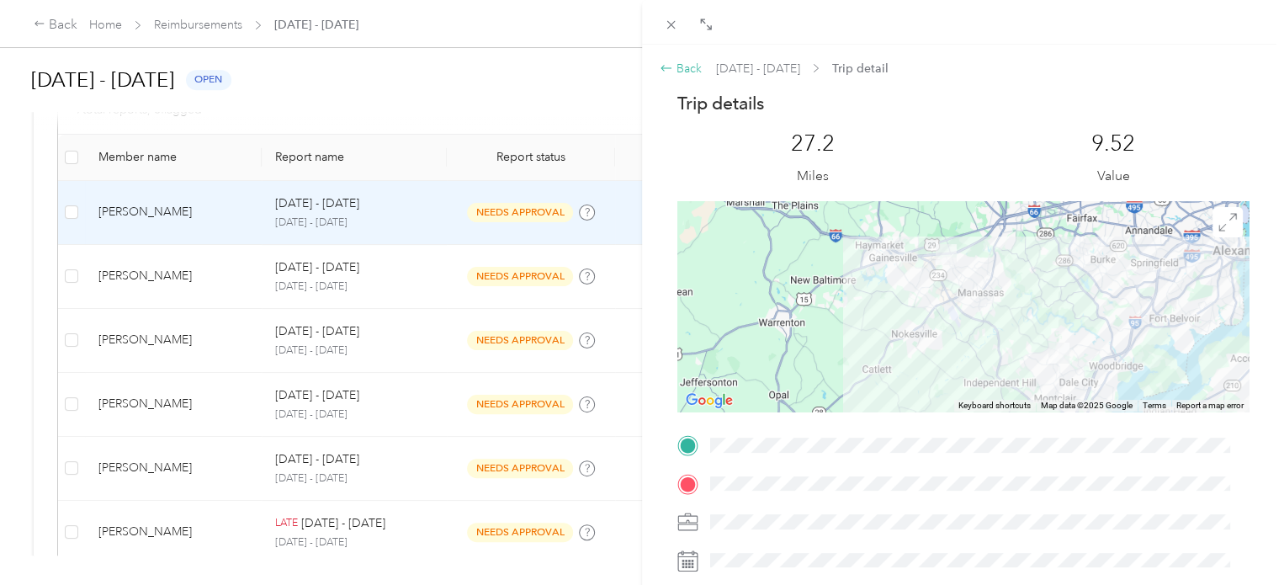
click at [666, 63] on icon at bounding box center [666, 67] width 13 height 13
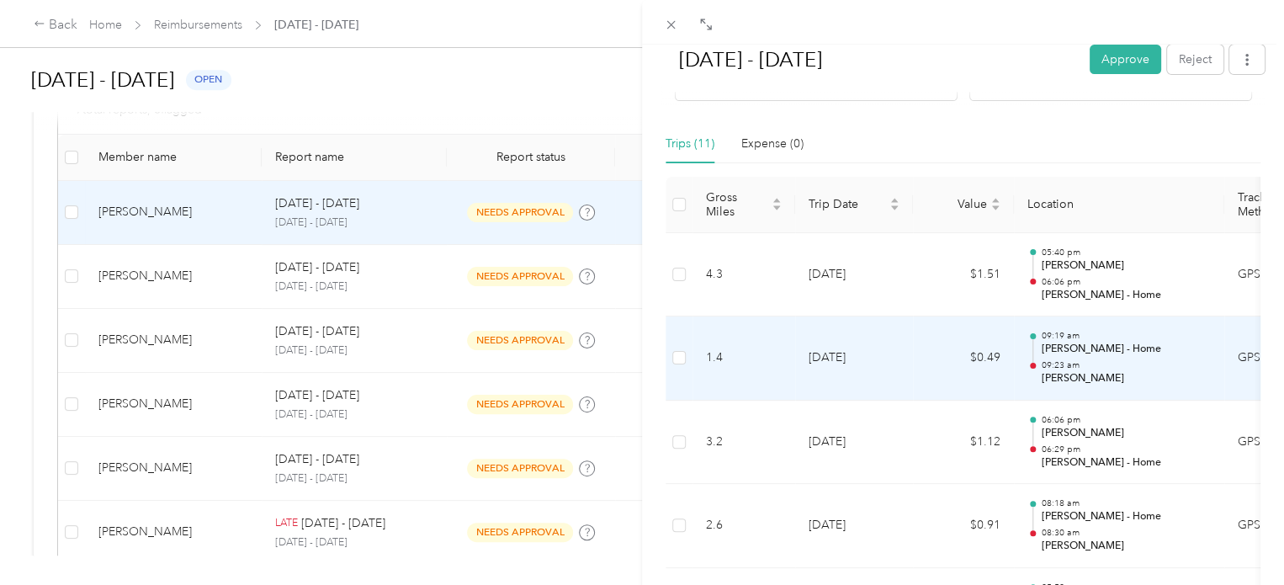
scroll to position [252, 0]
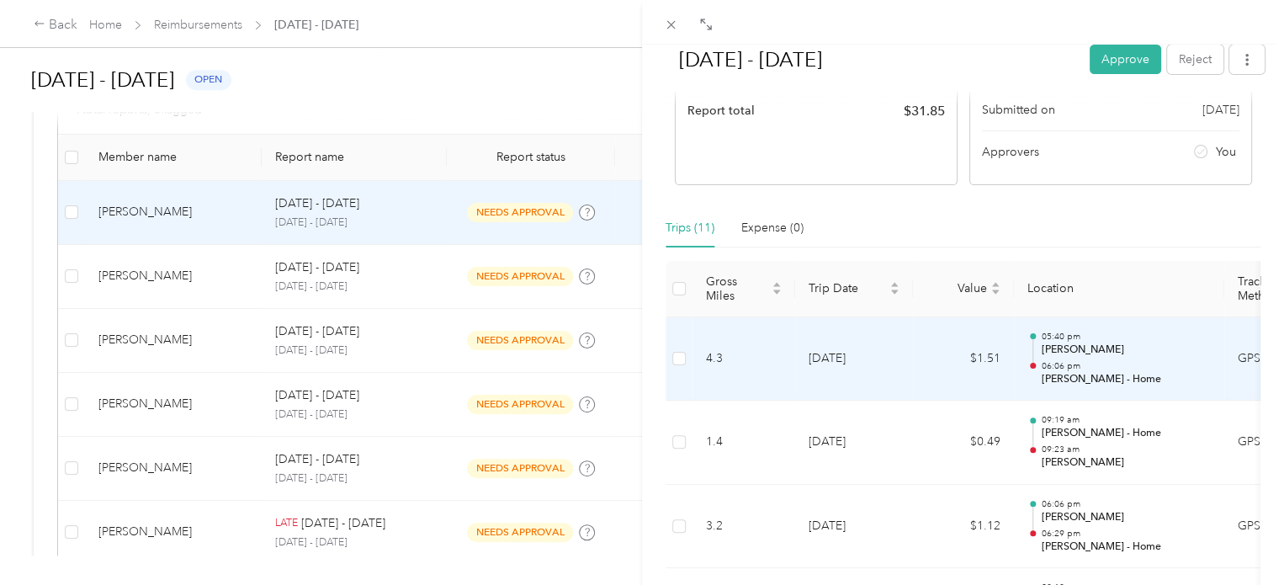
click at [1069, 362] on p "06:06 pm" at bounding box center [1126, 366] width 170 height 12
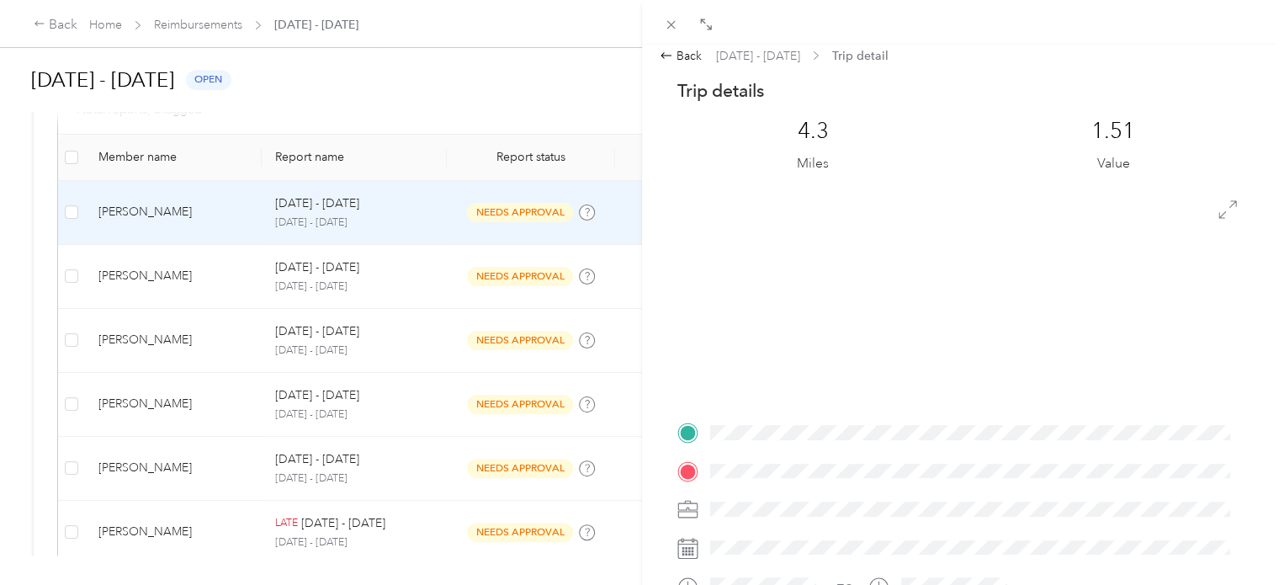
scroll to position [0, 0]
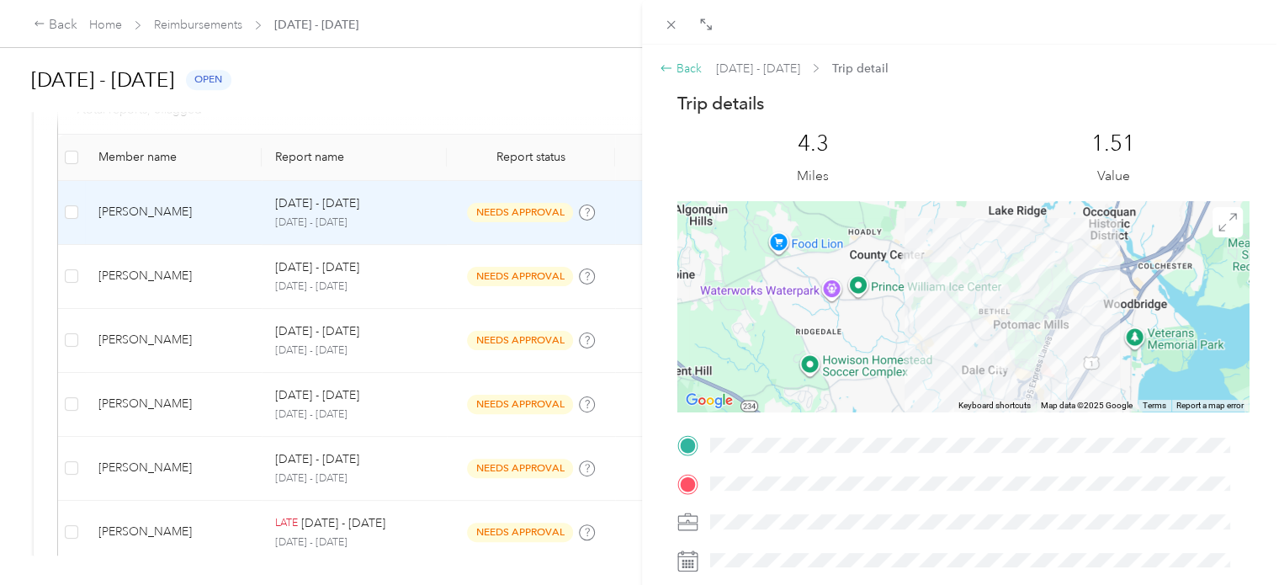
click at [666, 65] on icon at bounding box center [666, 67] width 13 height 13
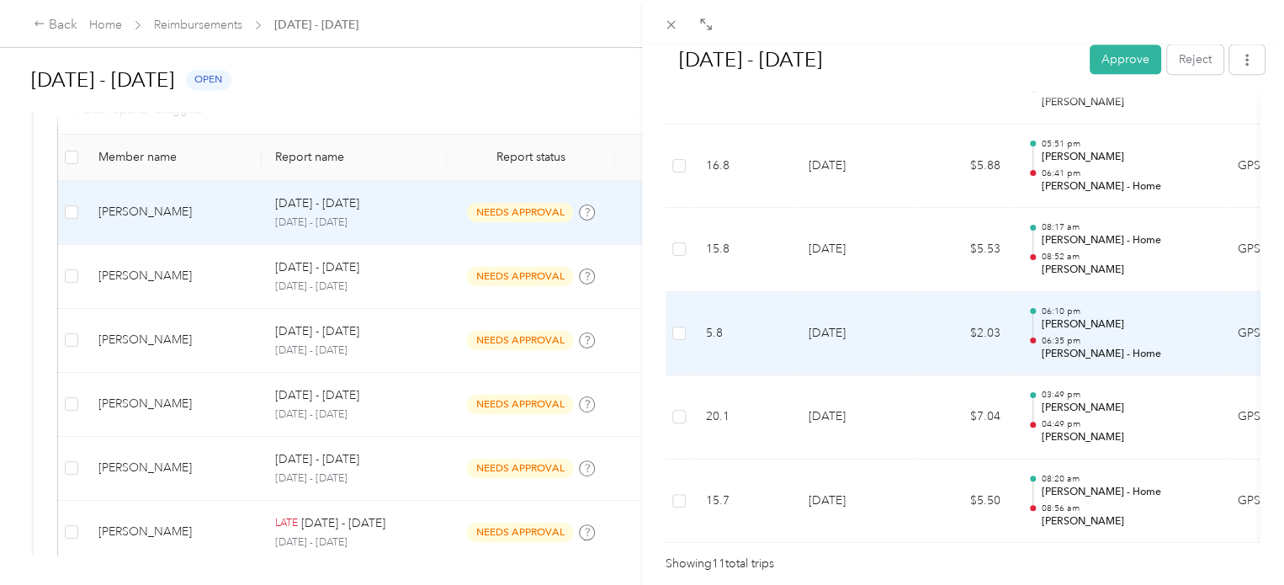
scroll to position [1031, 0]
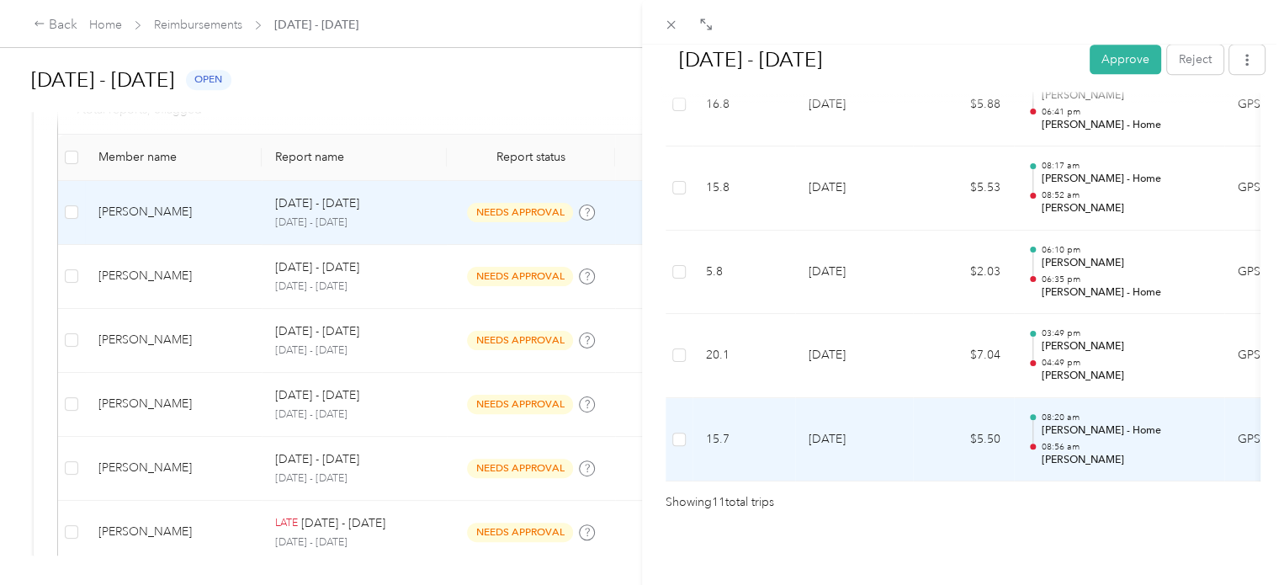
click at [1107, 423] on p "Samantha - Home" at bounding box center [1126, 430] width 170 height 15
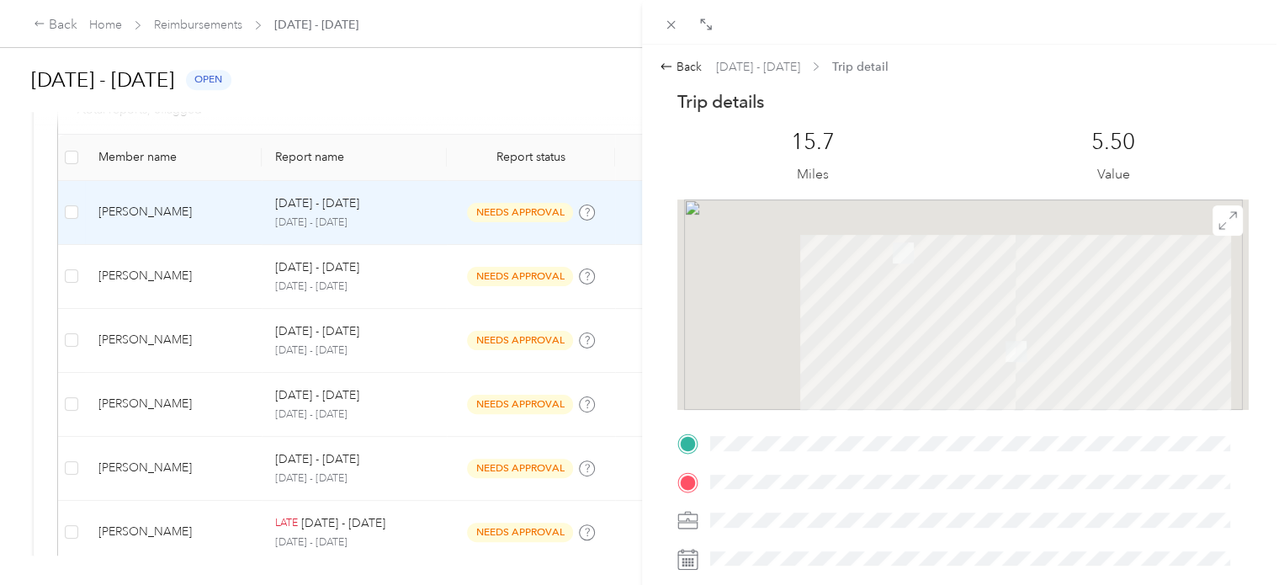
scroll to position [0, 0]
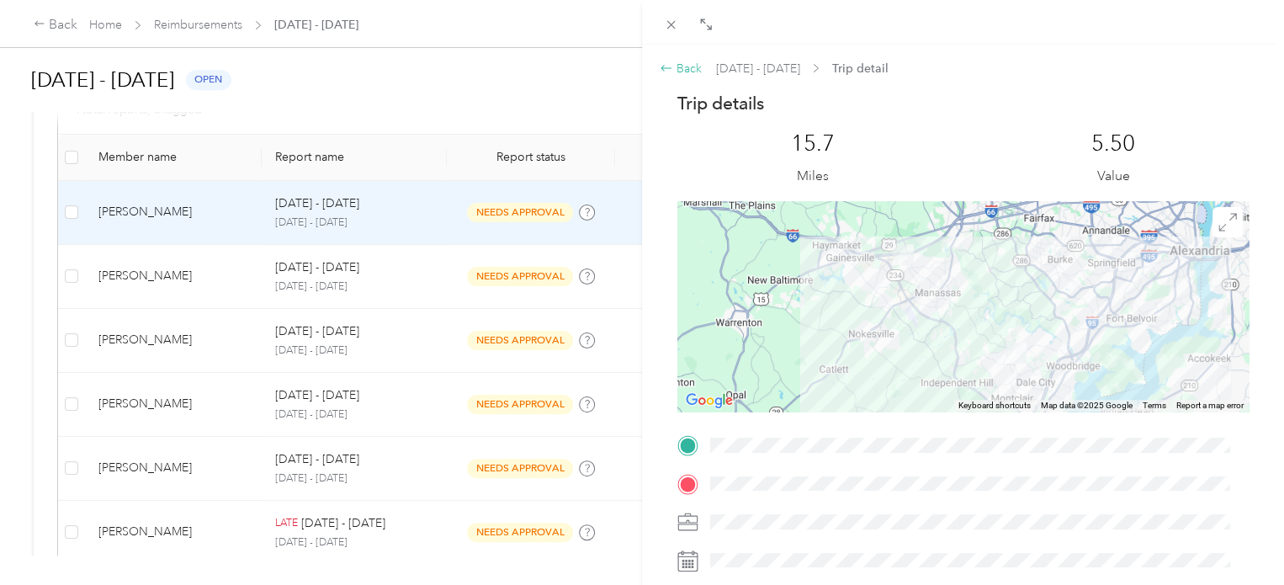
click at [662, 69] on icon at bounding box center [666, 68] width 11 height 6
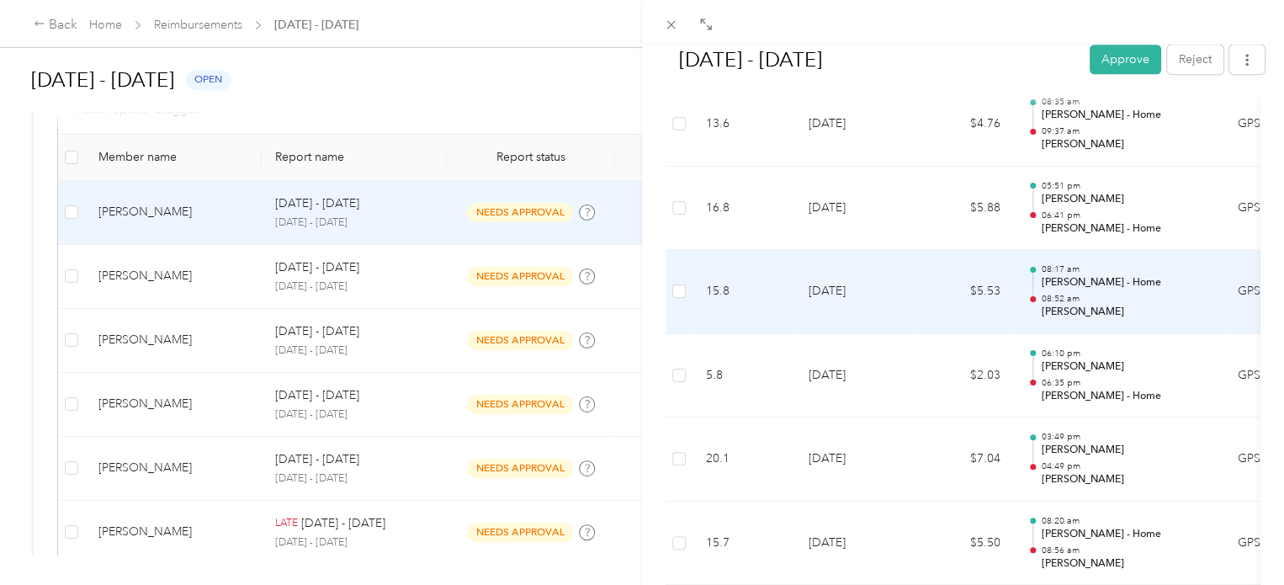
scroll to position [1031, 0]
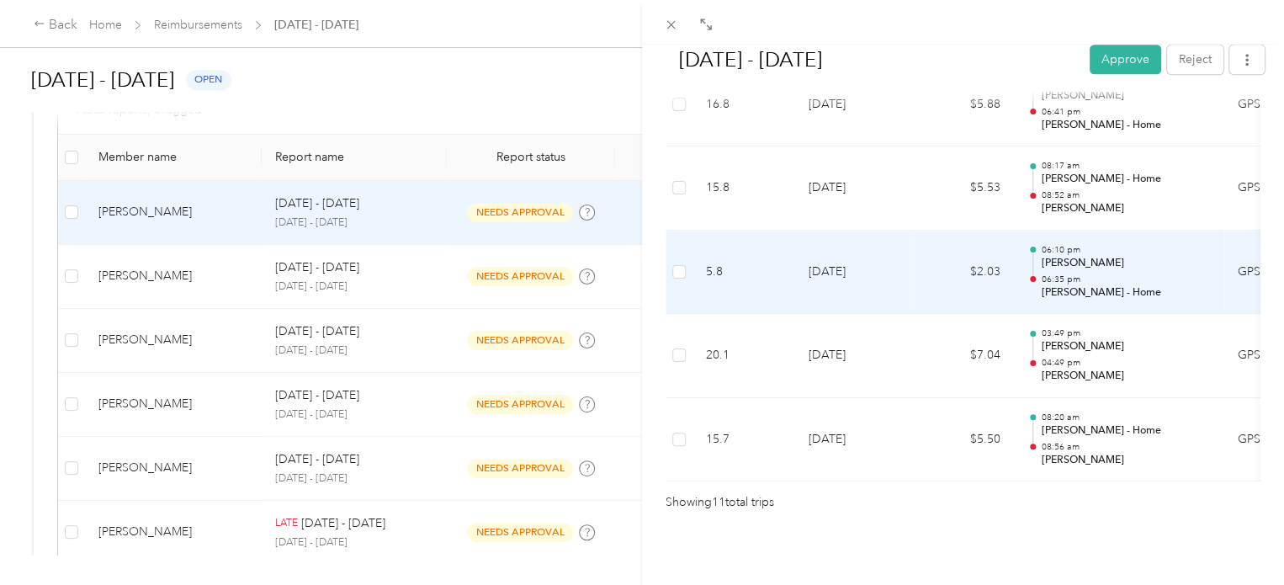
click at [1072, 247] on div "06:10 pm Ashley Woodbridge 06:35 pm Samantha - Home" at bounding box center [1126, 272] width 170 height 56
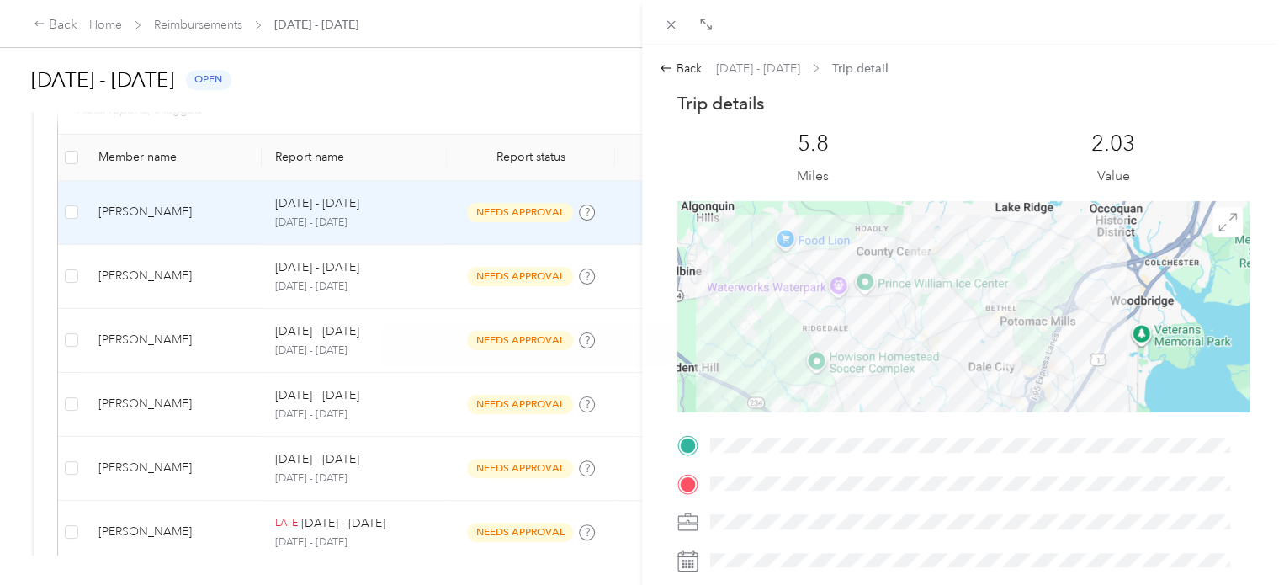
scroll to position [0, 0]
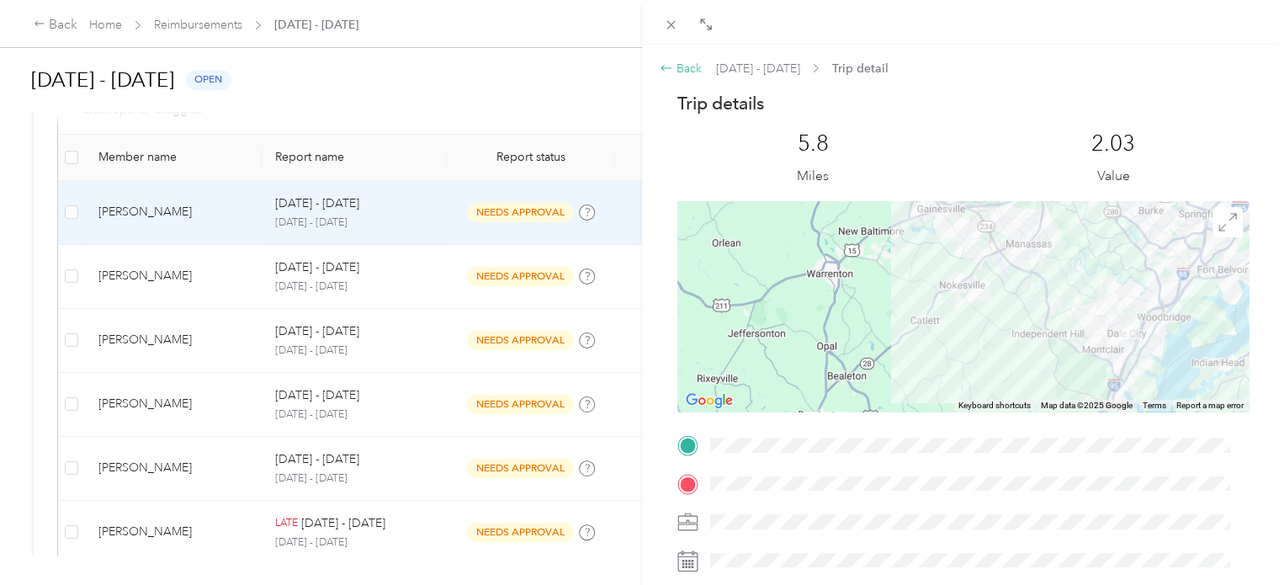
click at [661, 63] on icon at bounding box center [666, 67] width 13 height 13
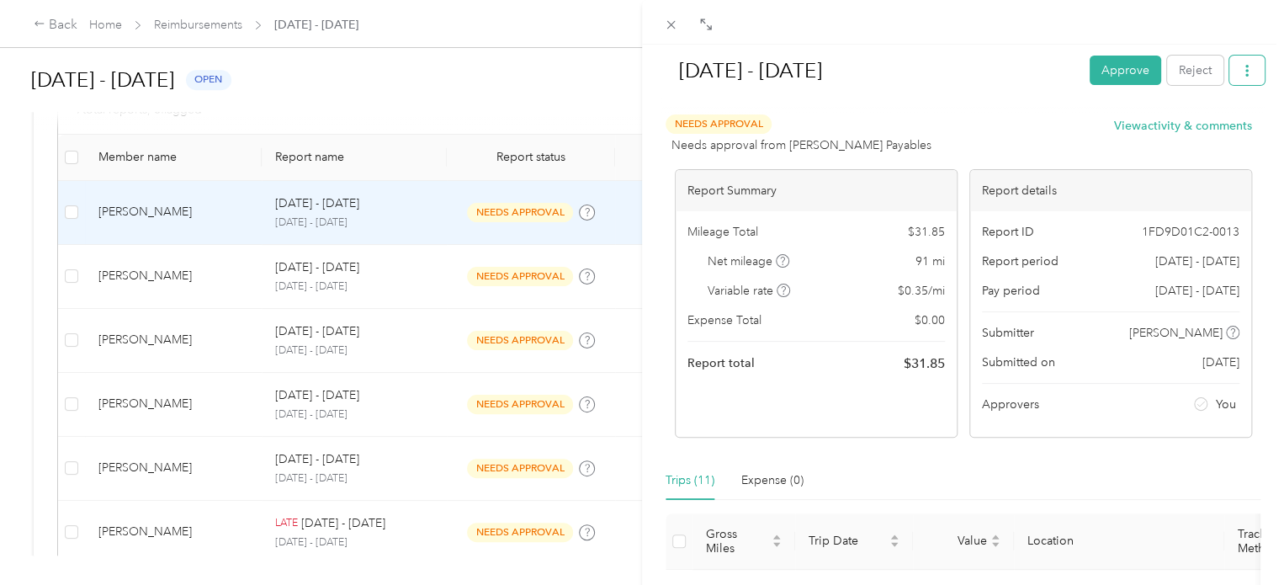
click at [1241, 66] on icon "button" at bounding box center [1247, 71] width 12 height 12
click at [1203, 126] on span "Download" at bounding box center [1187, 132] width 56 height 18
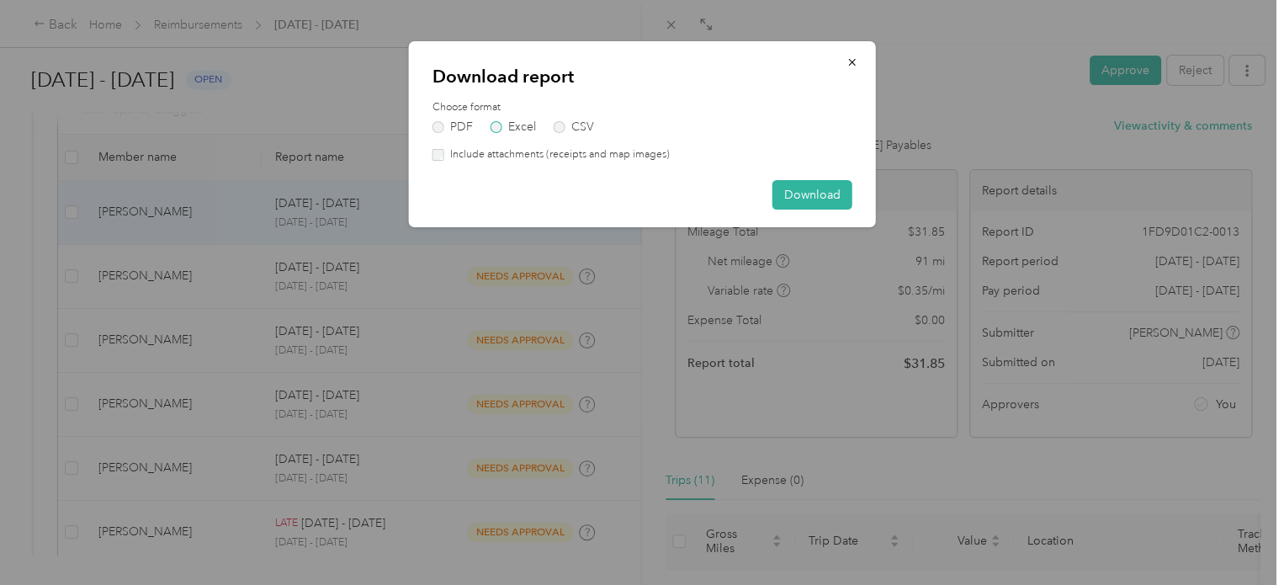
click at [508, 125] on label "Excel" at bounding box center [513, 127] width 45 height 12
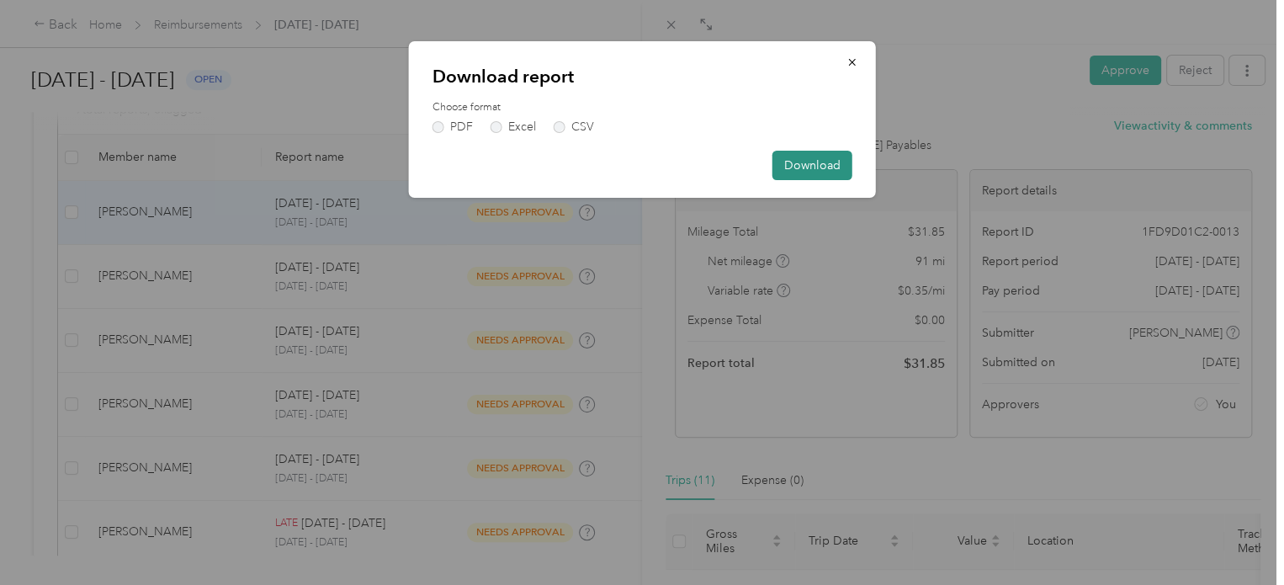
click at [804, 167] on button "Download" at bounding box center [812, 165] width 80 height 29
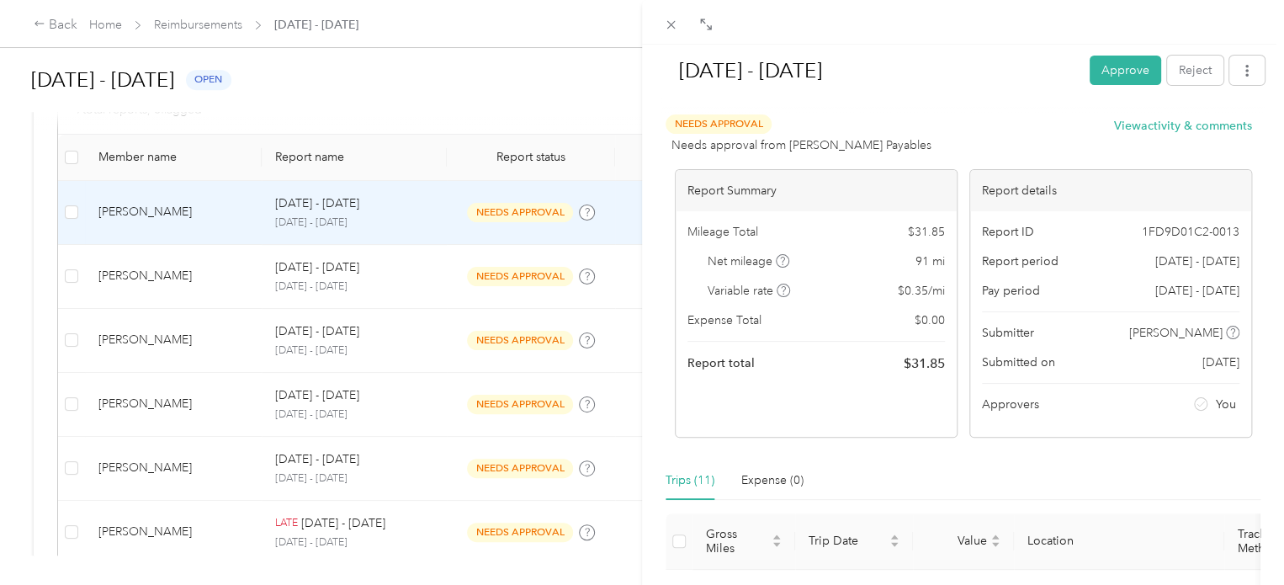
click at [161, 336] on div "Sep 22 - 28, 2025 Approve Reject Needs Approval Needs approval from Ashley Paya…" at bounding box center [642, 292] width 1284 height 585
